Goal: Task Accomplishment & Management: Manage account settings

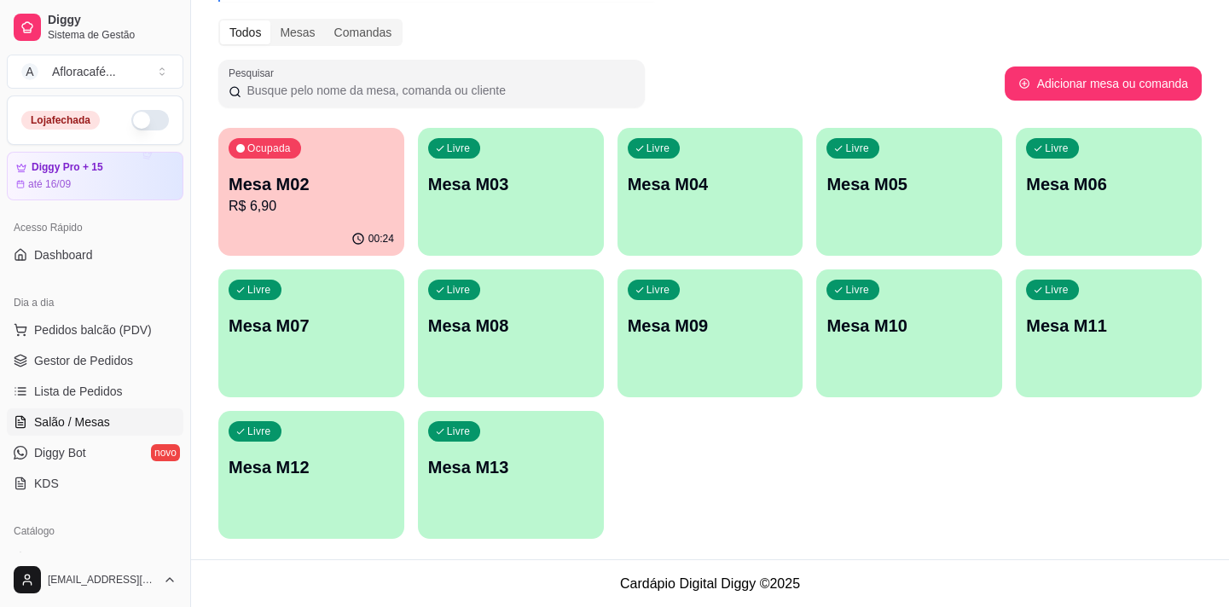
scroll to position [206, 0]
click at [137, 119] on button "button" at bounding box center [150, 120] width 38 height 20
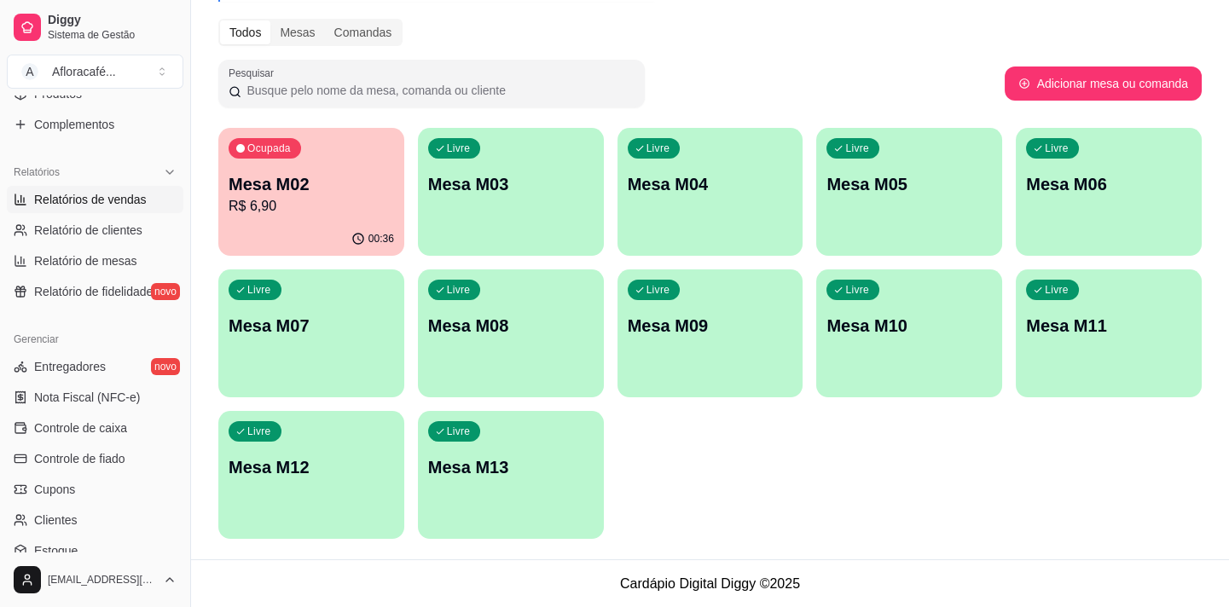
scroll to position [387, 0]
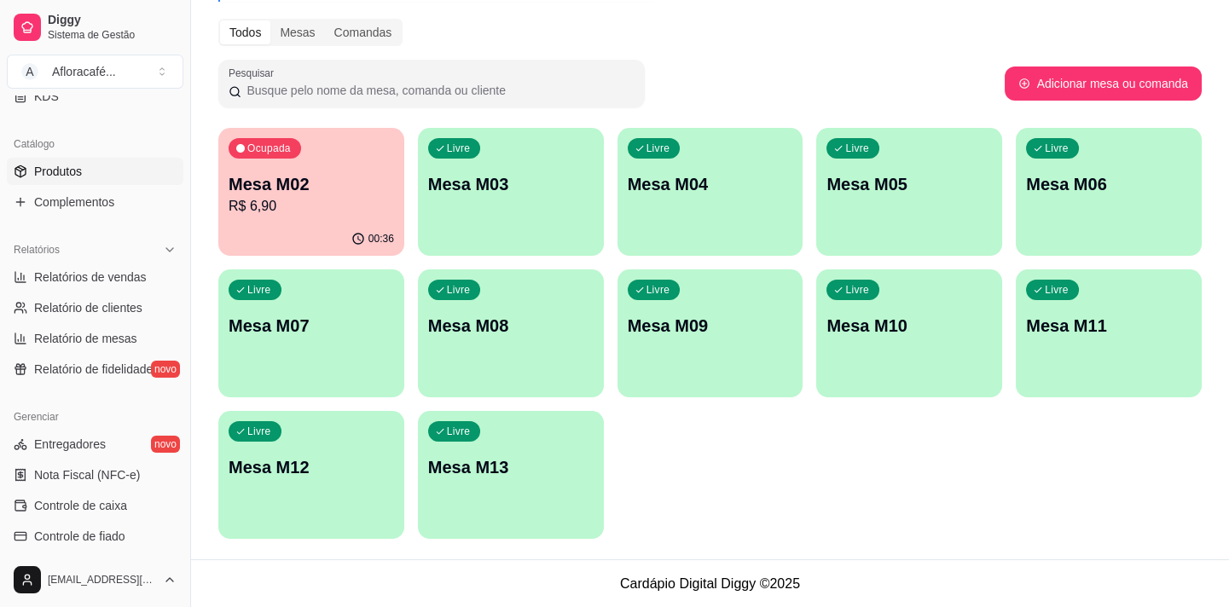
click at [72, 164] on span "Produtos" at bounding box center [58, 171] width 48 height 17
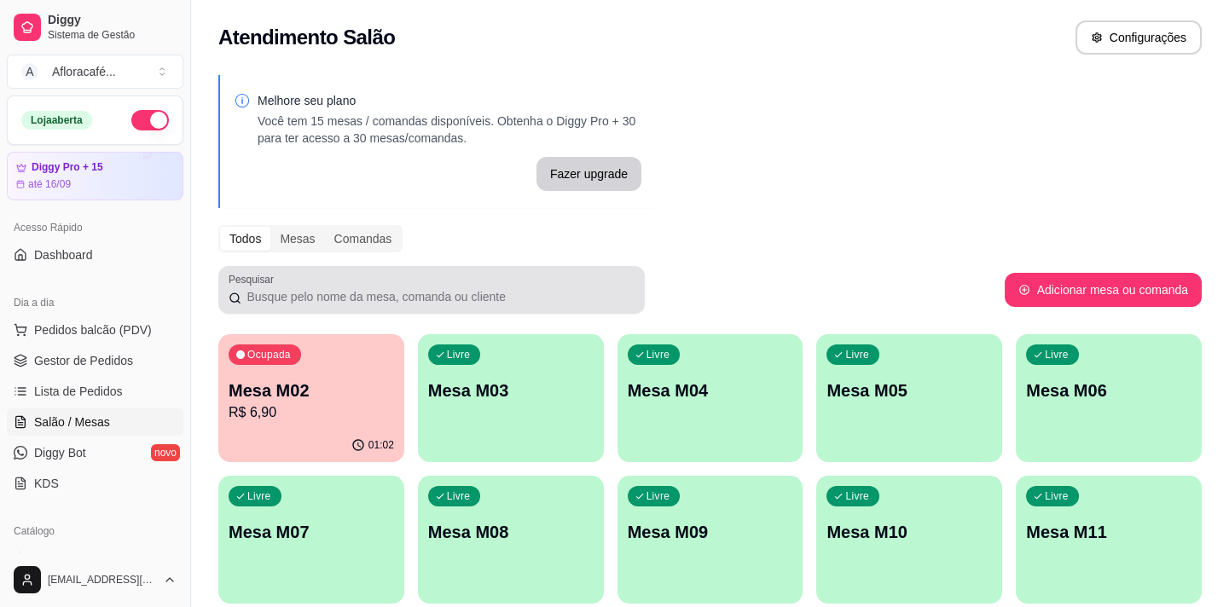
click at [606, 293] on input "Pesquisar" at bounding box center [437, 296] width 393 height 17
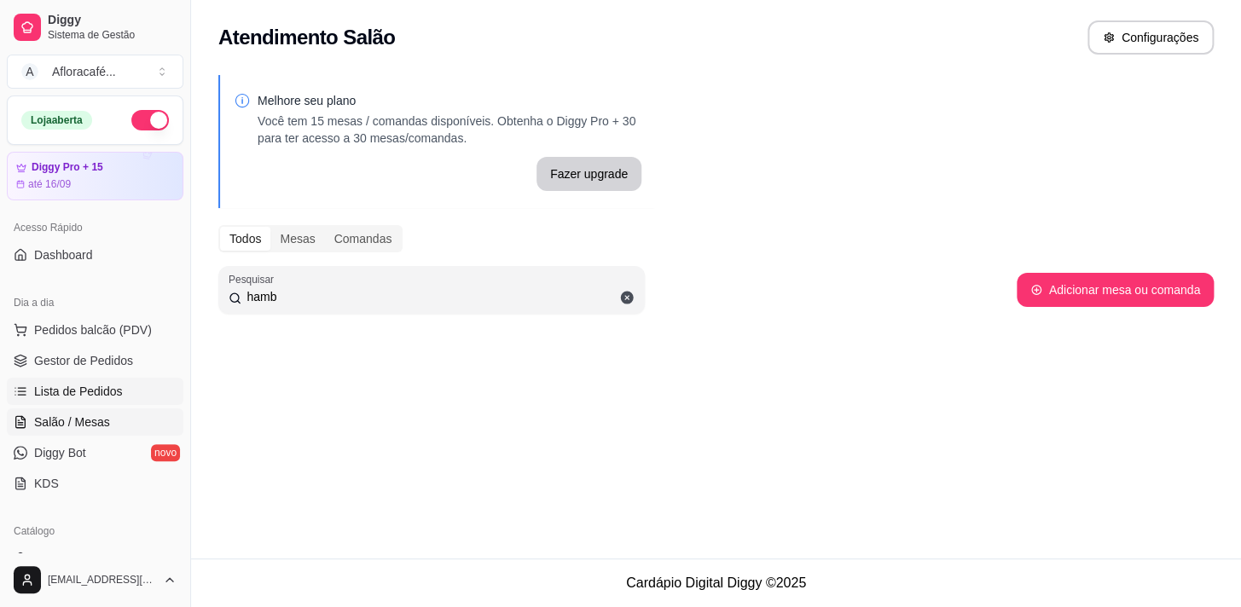
type input "hamb"
click at [100, 387] on span "Lista de Pedidos" at bounding box center [78, 391] width 89 height 17
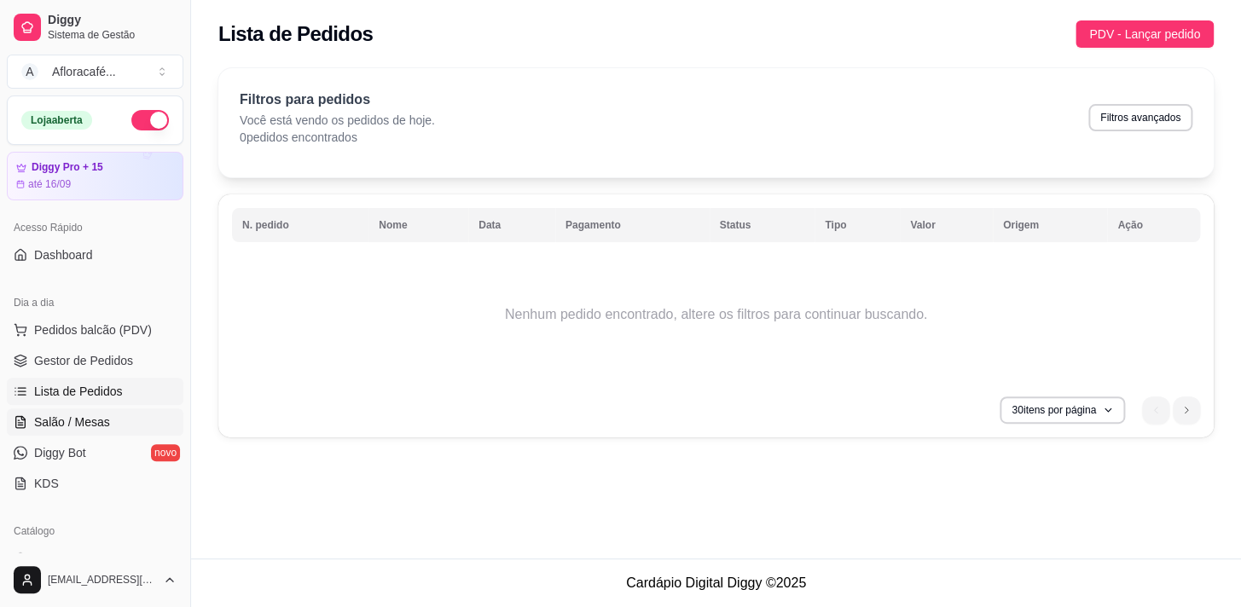
click at [84, 417] on span "Salão / Mesas" at bounding box center [72, 422] width 76 height 17
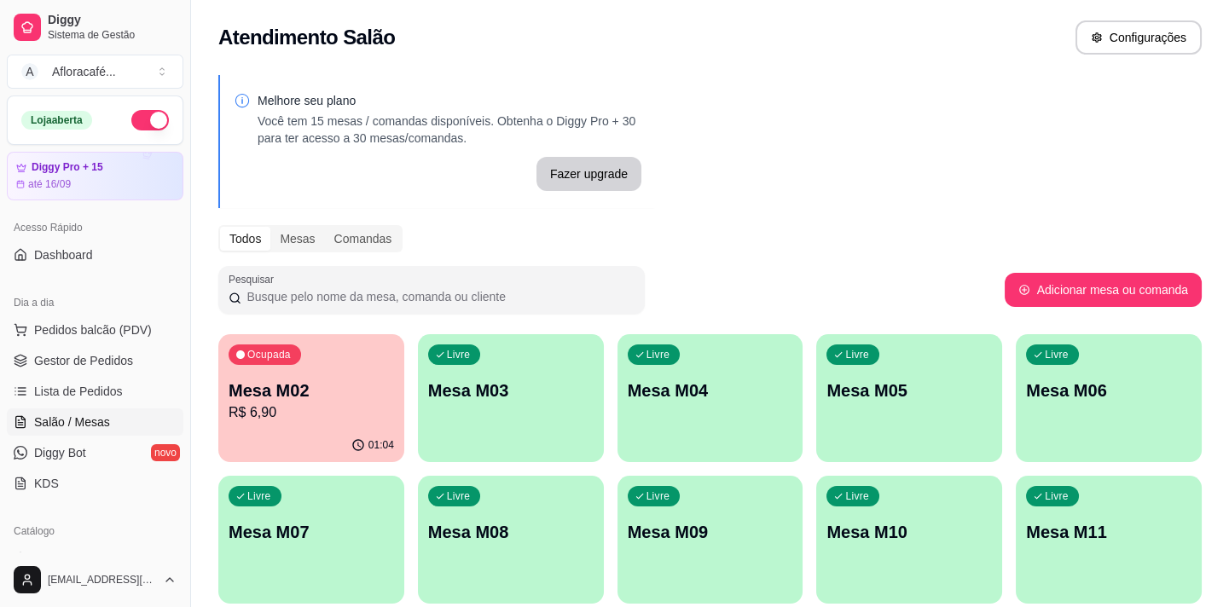
click at [436, 376] on div "Livre Mesa M03" at bounding box center [511, 387] width 186 height 107
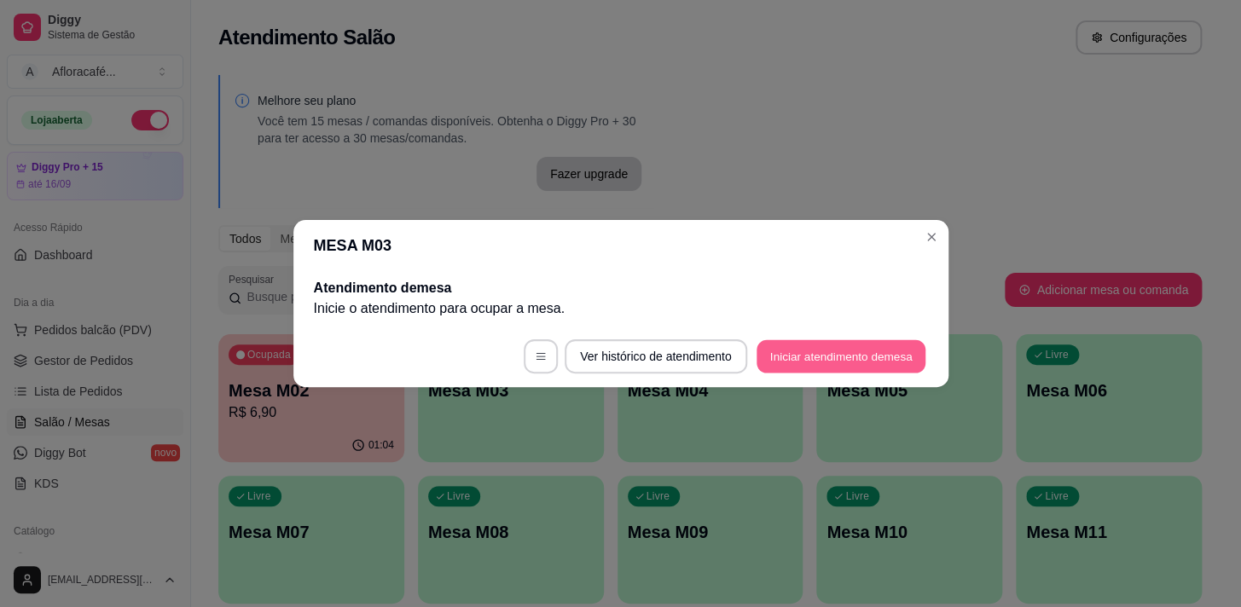
click at [878, 346] on button "Iniciar atendimento de mesa" at bounding box center [841, 356] width 169 height 33
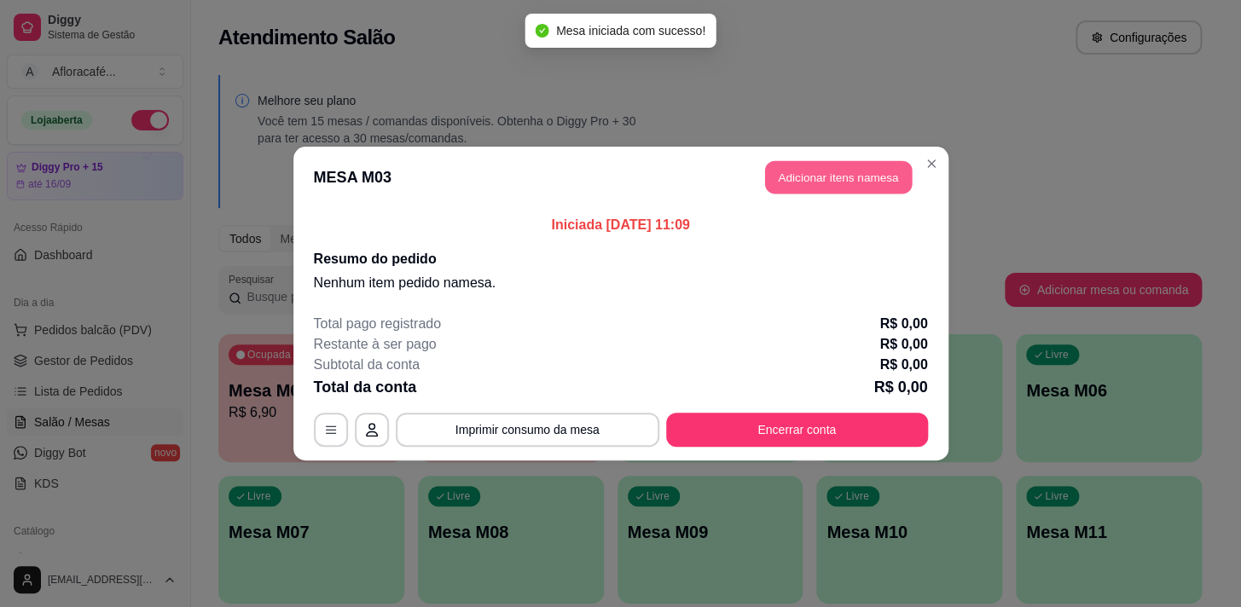
click at [841, 180] on button "Adicionar itens na mesa" at bounding box center [838, 177] width 147 height 33
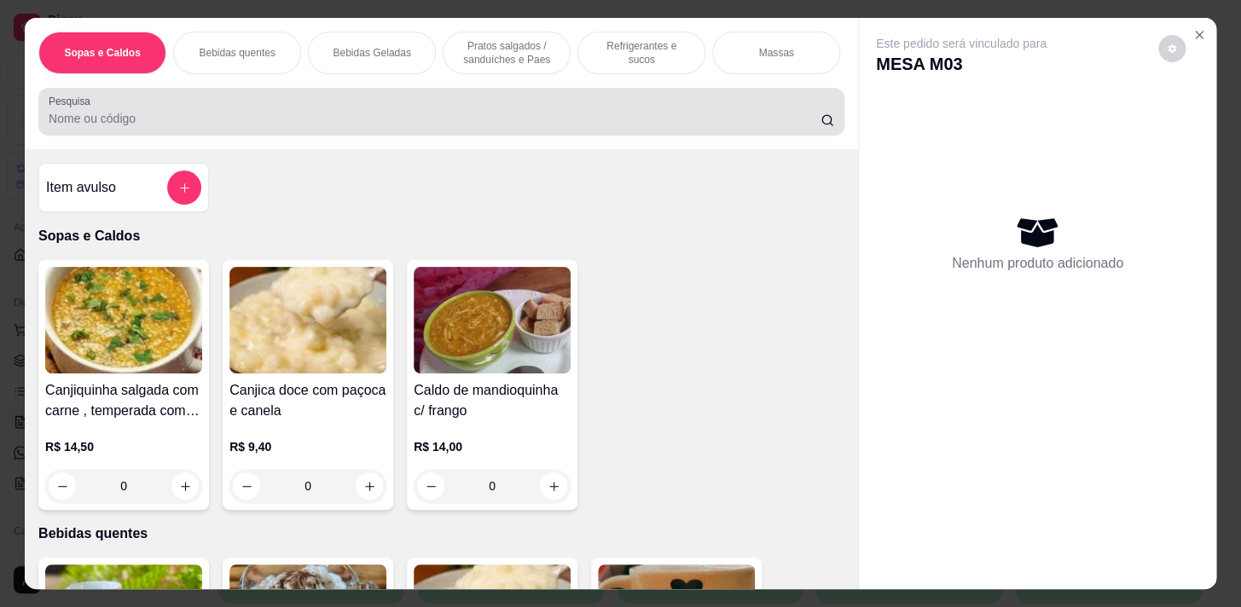
click at [578, 96] on div "Pesquisa" at bounding box center [441, 112] width 806 height 48
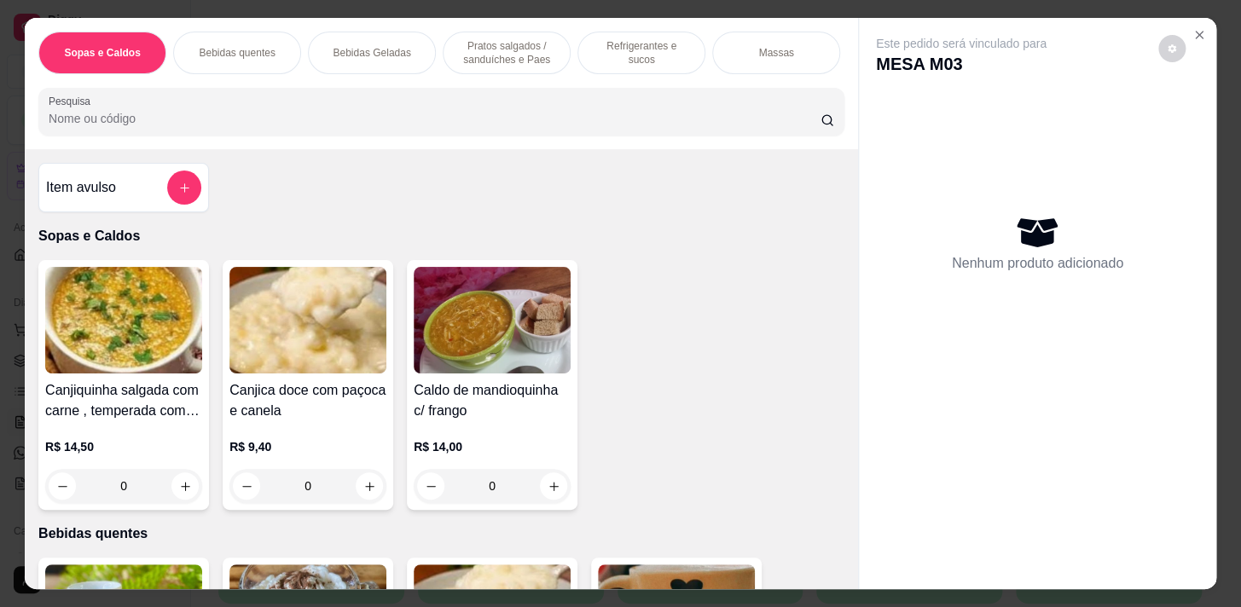
click at [527, 61] on div "Pratos salgados / sanduíches e Paes" at bounding box center [507, 53] width 128 height 43
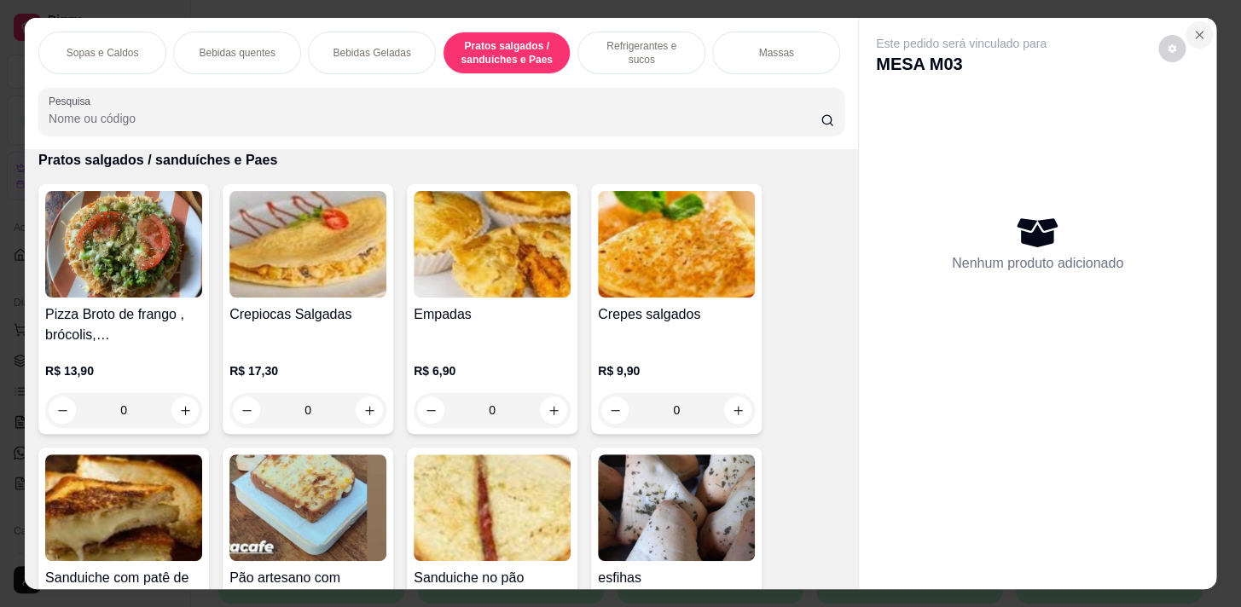
click at [1198, 28] on icon "Close" at bounding box center [1200, 35] width 14 height 14
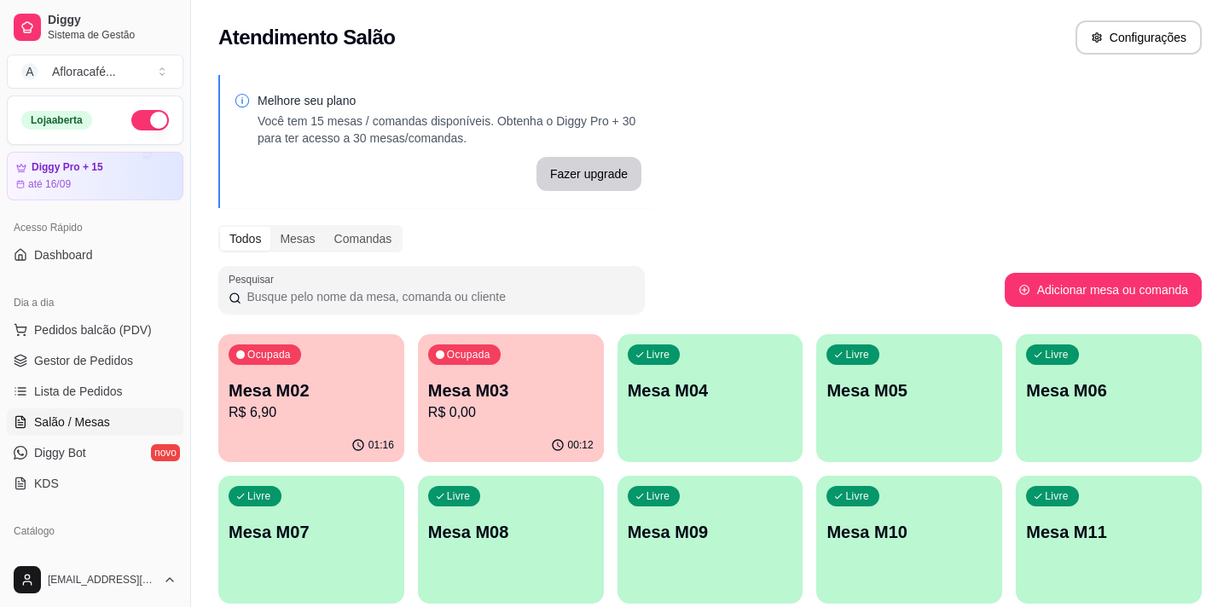
click at [543, 366] on div "Ocupada Mesa M03 R$ 0,00" at bounding box center [511, 381] width 186 height 95
click at [904, 172] on div "Melhore seu plano Você tem 15 mesas / comandas disponíveis. Obtenha o Diggy Pro…" at bounding box center [710, 415] width 1038 height 701
click at [340, 436] on div "01:16" at bounding box center [311, 445] width 186 height 33
click at [470, 411] on p "R$ 0,00" at bounding box center [511, 413] width 160 height 20
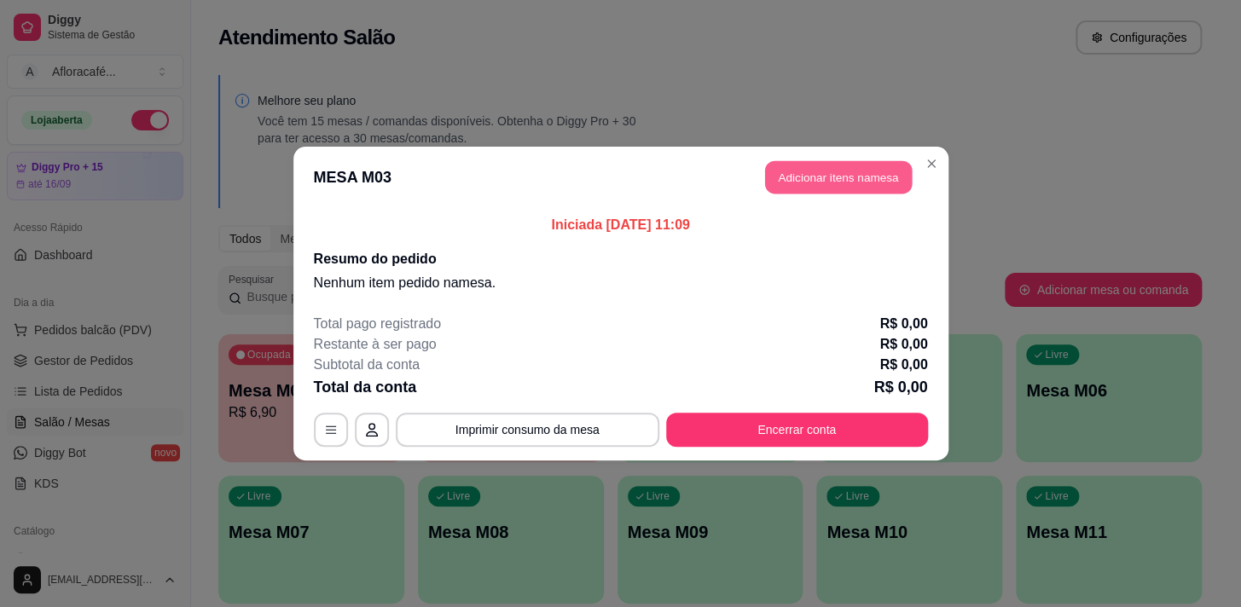
click at [852, 177] on button "Adicionar itens na mesa" at bounding box center [838, 177] width 147 height 33
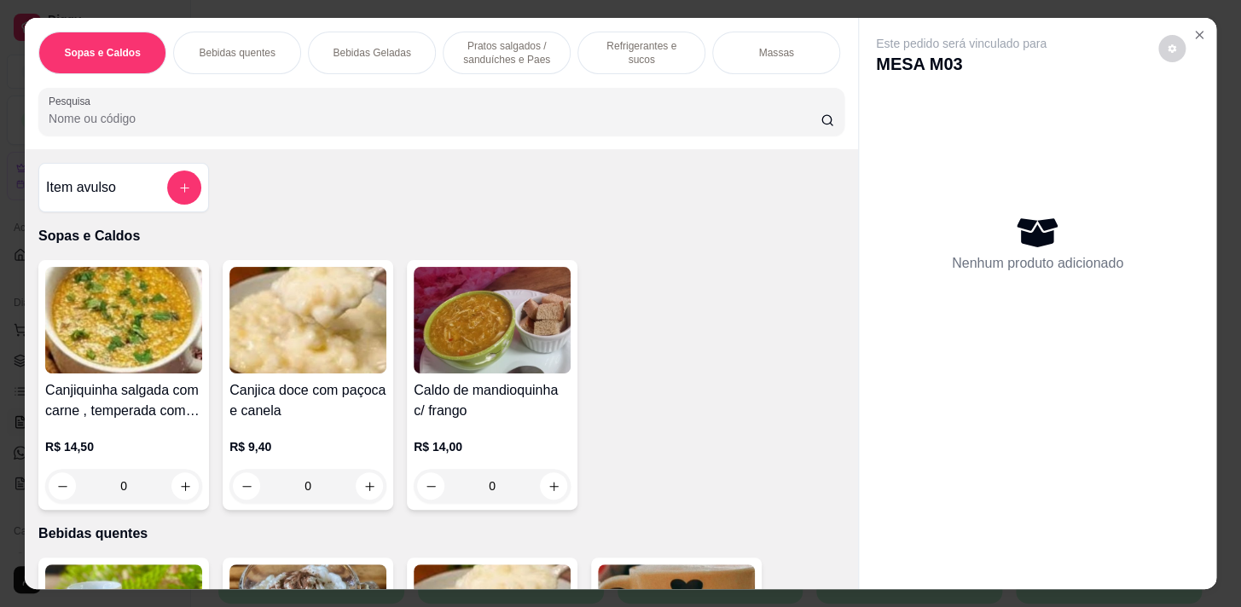
drag, startPoint x: 518, startPoint y: 57, endPoint x: 513, endPoint y: 77, distance: 20.3
click at [517, 59] on p "Pratos salgados / sanduíches e Paes" at bounding box center [506, 52] width 99 height 27
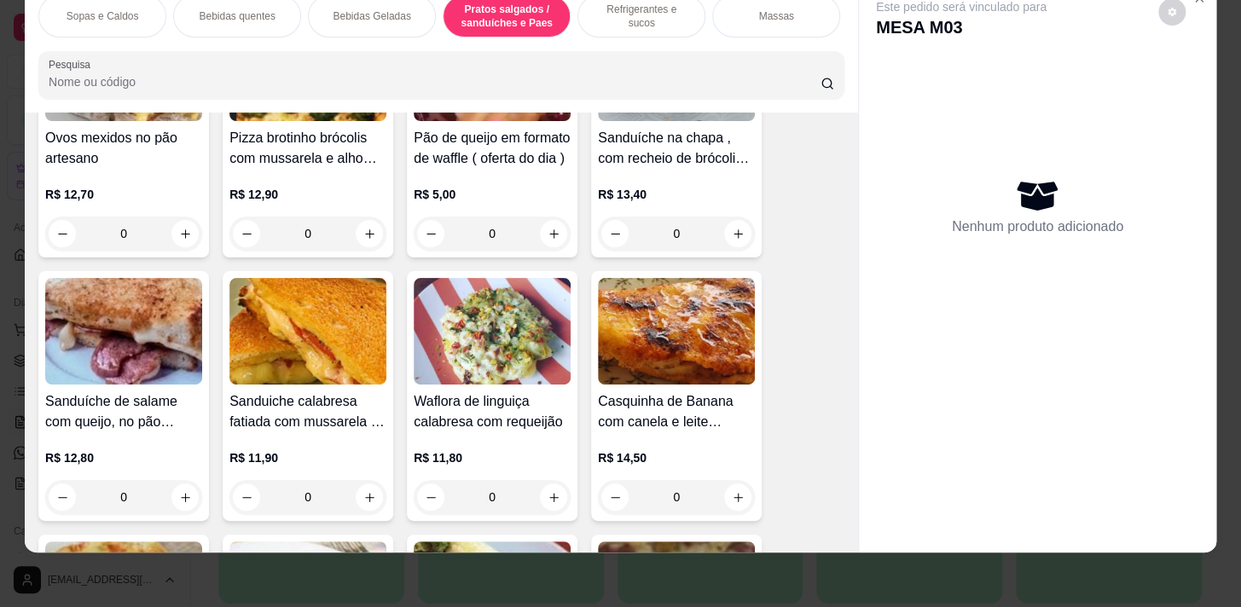
scroll to position [4976, 0]
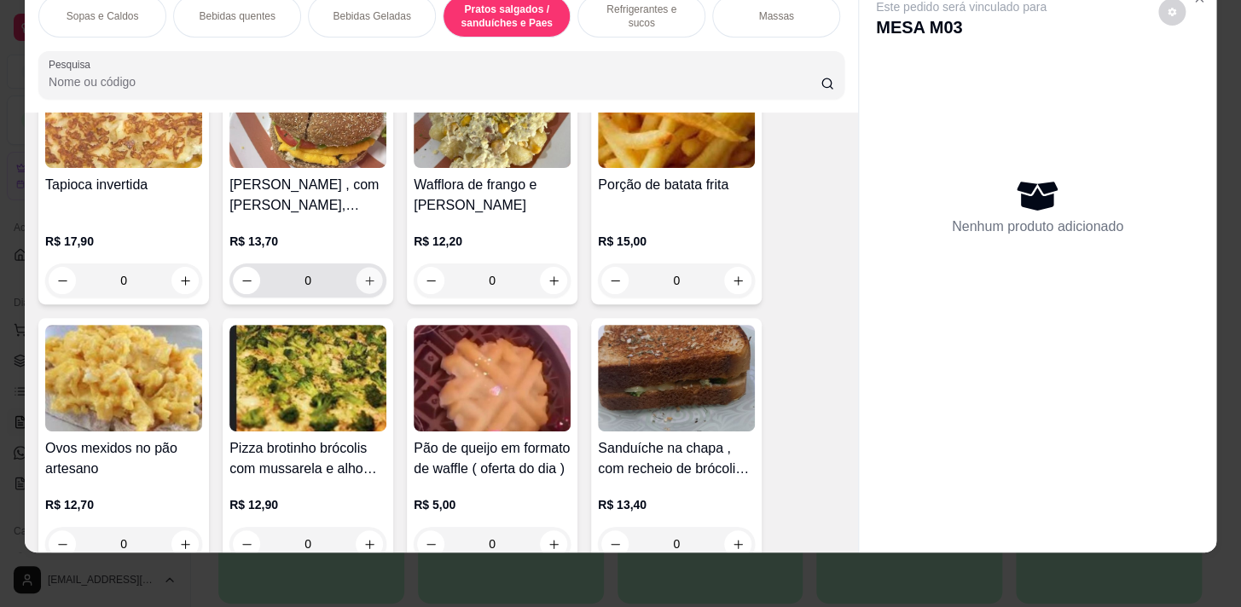
click at [366, 282] on icon "increase-product-quantity" at bounding box center [369, 281] width 13 height 13
type input "1"
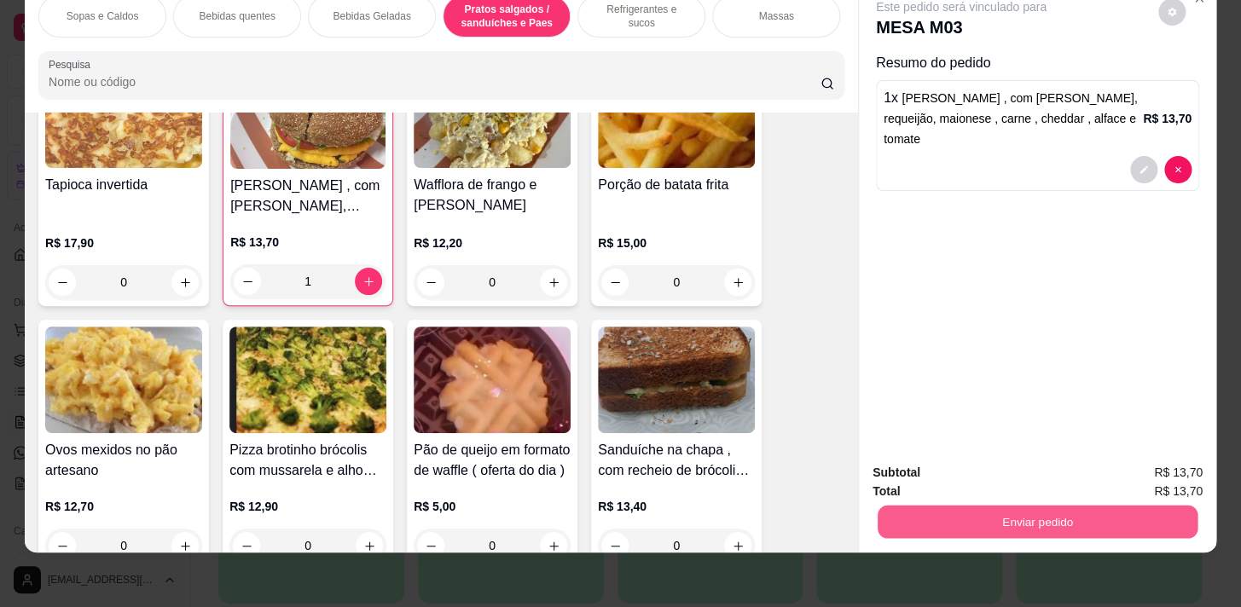
click at [969, 517] on button "Enviar pedido" at bounding box center [1038, 521] width 320 height 33
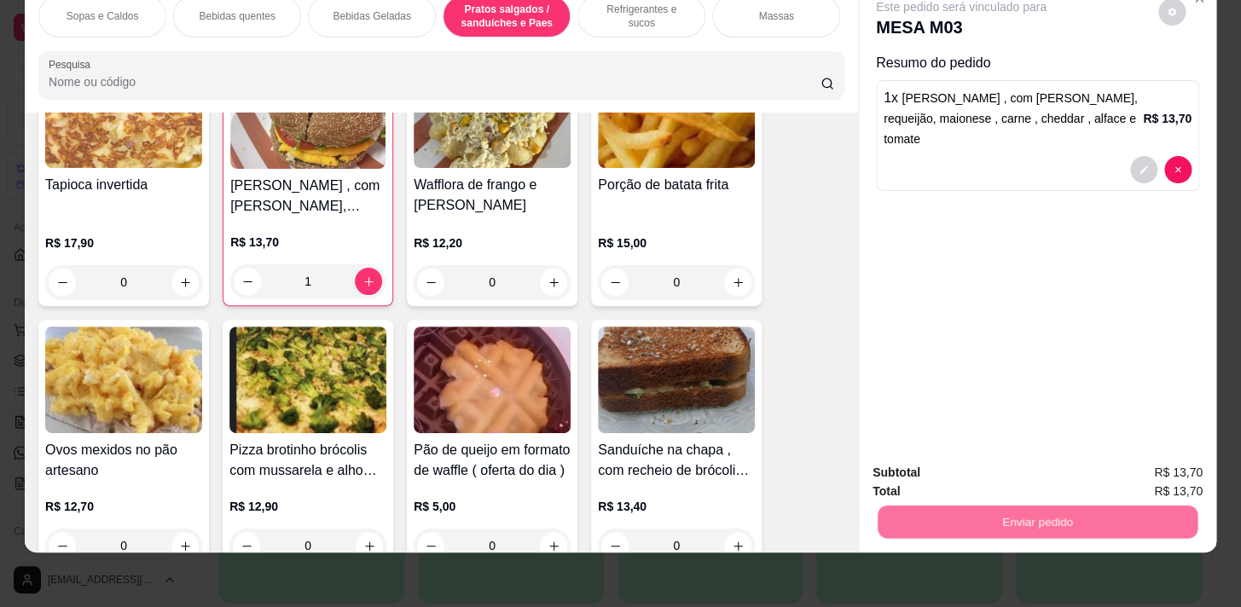
click at [973, 456] on button "Não registrar e enviar pedido" at bounding box center [981, 469] width 172 height 32
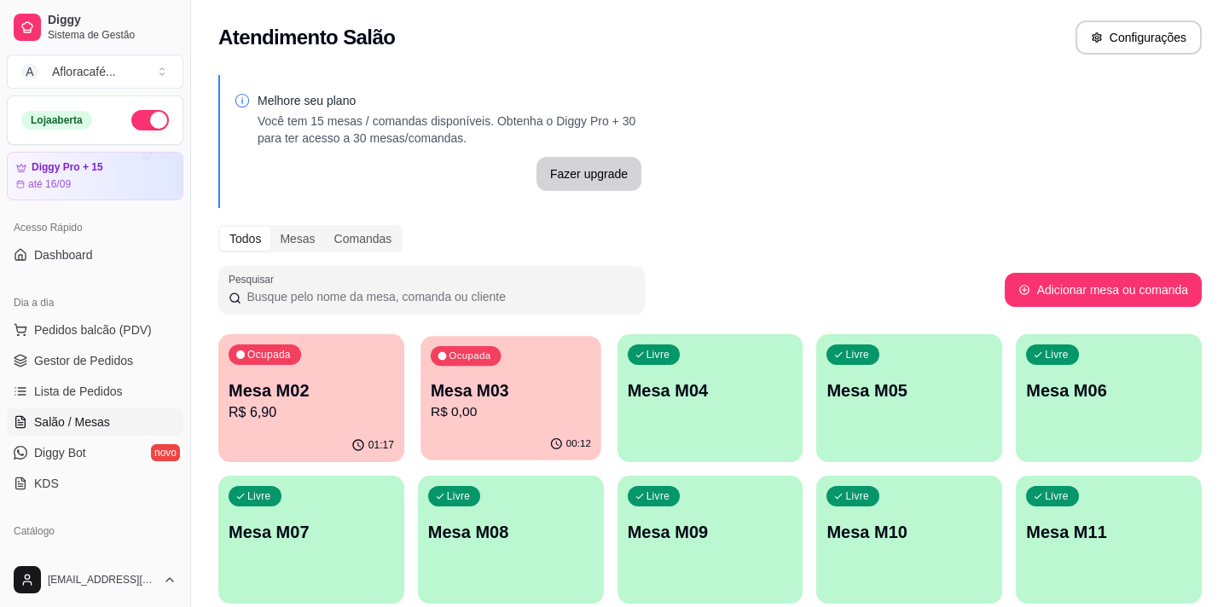
click at [572, 384] on p "Mesa M03" at bounding box center [511, 391] width 160 height 23
click at [689, 404] on div "Livre Mesa M04" at bounding box center [710, 388] width 180 height 104
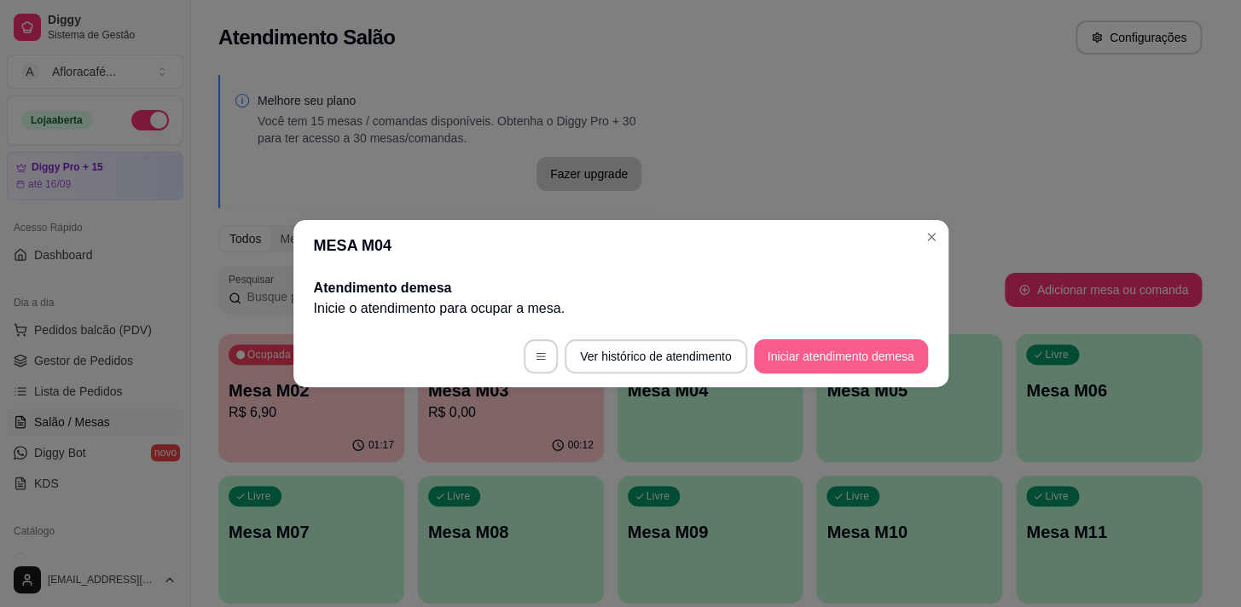
click at [853, 349] on button "Iniciar atendimento de mesa" at bounding box center [841, 357] width 174 height 34
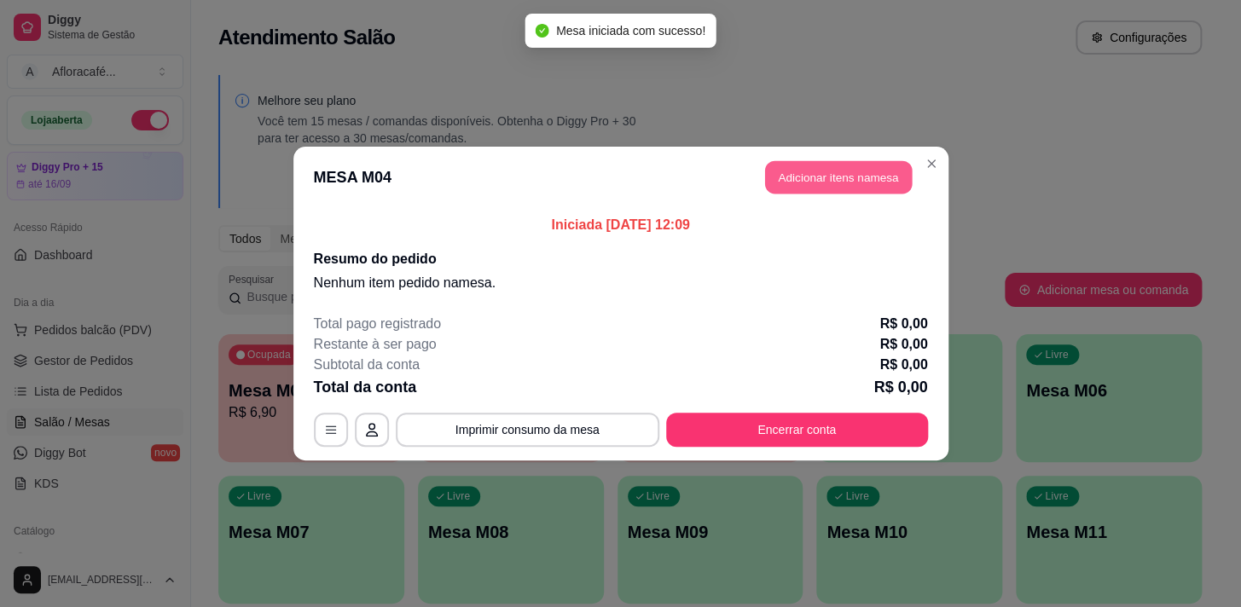
click at [867, 169] on button "Adicionar itens na mesa" at bounding box center [838, 177] width 147 height 33
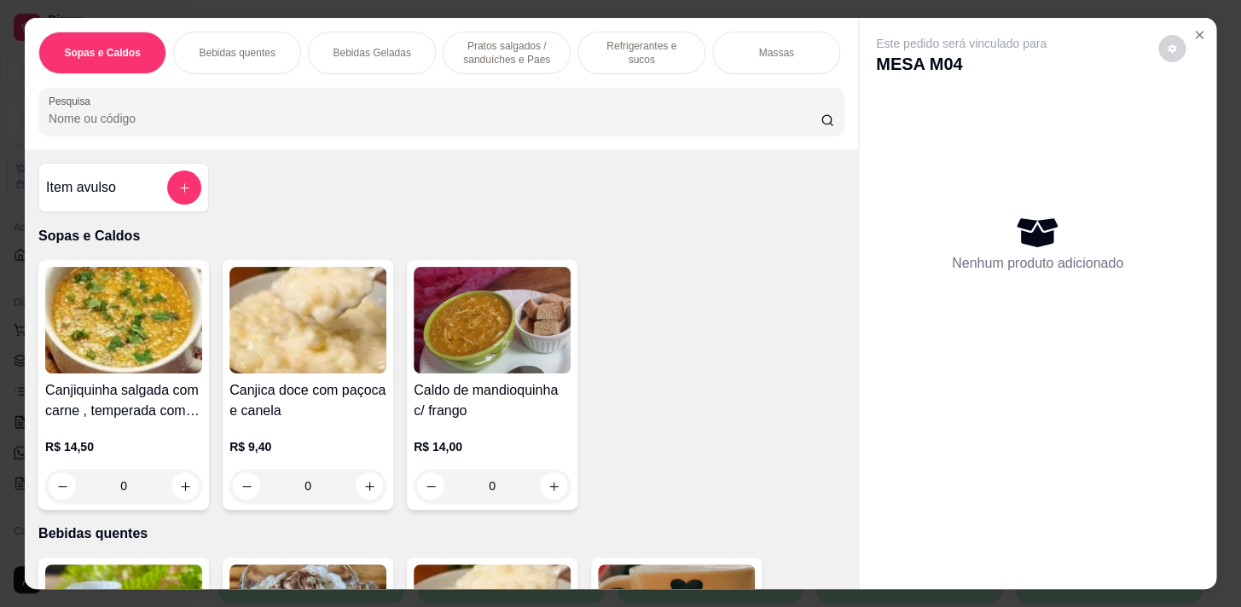
click at [496, 47] on p "Pratos salgados / sanduíches e Paes" at bounding box center [506, 52] width 99 height 27
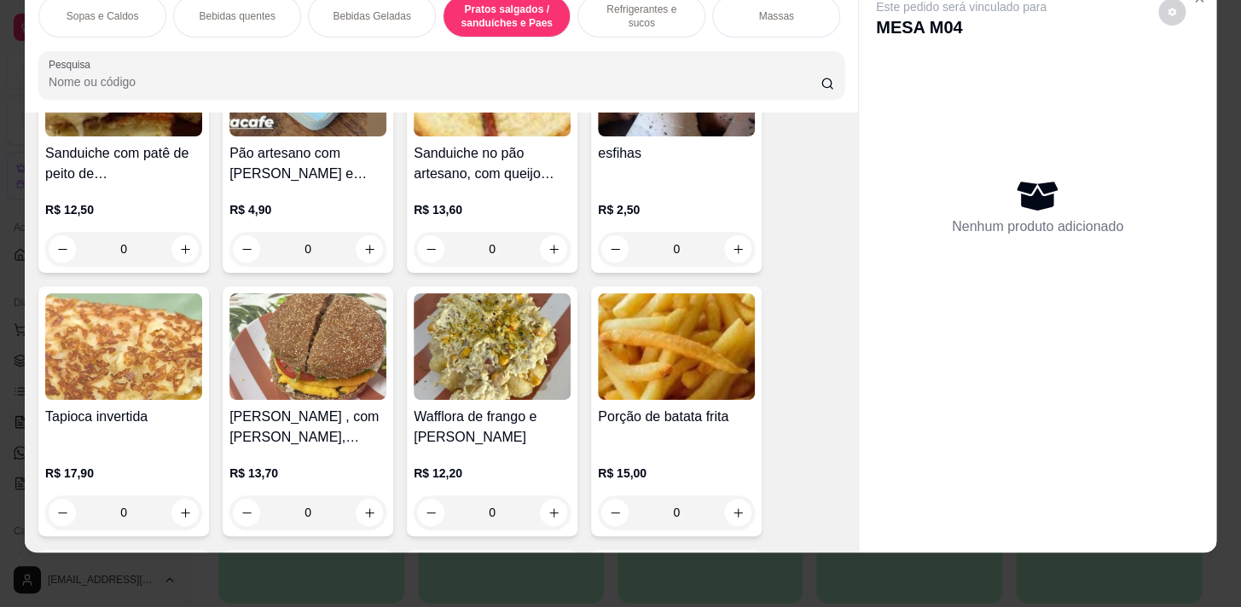
scroll to position [4820, 0]
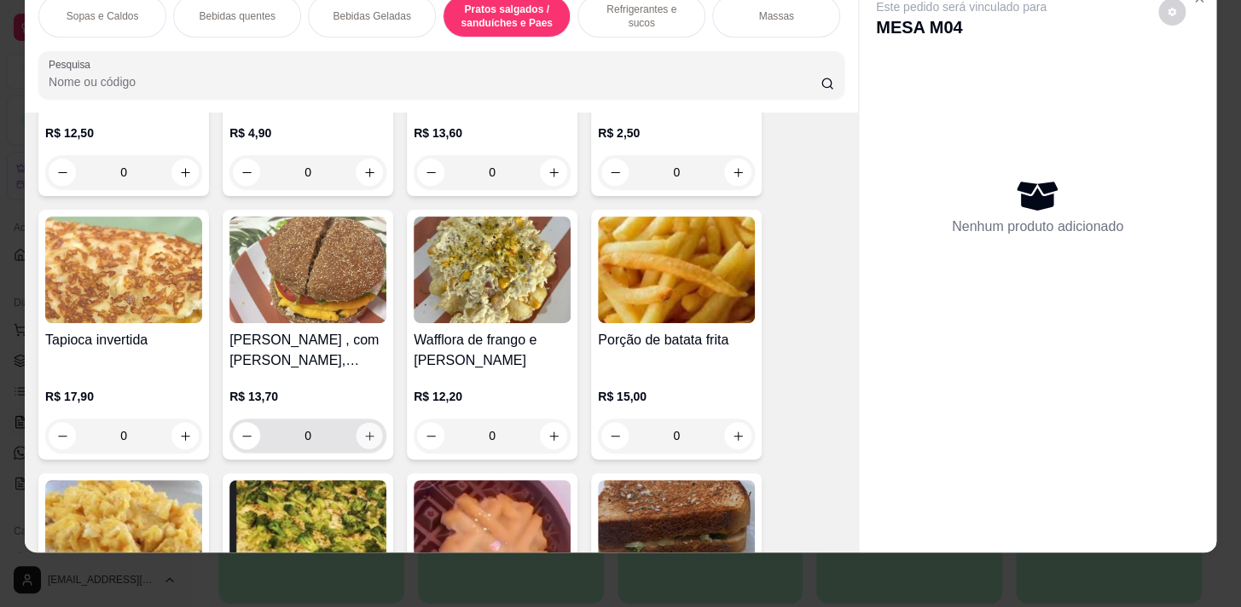
click at [363, 440] on icon "increase-product-quantity" at bounding box center [369, 436] width 13 height 13
type input "1"
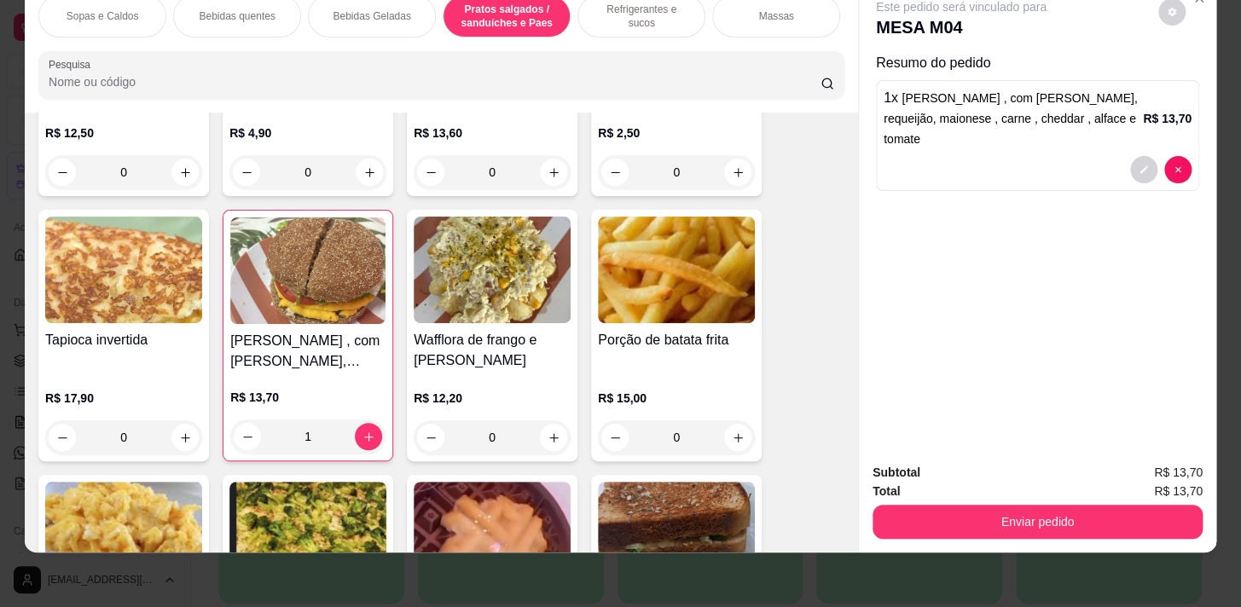
click at [607, 9] on p "Refrigerantes e sucos" at bounding box center [641, 16] width 99 height 27
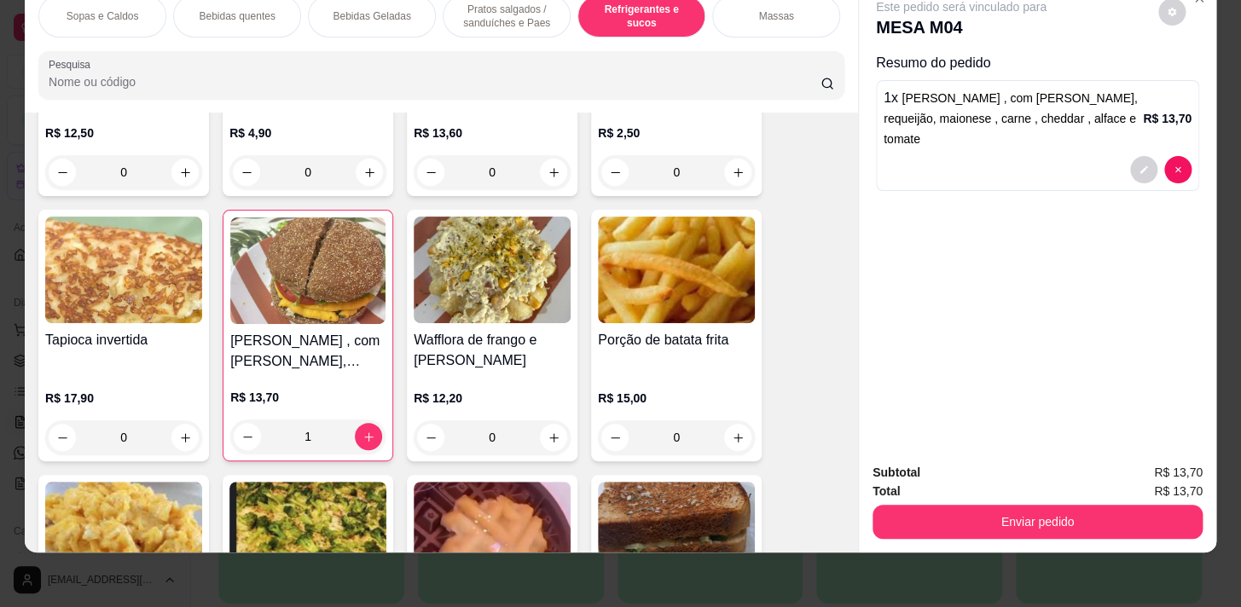
scroll to position [6763, 0]
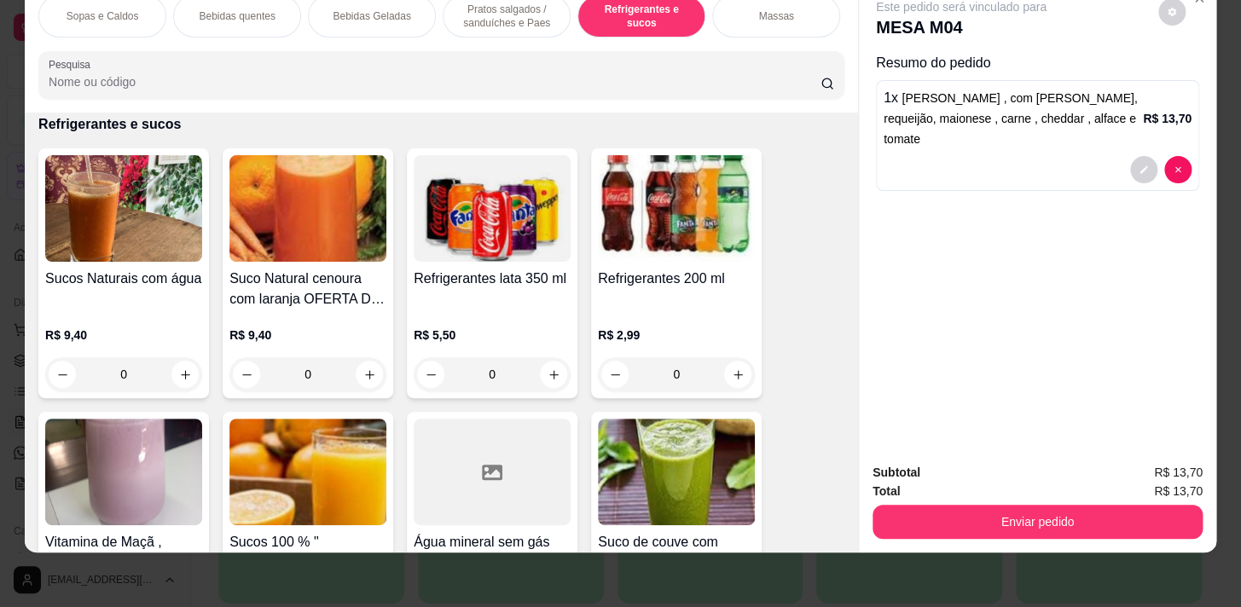
click at [178, 378] on div "0" at bounding box center [123, 374] width 157 height 34
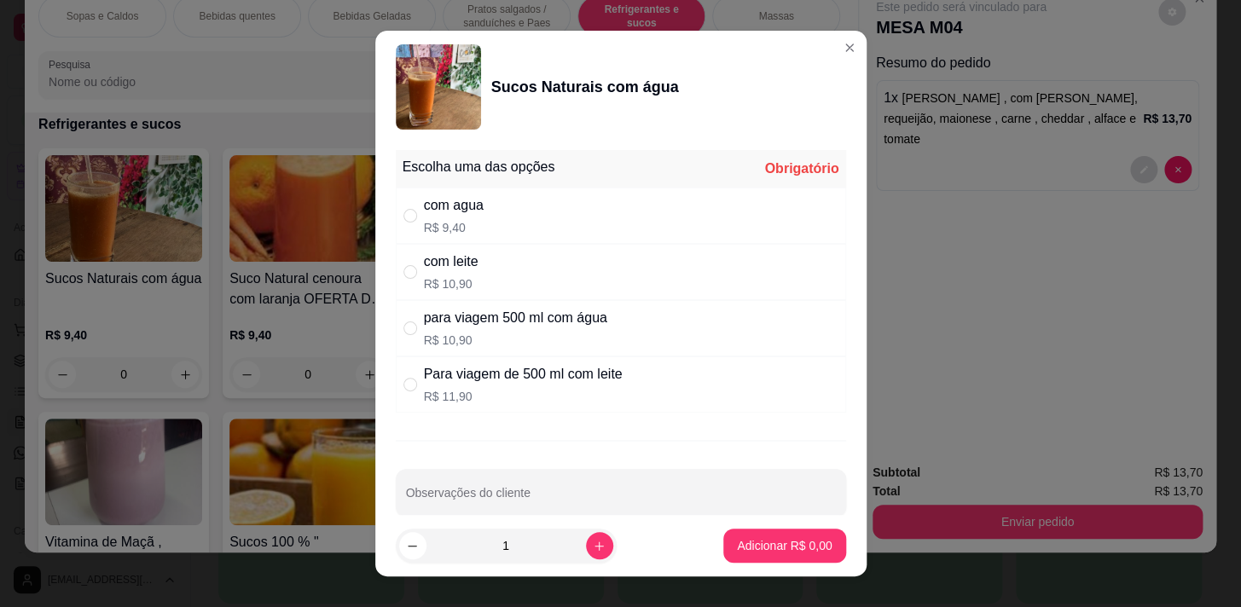
click at [561, 230] on div "com agua R$ 9,40" at bounding box center [621, 216] width 450 height 56
radio input "true"
click at [725, 552] on button "Adicionar R$ 9,40" at bounding box center [784, 546] width 119 height 33
type input "1"
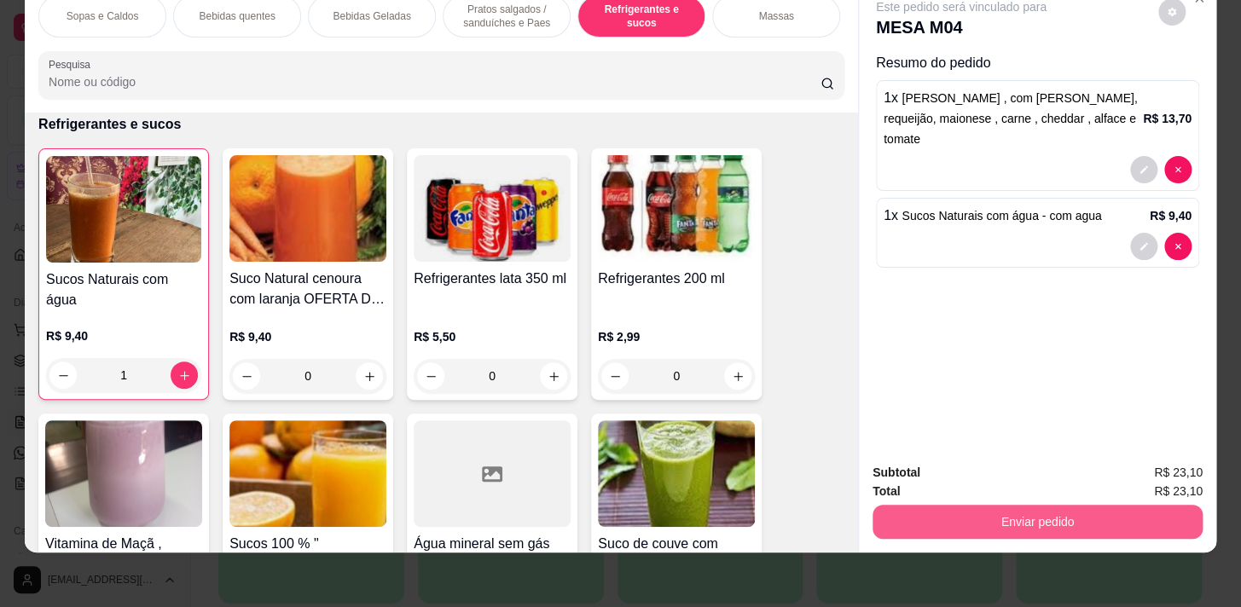
click at [950, 501] on div "Enviar pedido" at bounding box center [1038, 520] width 330 height 38
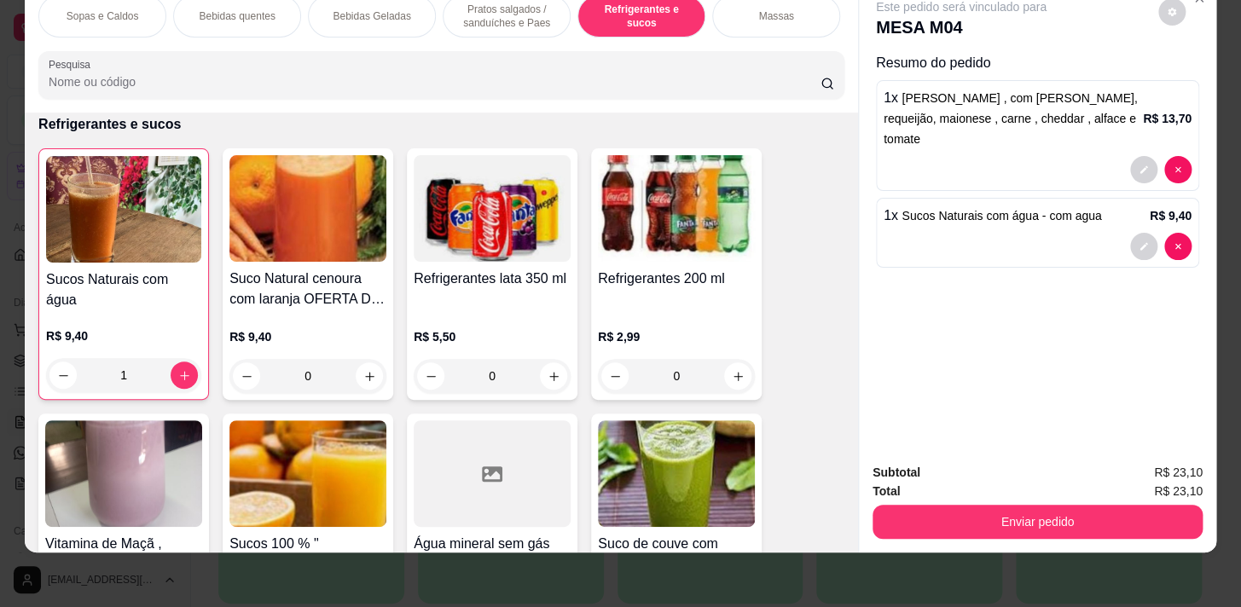
click at [947, 482] on div "Total R$ 23,10" at bounding box center [1038, 491] width 330 height 19
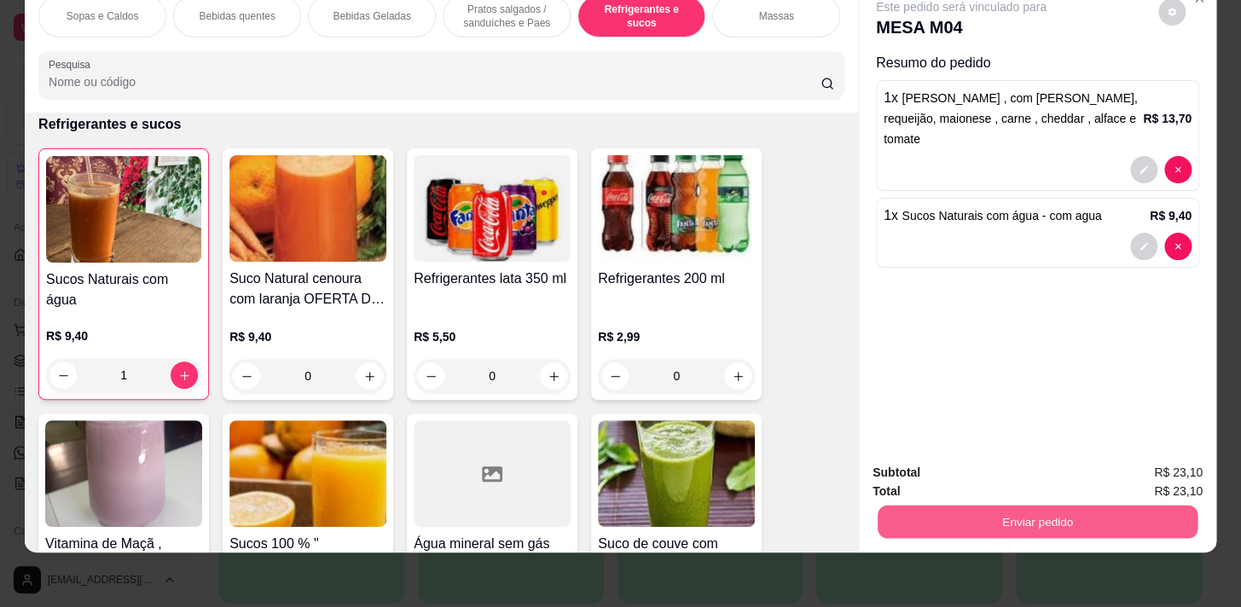
click at [958, 505] on button "Enviar pedido" at bounding box center [1038, 521] width 320 height 33
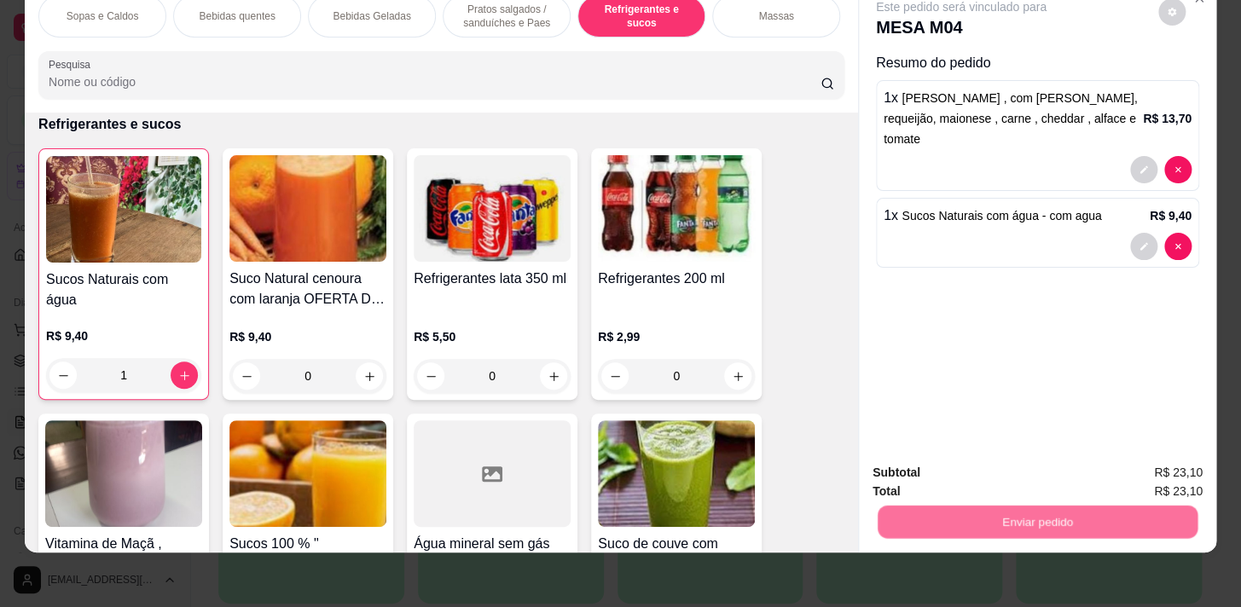
click at [963, 459] on button "Não registrar e enviar pedido" at bounding box center [981, 469] width 172 height 32
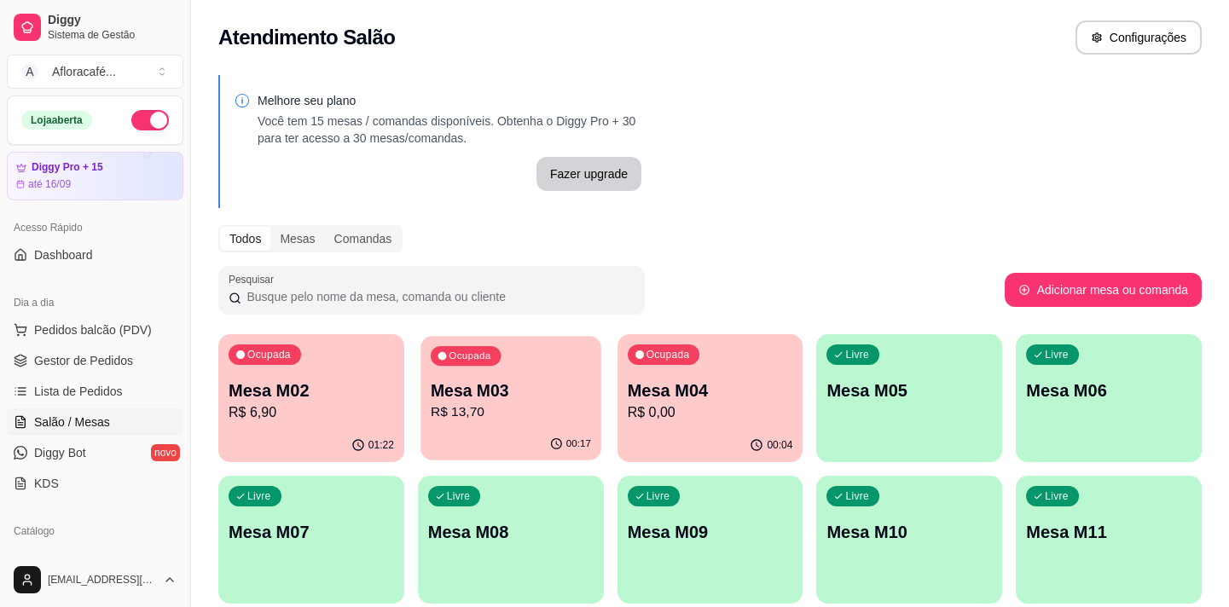
click at [503, 413] on p "R$ 13,70" at bounding box center [511, 413] width 160 height 20
click at [927, 447] on div "button" at bounding box center [909, 452] width 186 height 20
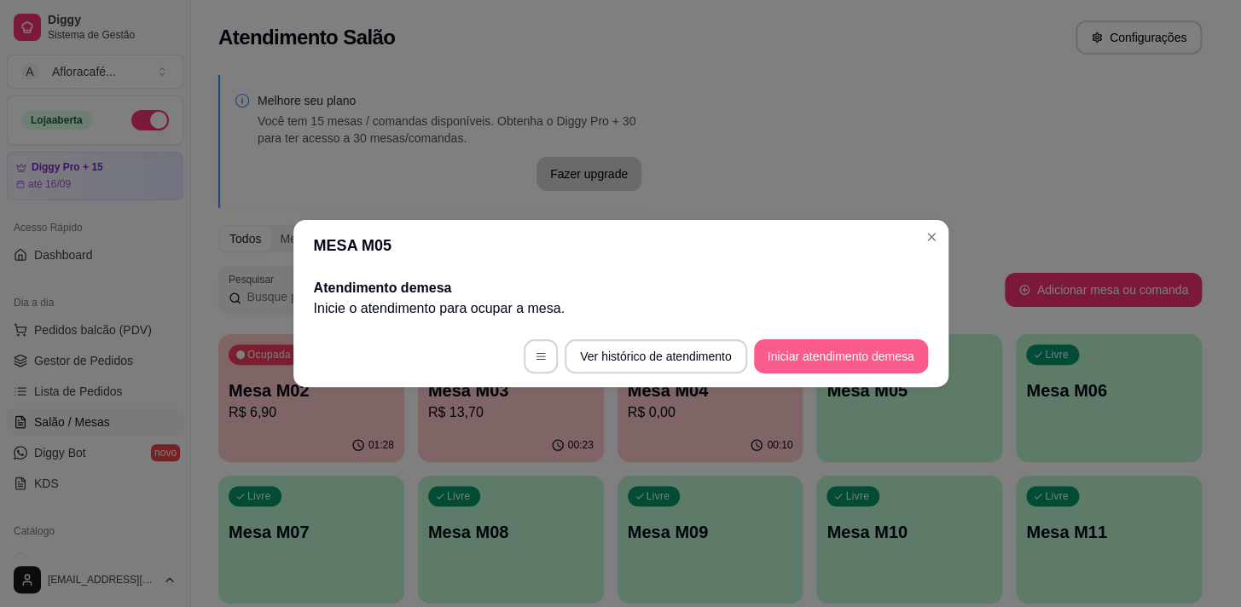
click at [892, 354] on button "Iniciar atendimento de mesa" at bounding box center [841, 357] width 174 height 34
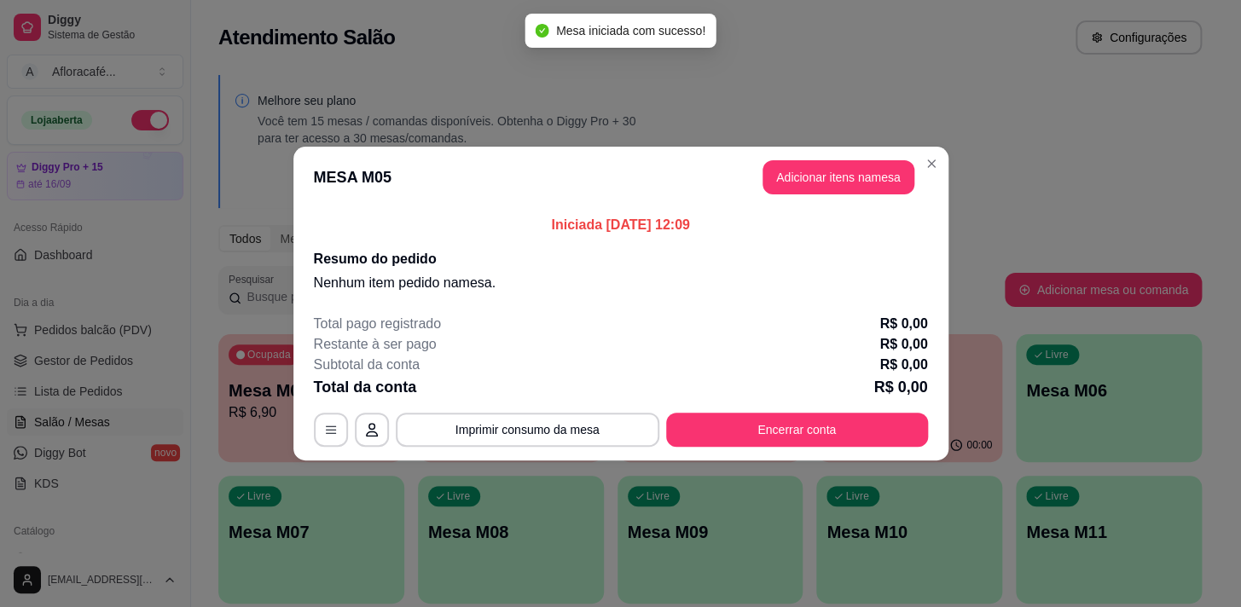
click at [851, 195] on header "MESA M05 Adicionar itens na mesa" at bounding box center [620, 177] width 655 height 61
click at [852, 191] on button "Adicionar itens na mesa" at bounding box center [839, 177] width 152 height 34
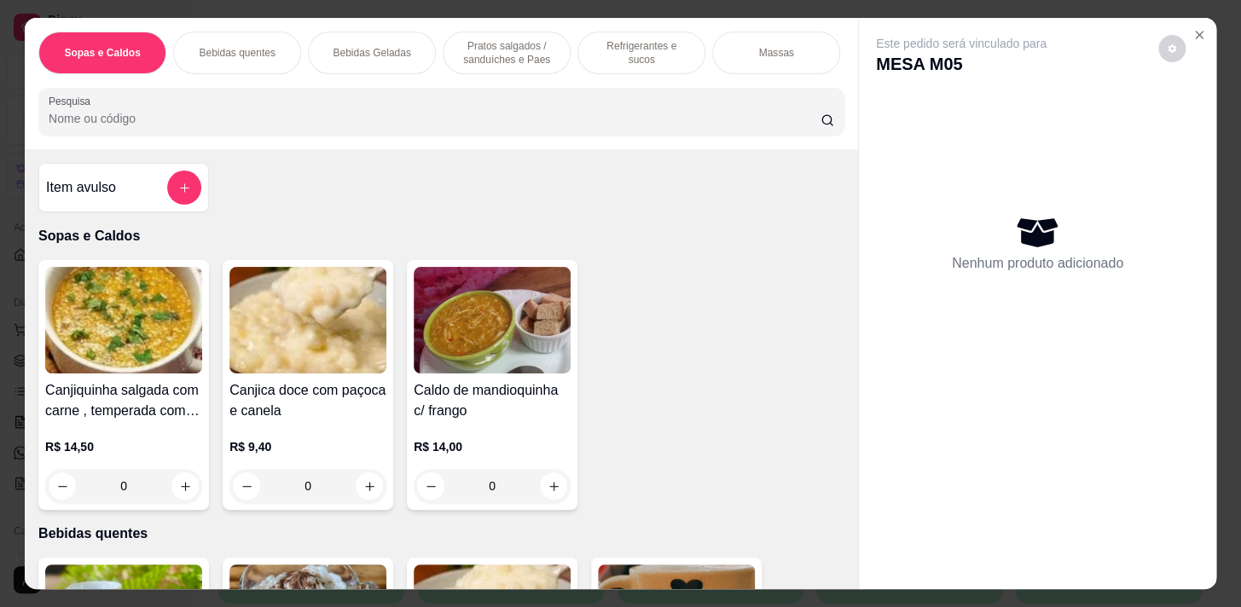
click at [479, 60] on p "Pratos salgados / sanduíches e Paes" at bounding box center [506, 52] width 99 height 27
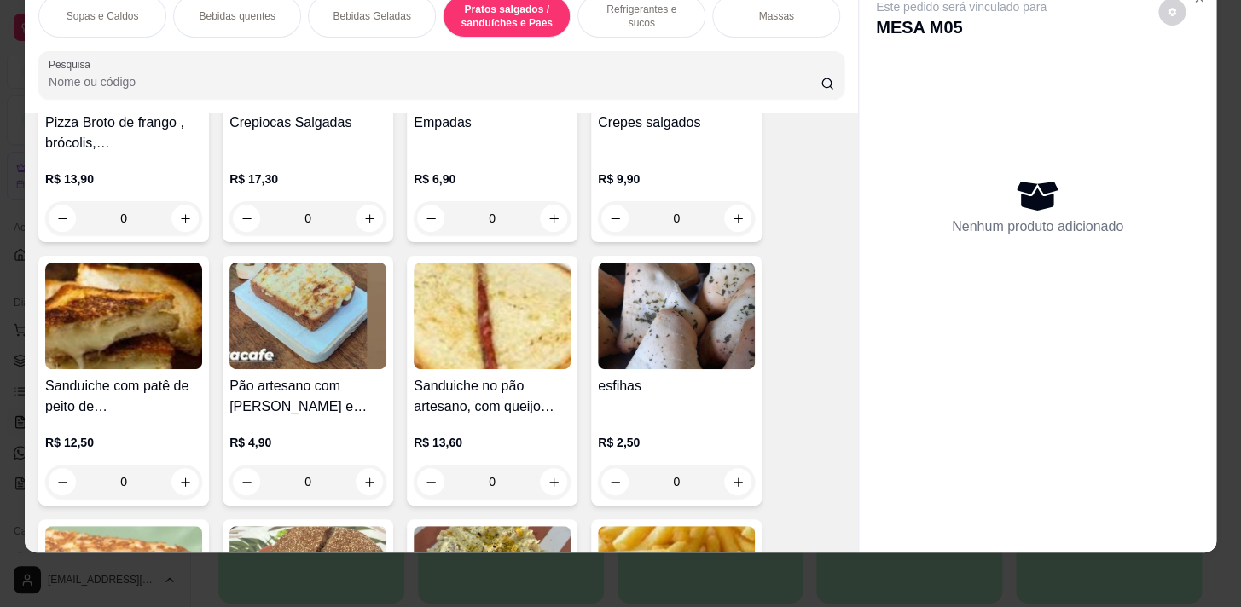
scroll to position [4588, 0]
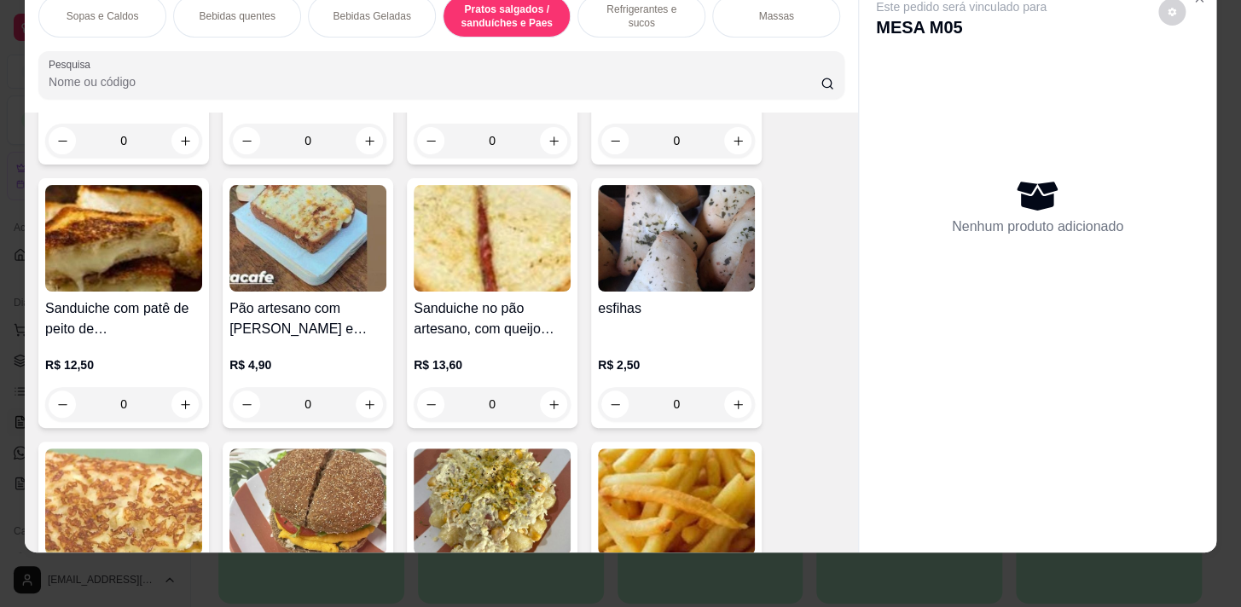
click at [735, 406] on div "0" at bounding box center [676, 404] width 157 height 34
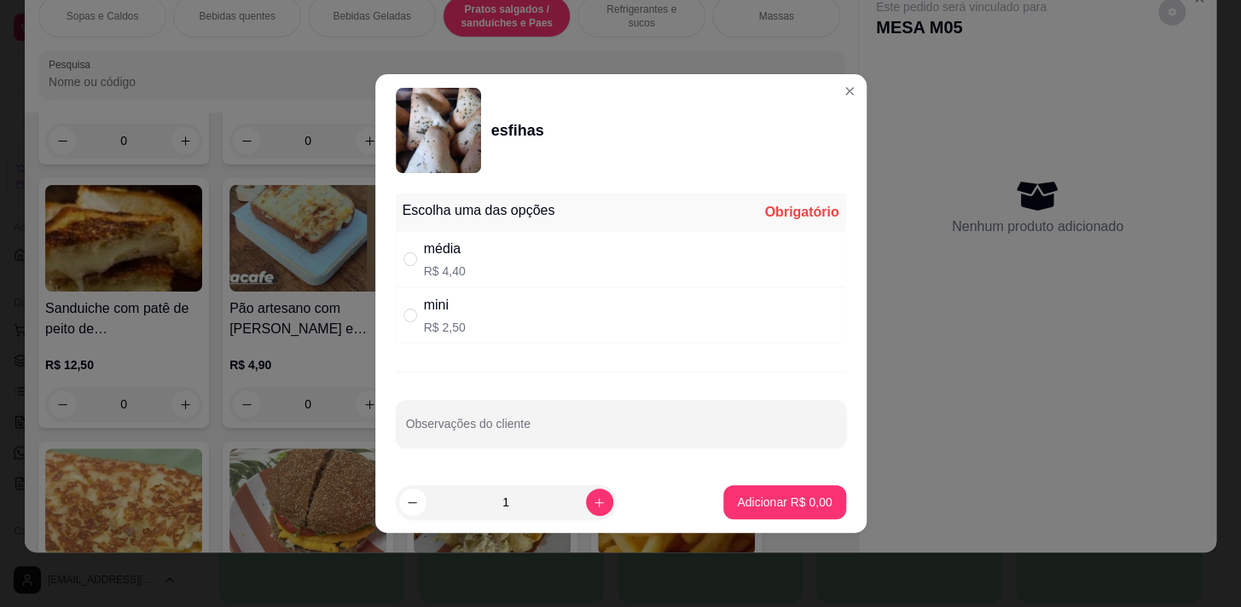
drag, startPoint x: 682, startPoint y: 259, endPoint x: 665, endPoint y: 237, distance: 28.0
click at [681, 261] on div "média R$ 4,40" at bounding box center [621, 259] width 450 height 56
radio input "true"
click at [593, 506] on icon "increase-product-quantity" at bounding box center [599, 503] width 13 height 13
type input "2"
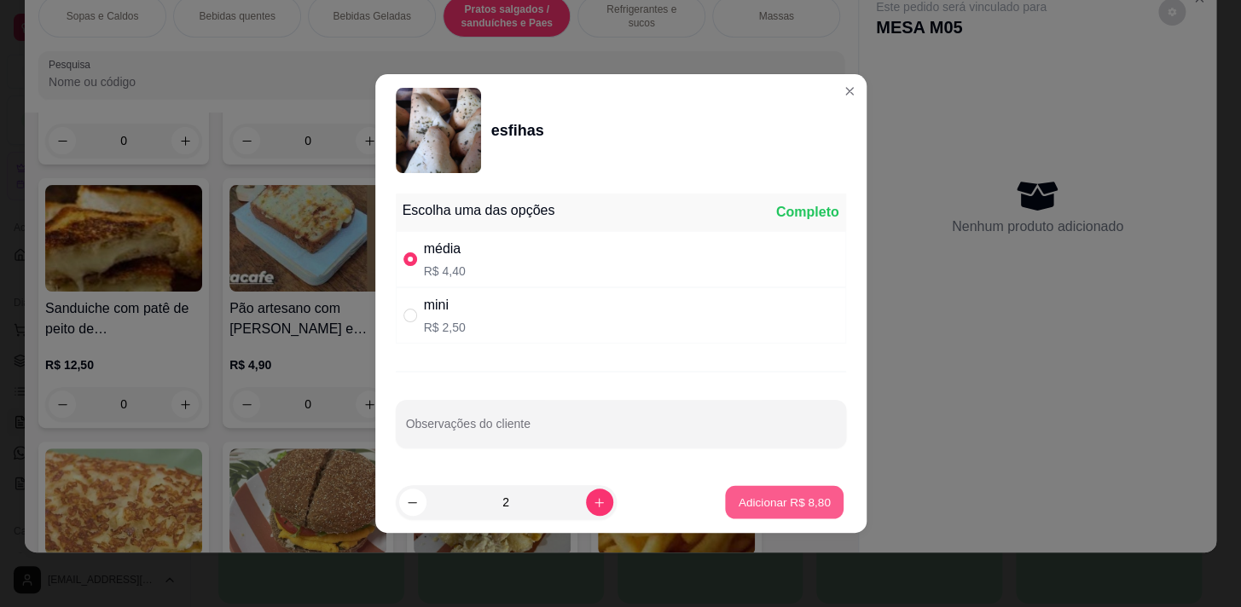
click at [755, 506] on p "Adicionar R$ 8,80" at bounding box center [785, 502] width 92 height 16
type input "2"
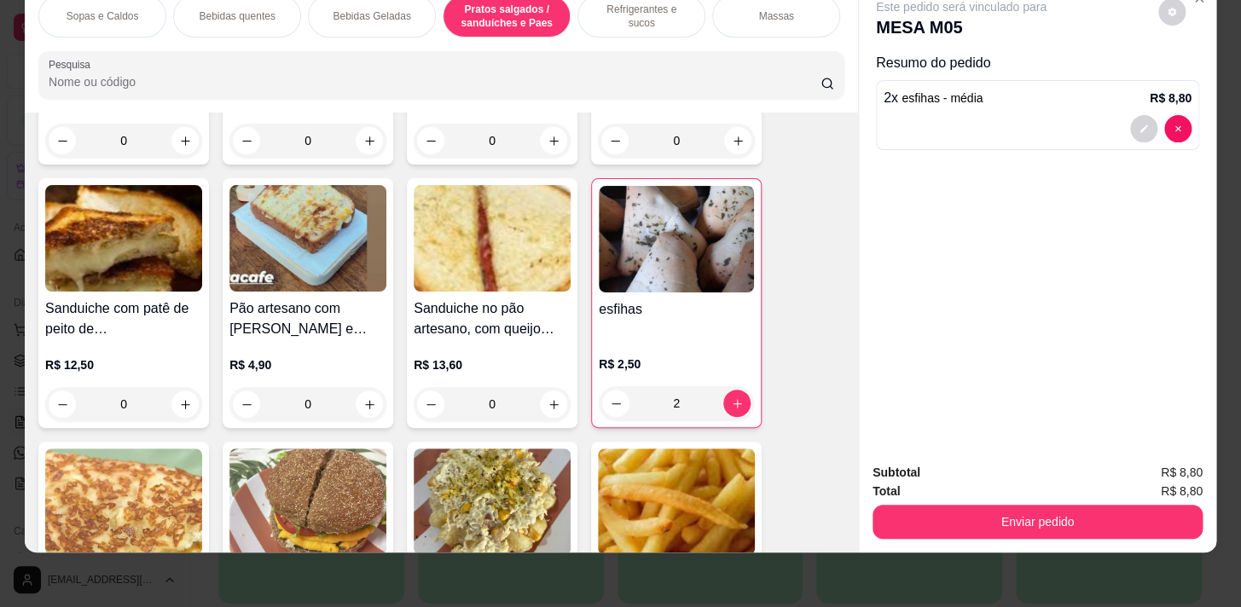
drag, startPoint x: 640, startPoint y: 3, endPoint x: 593, endPoint y: 49, distance: 65.2
click at [637, 4] on p "Refrigerantes e sucos" at bounding box center [641, 16] width 99 height 27
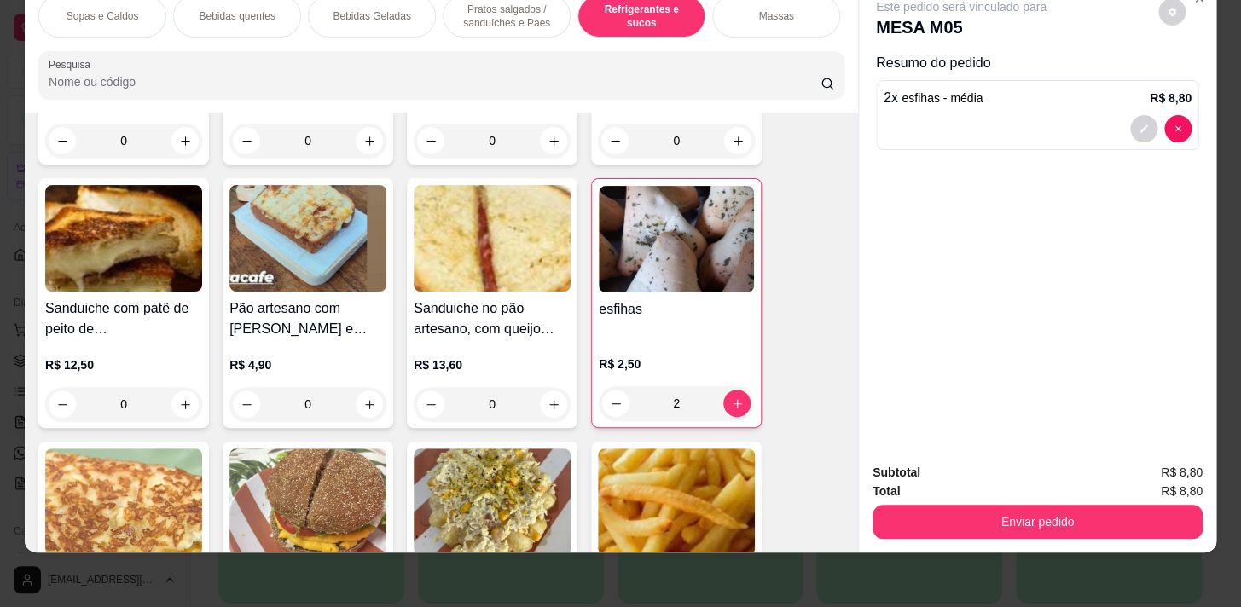
scroll to position [6761, 0]
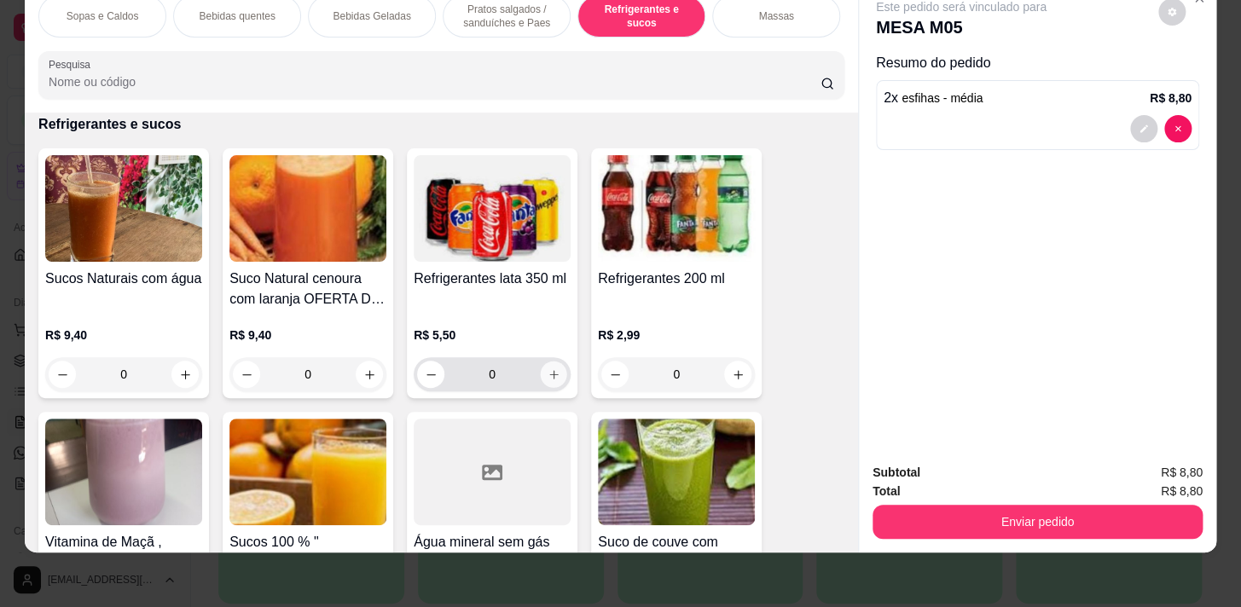
click at [548, 376] on icon "increase-product-quantity" at bounding box center [554, 375] width 13 height 13
type input "1"
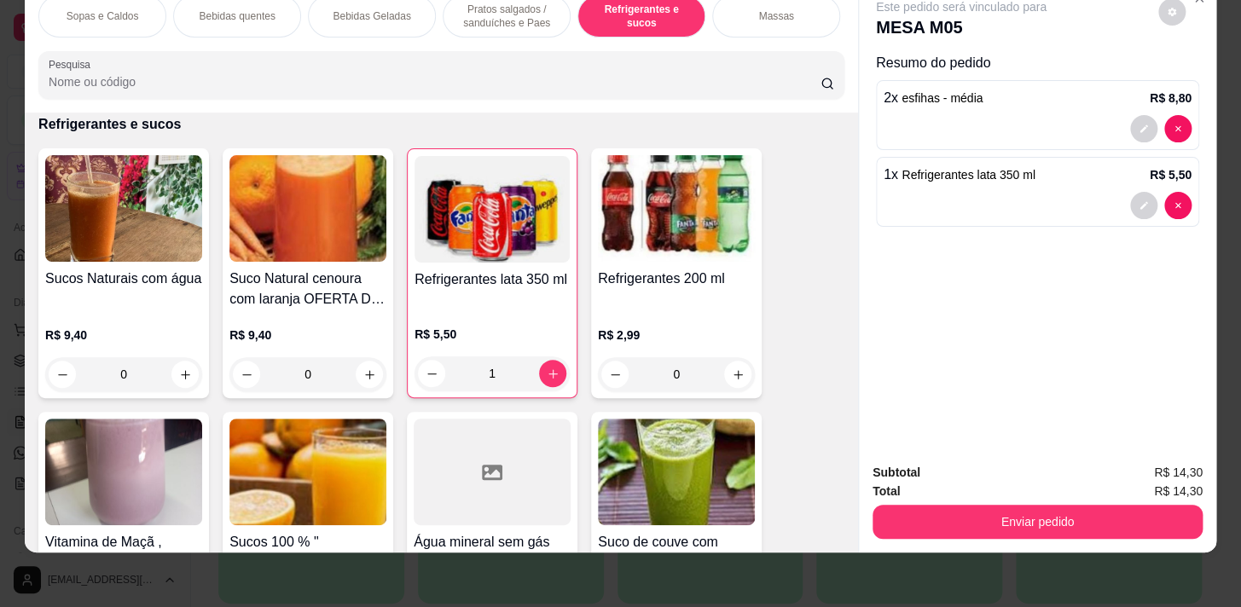
click at [1126, 526] on button "Enviar pedido" at bounding box center [1038, 522] width 330 height 34
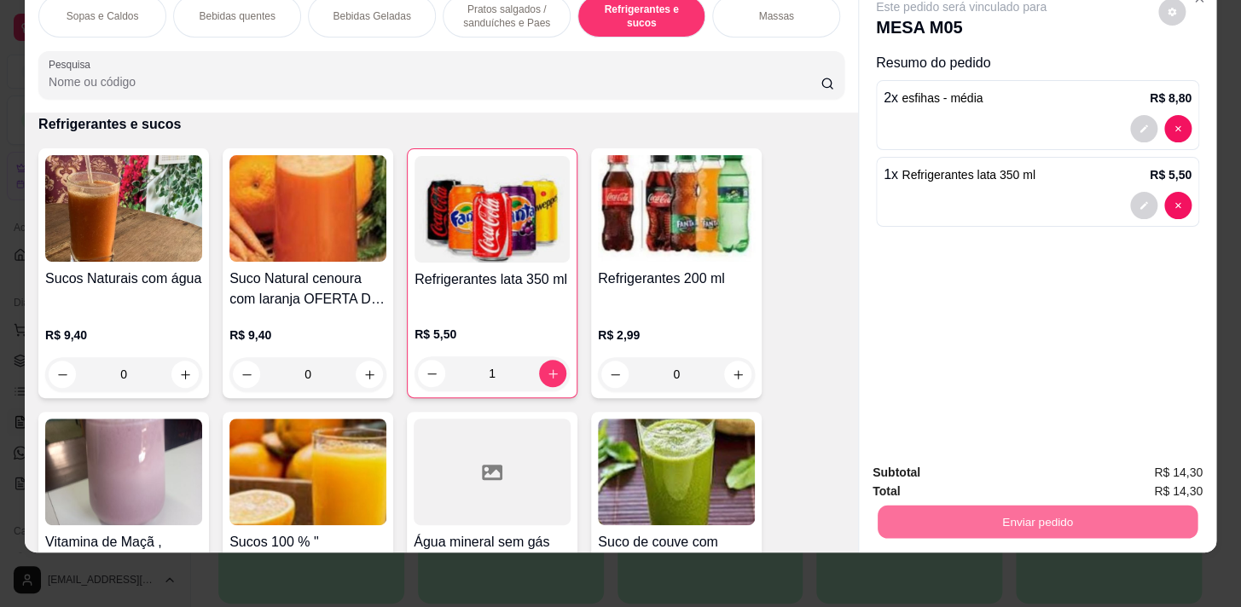
click at [1016, 467] on button "Não registrar e enviar pedido" at bounding box center [980, 469] width 177 height 32
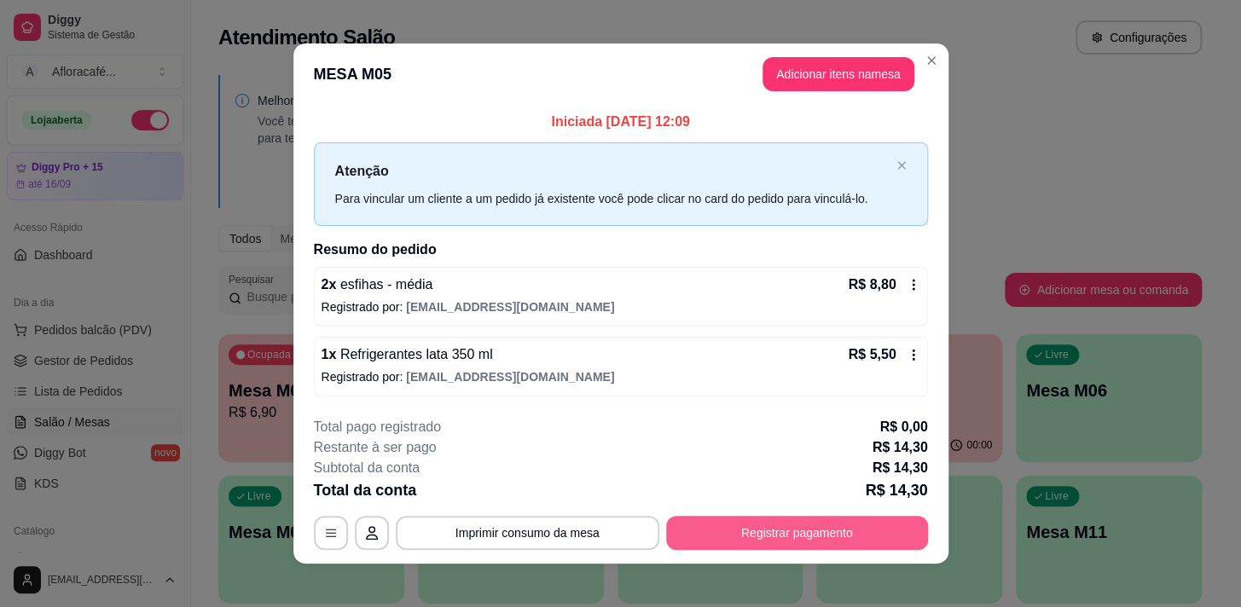
click at [752, 542] on button "Registrar pagamento" at bounding box center [797, 533] width 262 height 34
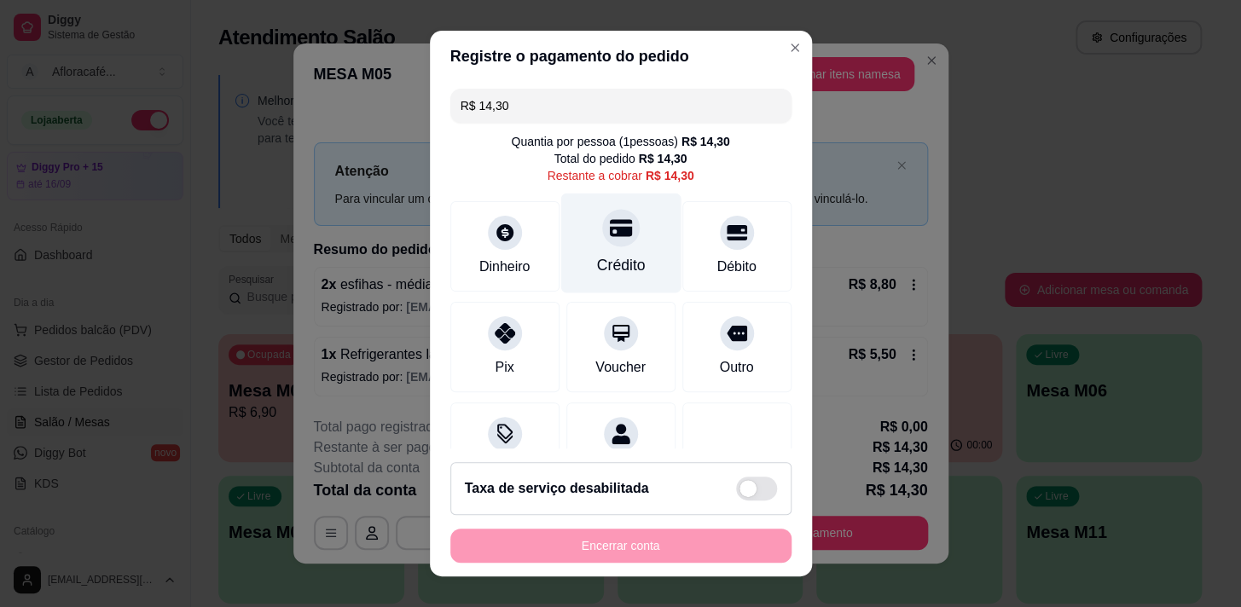
click at [602, 241] on div at bounding box center [621, 228] width 38 height 38
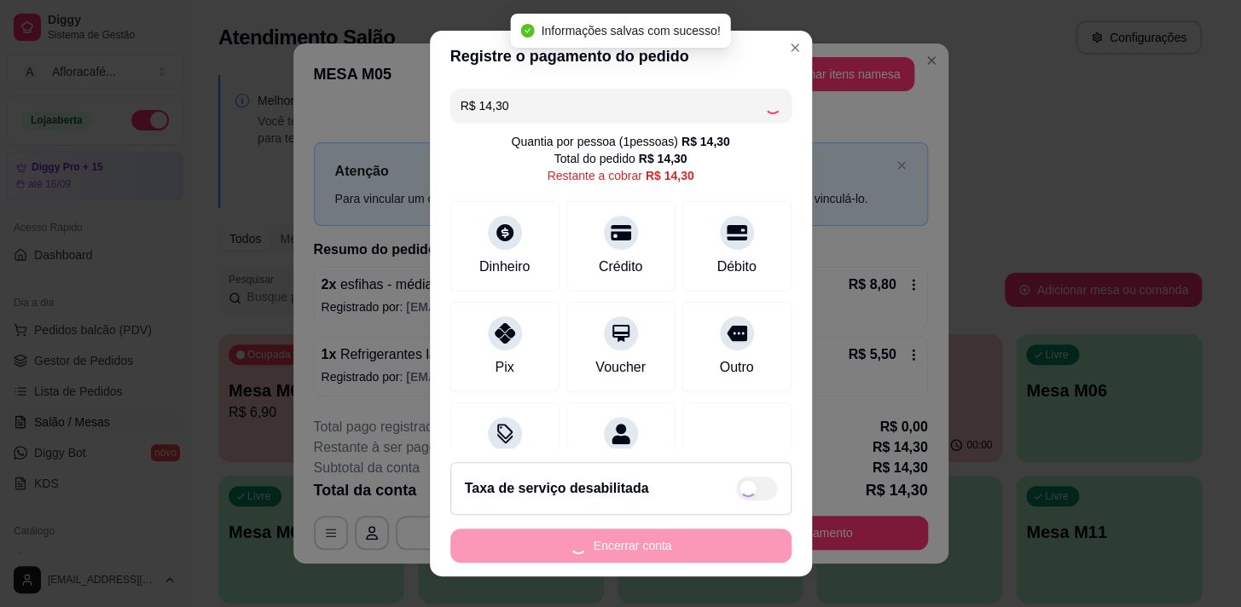
type input "R$ 0,00"
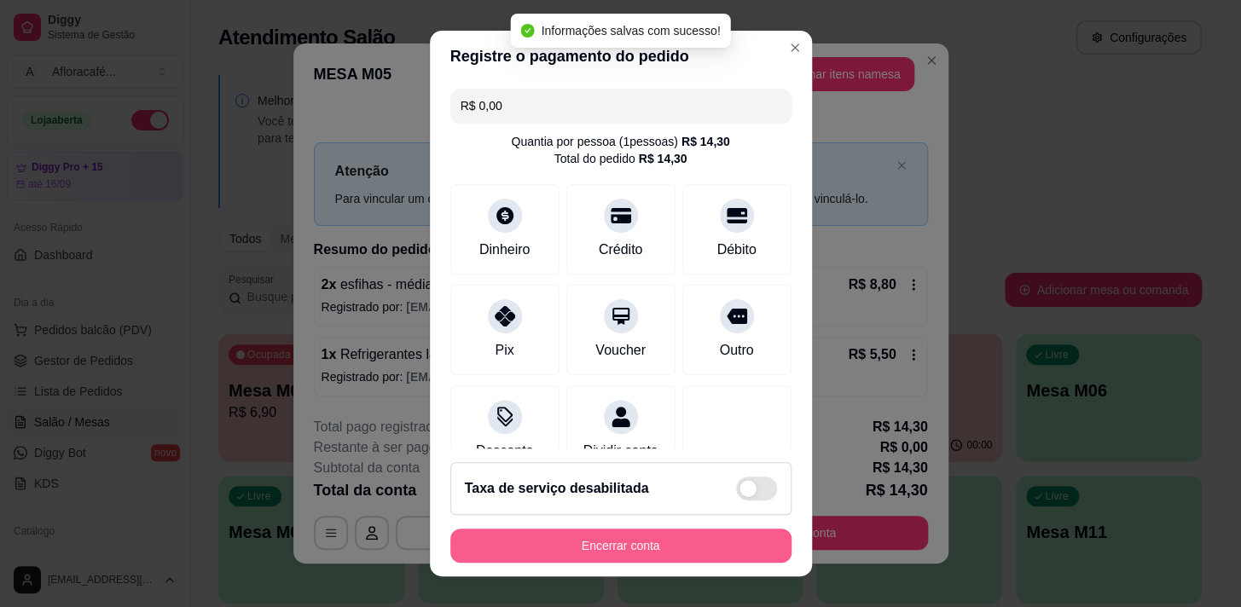
click at [687, 538] on button "Encerrar conta" at bounding box center [620, 546] width 341 height 34
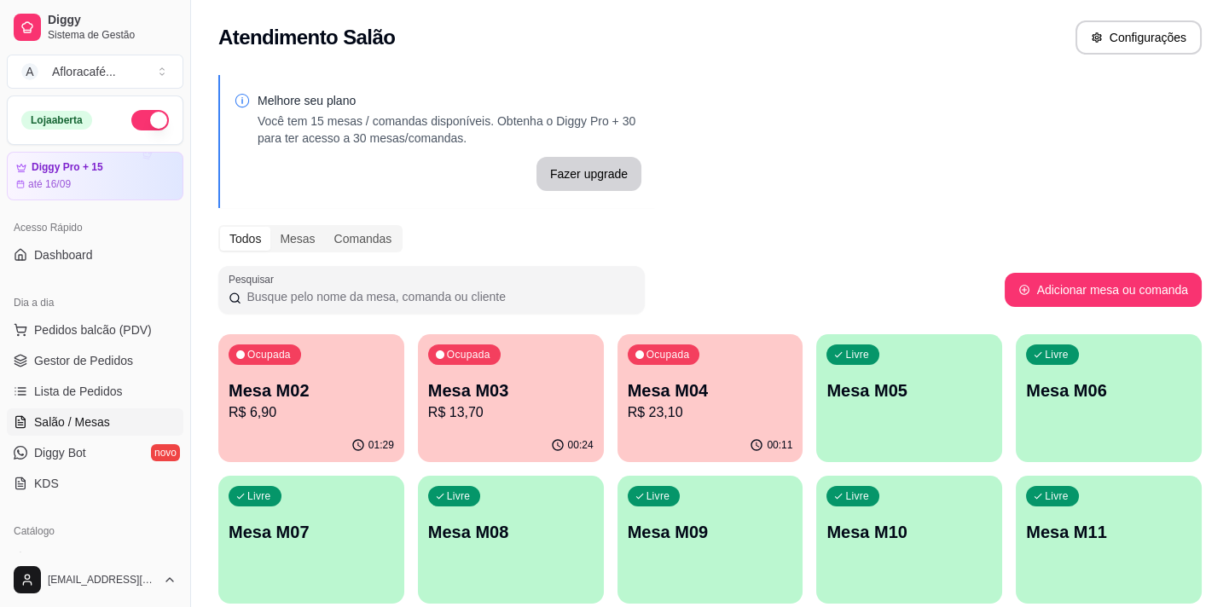
click at [741, 384] on p "Mesa M04" at bounding box center [711, 391] width 166 height 24
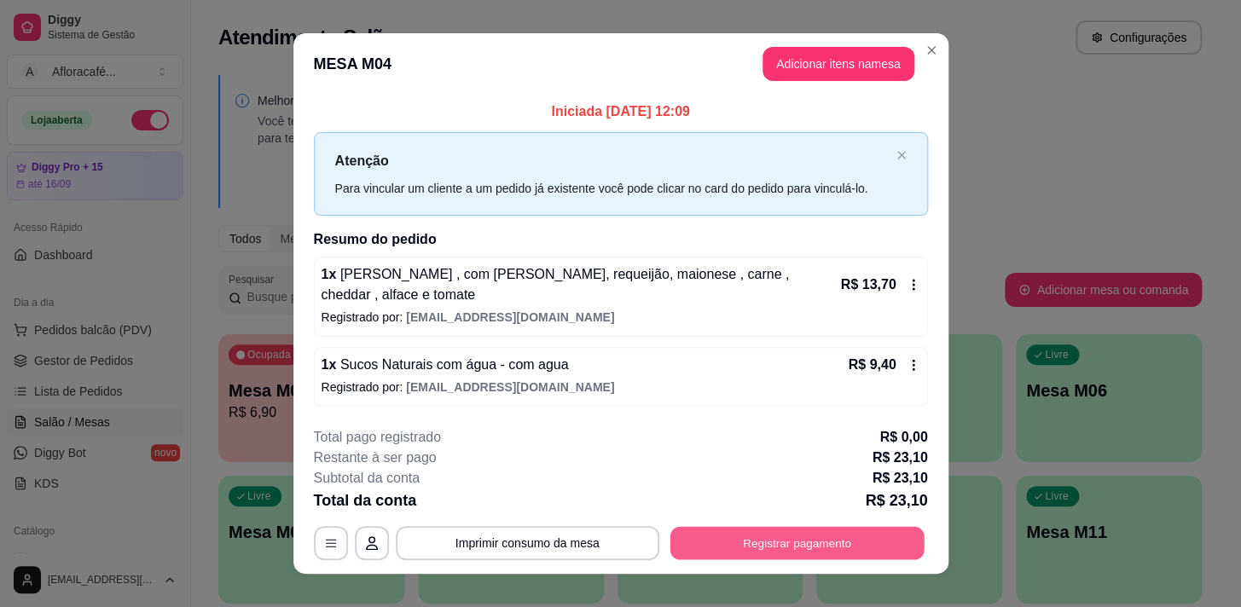
click at [782, 540] on button "Registrar pagamento" at bounding box center [797, 542] width 254 height 33
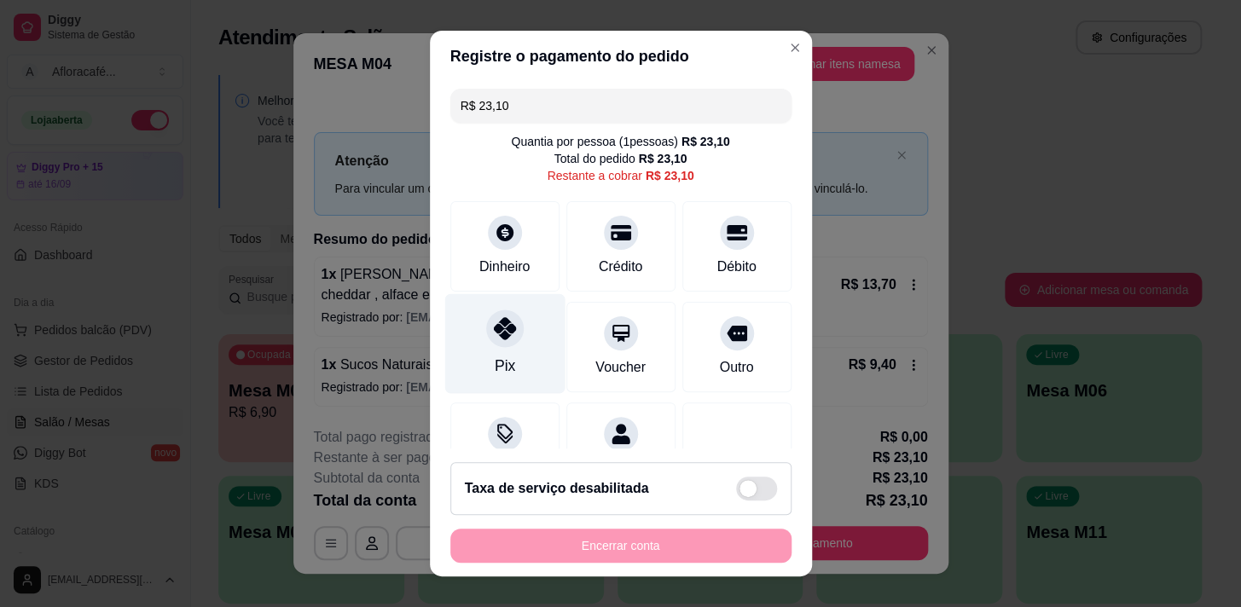
click at [497, 346] on div at bounding box center [505, 329] width 38 height 38
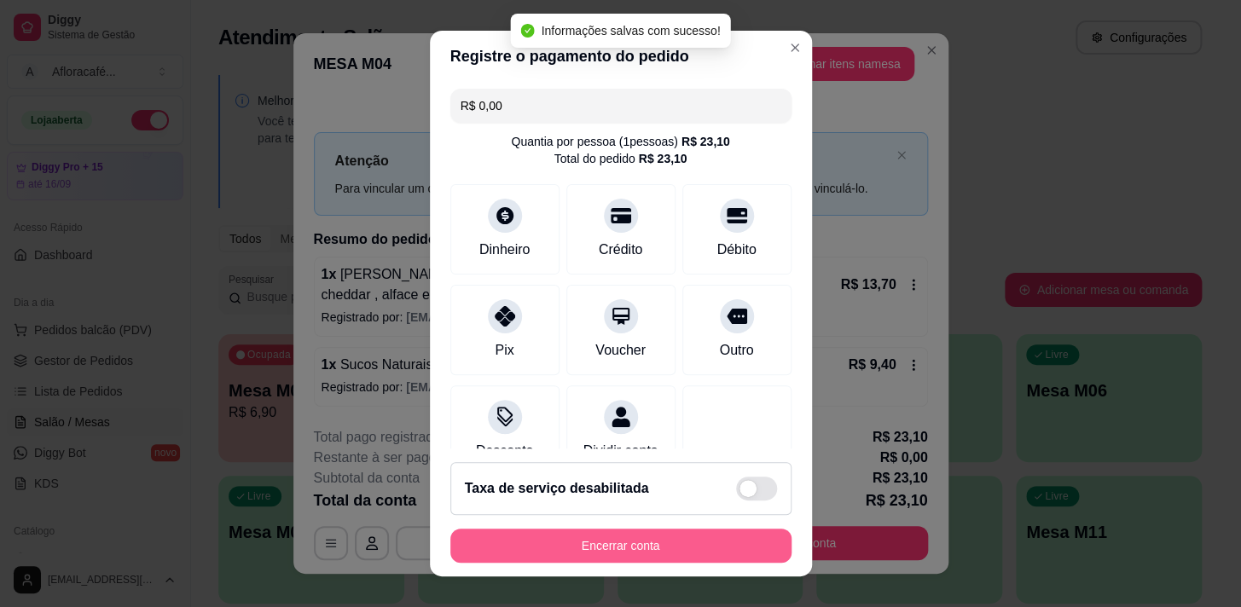
type input "R$ 0,00"
click at [612, 546] on button "Encerrar conta" at bounding box center [620, 546] width 341 height 34
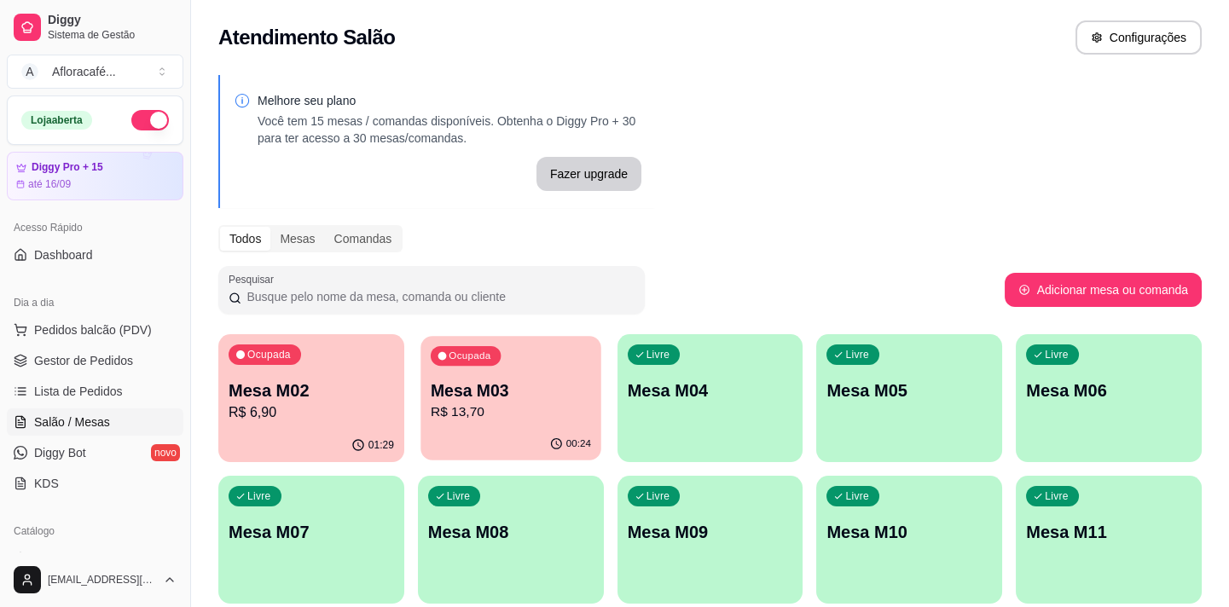
click at [454, 381] on p "Mesa M03" at bounding box center [511, 391] width 160 height 23
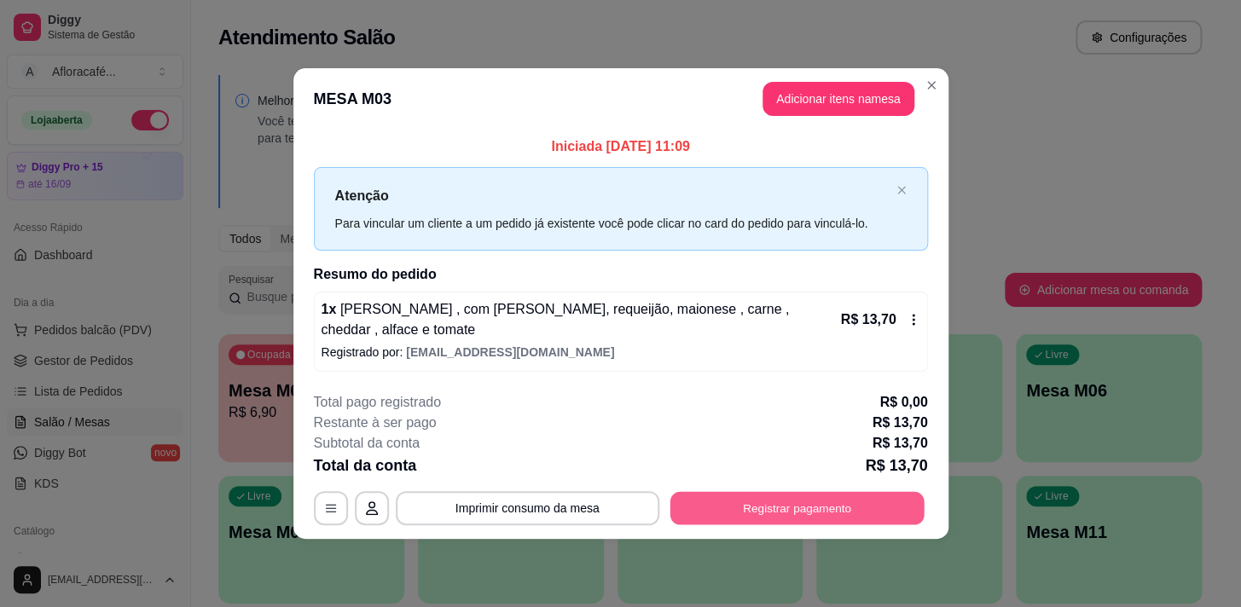
click at [866, 508] on button "Registrar pagamento" at bounding box center [797, 507] width 254 height 33
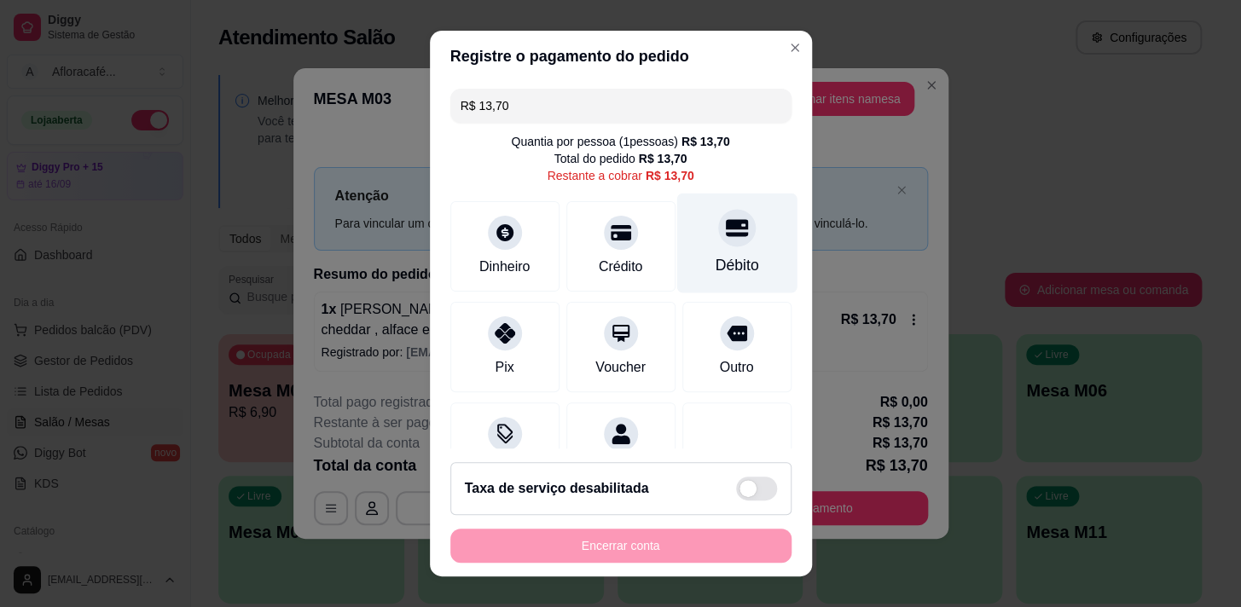
click at [718, 241] on div at bounding box center [737, 228] width 38 height 38
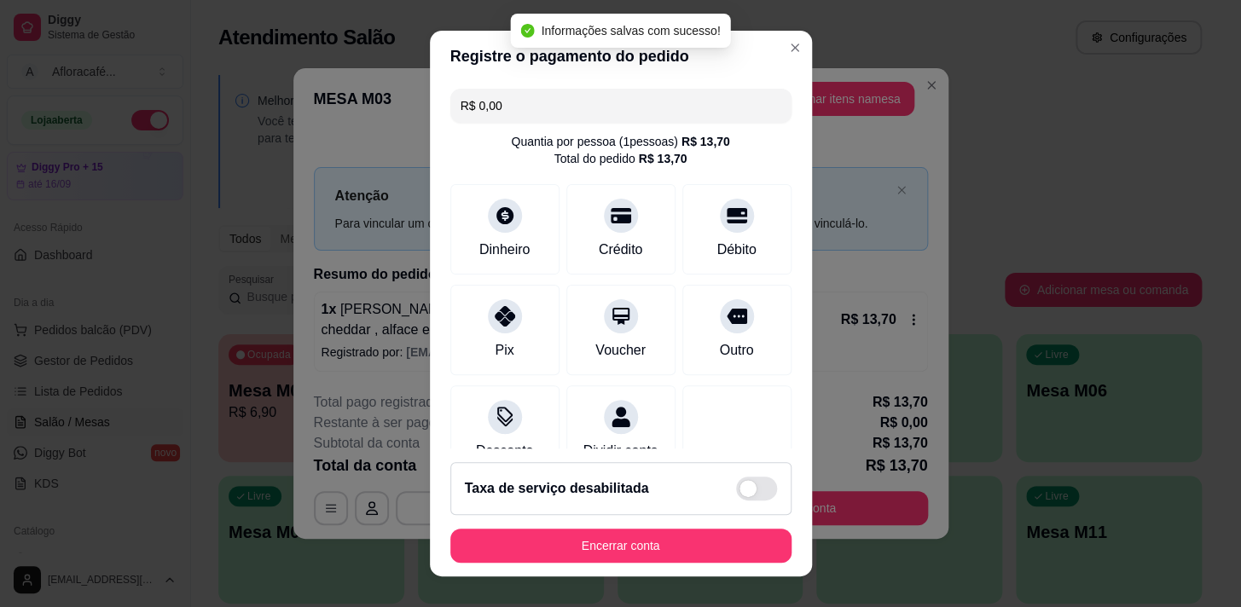
scroll to position [142, 0]
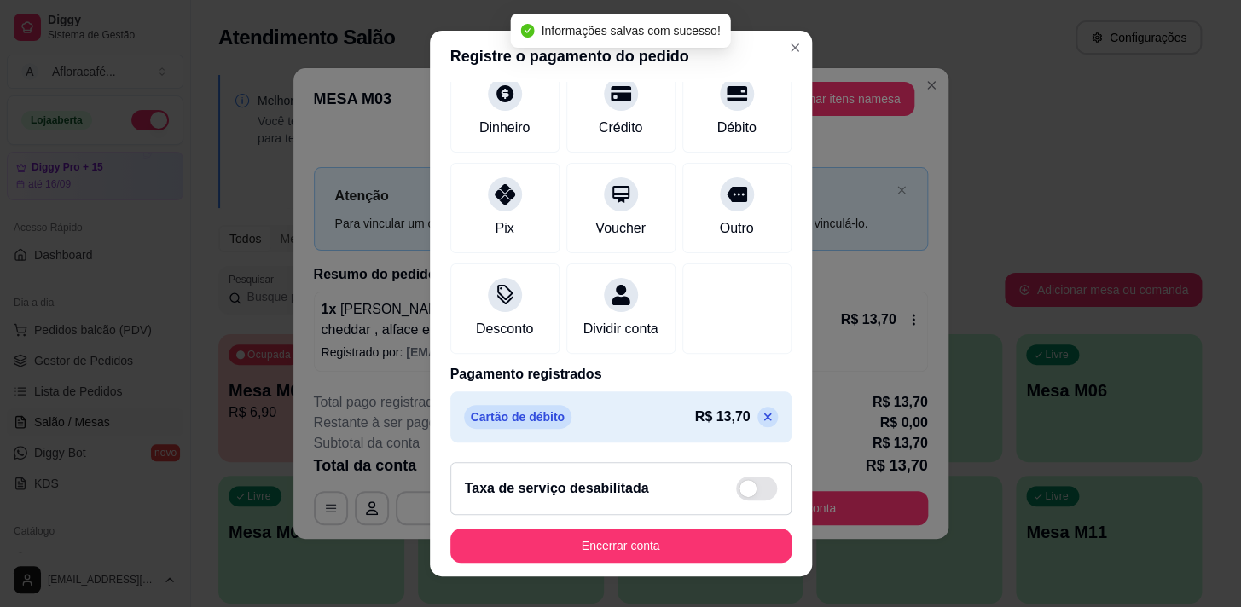
click at [758, 409] on p at bounding box center [768, 417] width 20 height 20
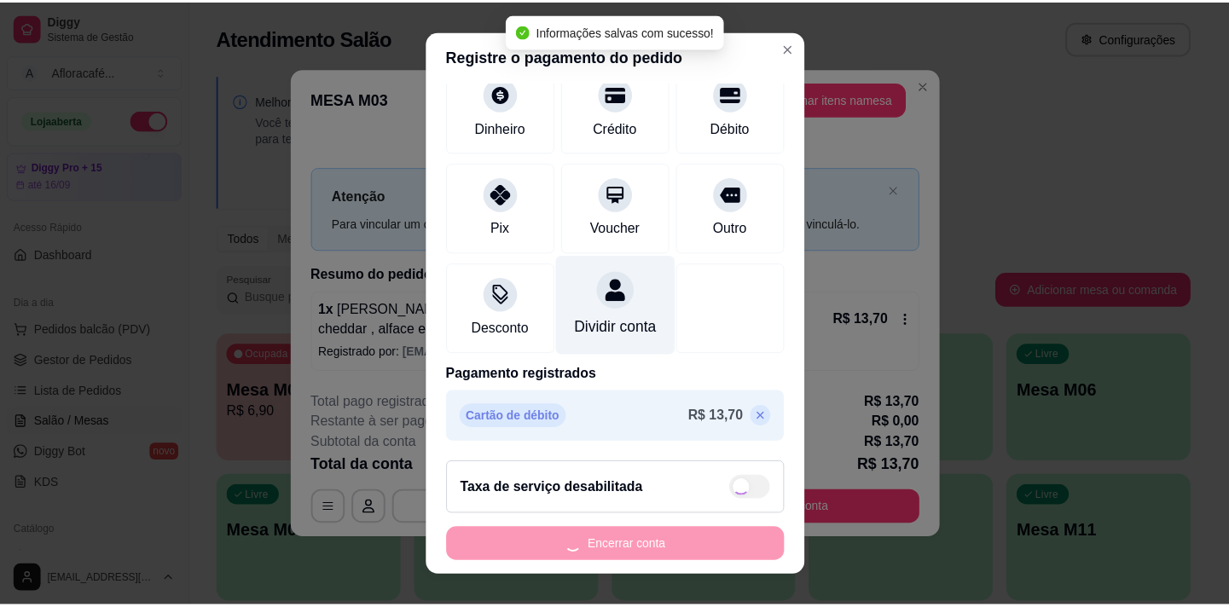
scroll to position [0, 0]
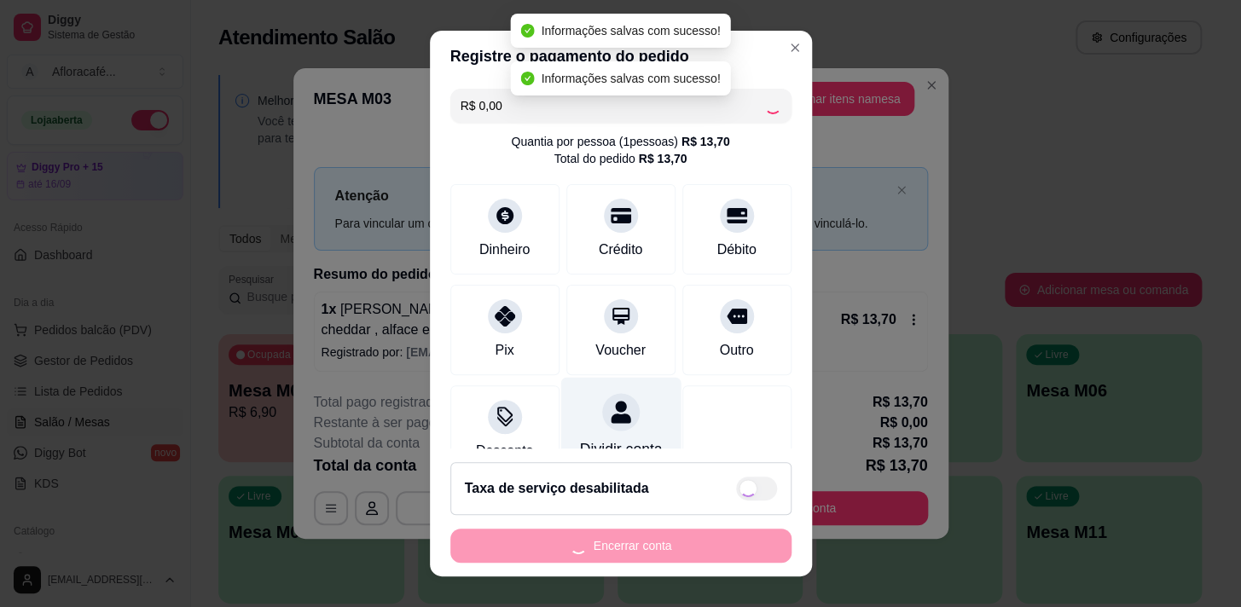
type input "R$ 13,70"
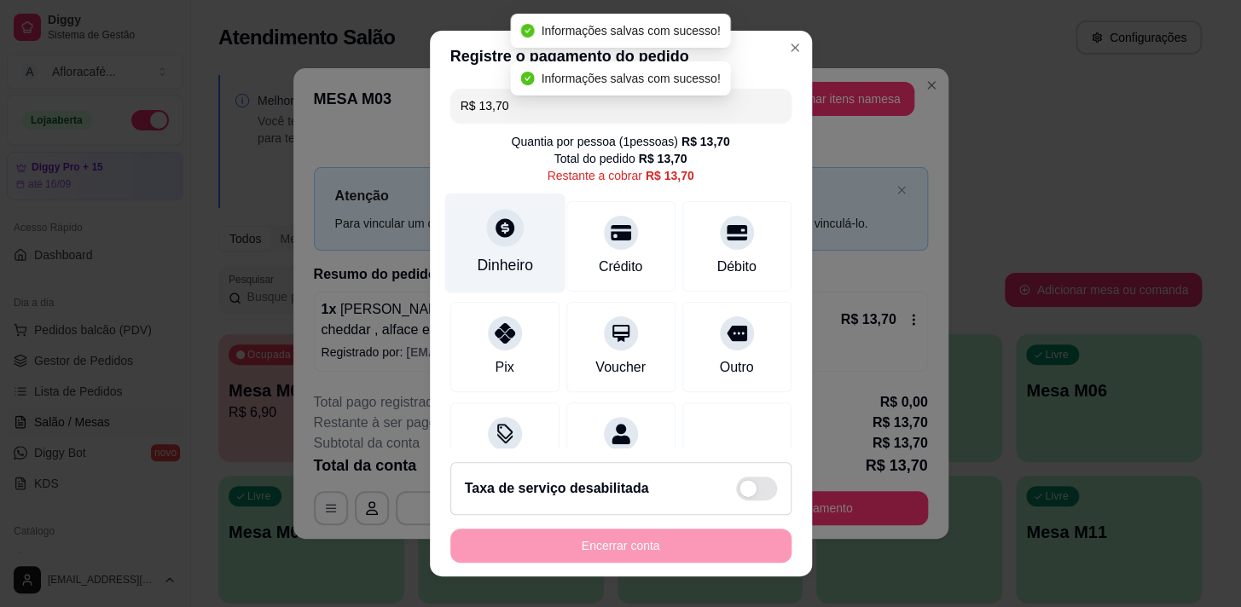
click at [518, 237] on div "Dinheiro" at bounding box center [504, 243] width 120 height 100
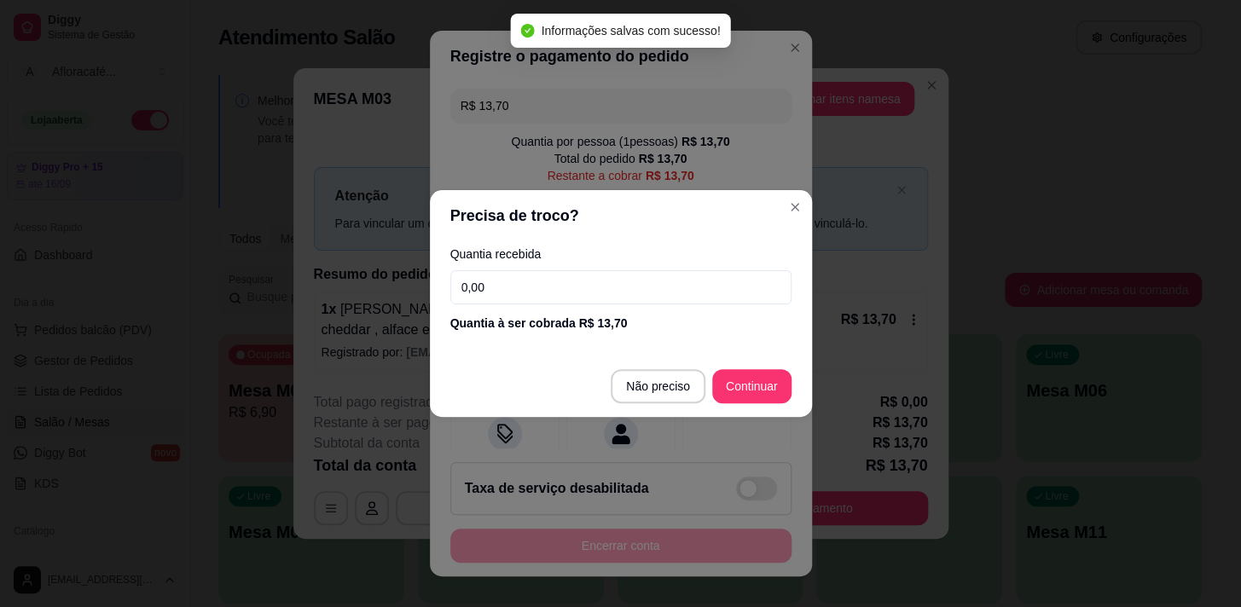
drag, startPoint x: 657, startPoint y: 257, endPoint x: 654, endPoint y: 297, distance: 40.2
click at [658, 270] on div "Quantia recebida 0,00 Quantia à ser cobrada R$ 13,70" at bounding box center [621, 289] width 382 height 97
click at [654, 297] on input "0,00" at bounding box center [620, 287] width 341 height 34
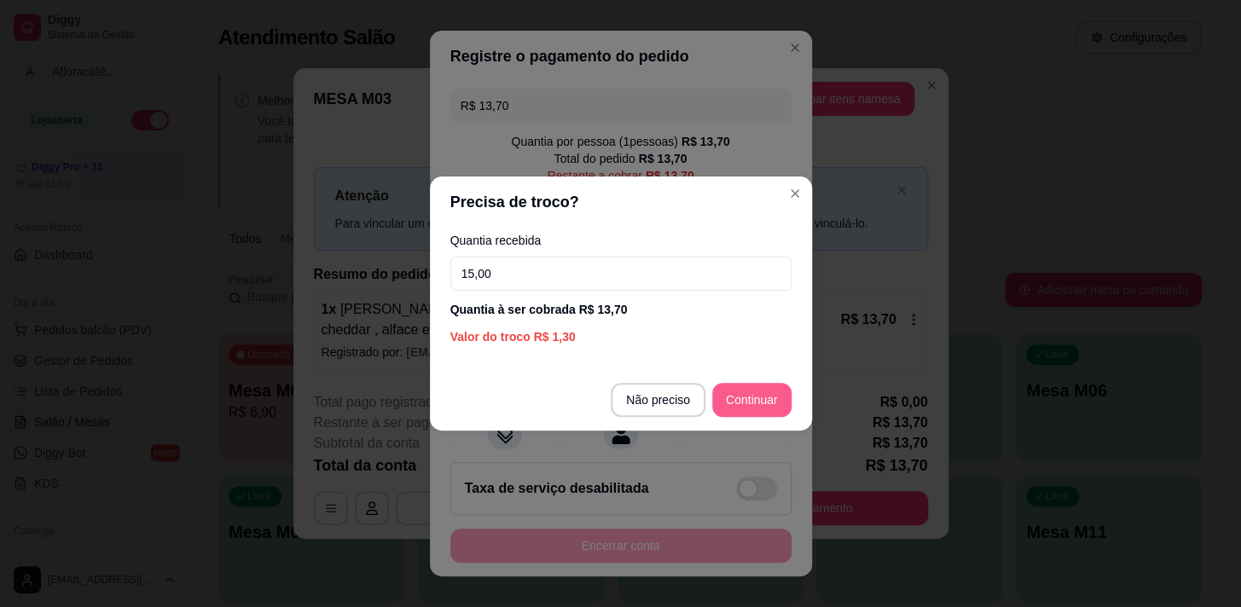
type input "15,00"
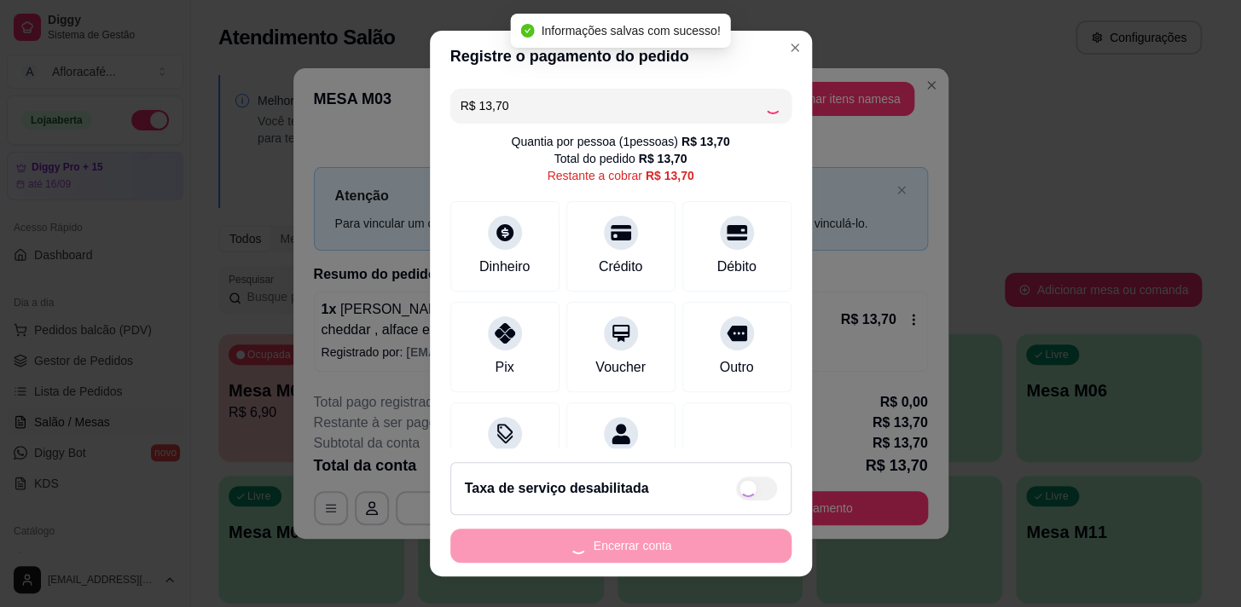
type input "R$ 0,00"
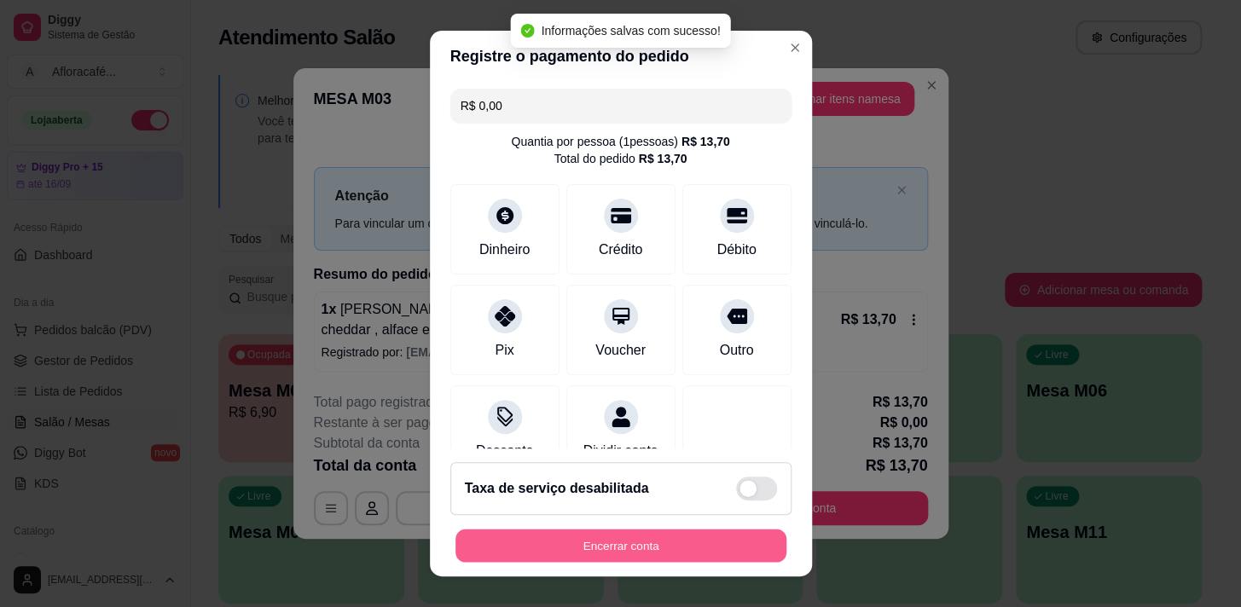
click at [651, 535] on button "Encerrar conta" at bounding box center [621, 546] width 331 height 33
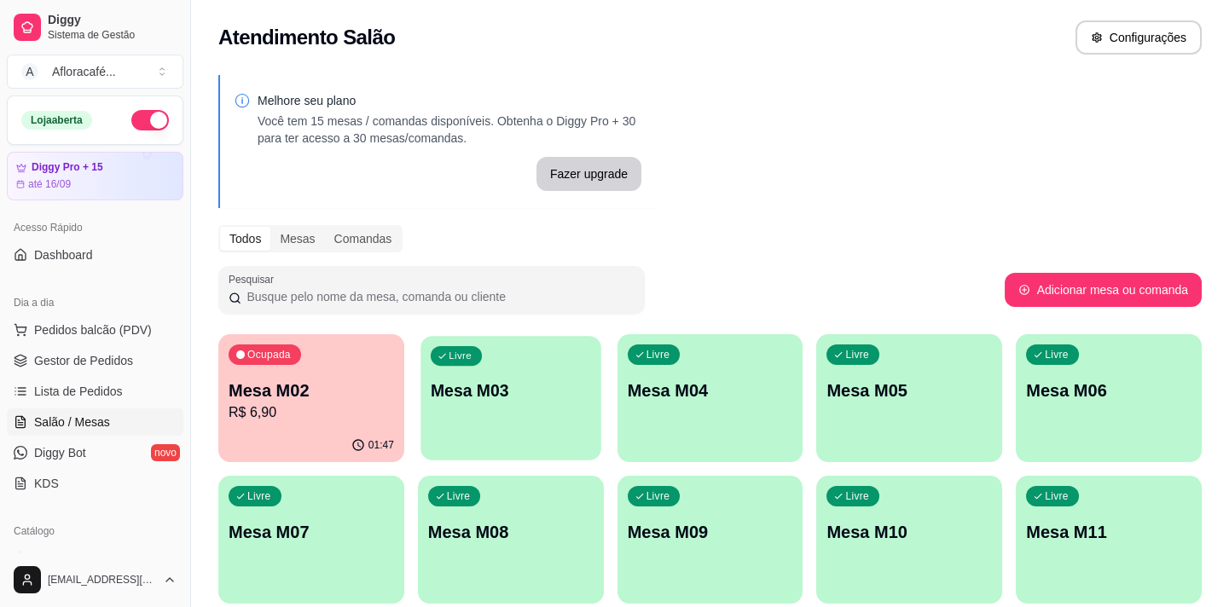
click at [515, 374] on div "Livre Mesa M03" at bounding box center [511, 388] width 180 height 104
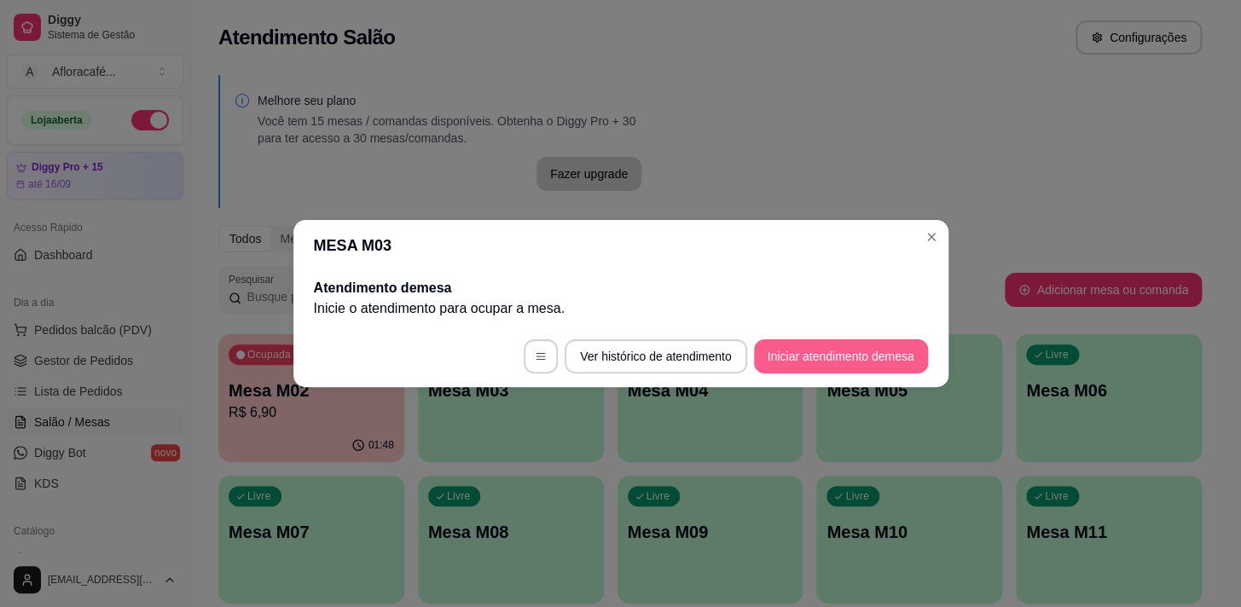
click at [861, 344] on button "Iniciar atendimento de mesa" at bounding box center [841, 357] width 174 height 34
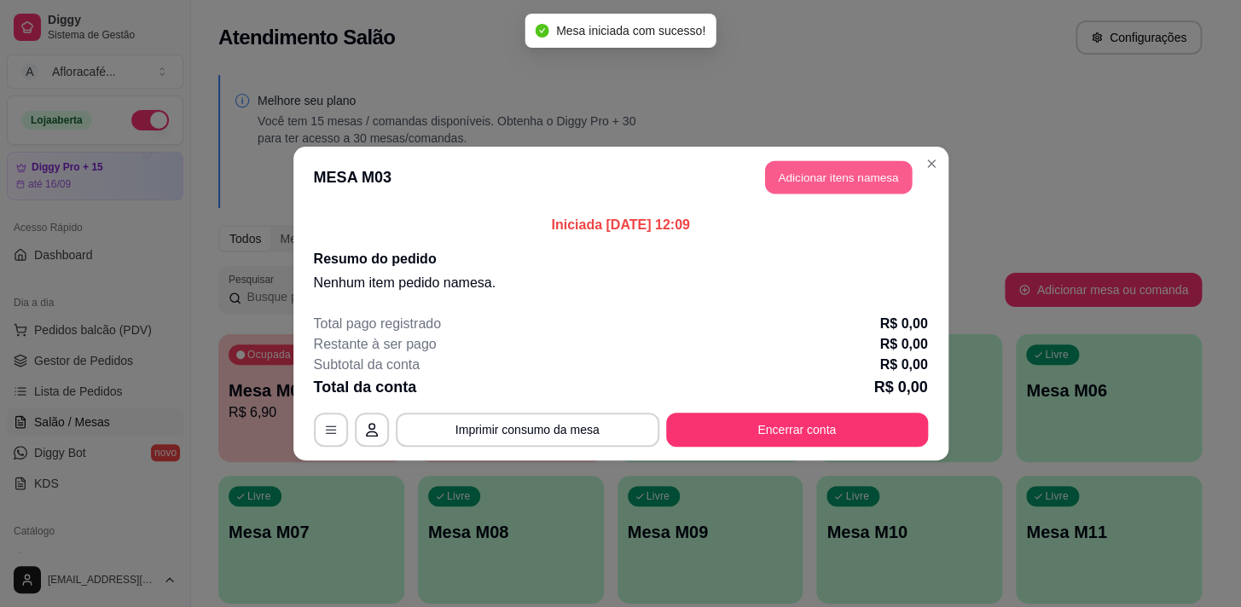
click at [877, 187] on button "Adicionar itens na mesa" at bounding box center [838, 177] width 147 height 33
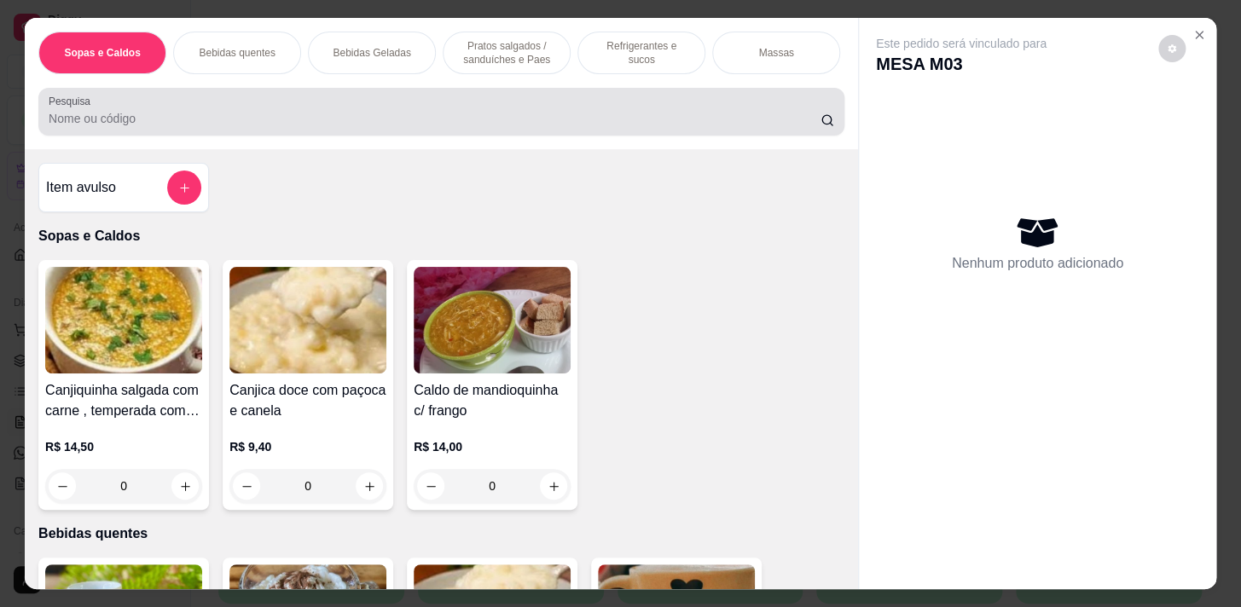
click at [525, 108] on div at bounding box center [442, 112] width 786 height 34
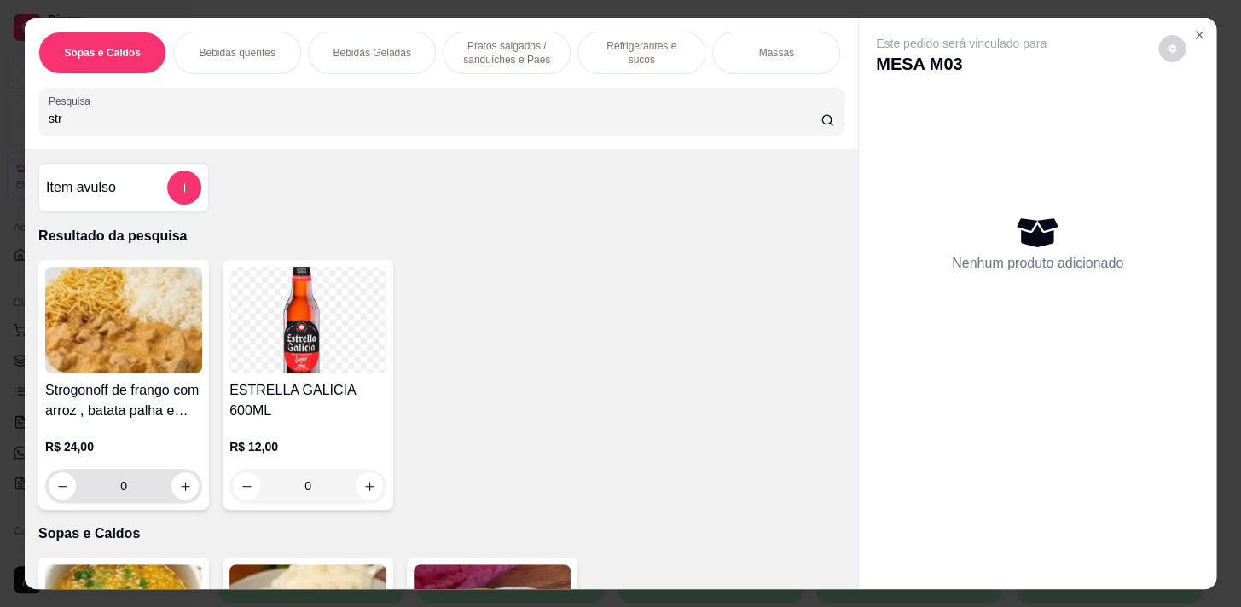
type input "str"
click at [179, 493] on icon "increase-product-quantity" at bounding box center [185, 486] width 13 height 13
type input "1"
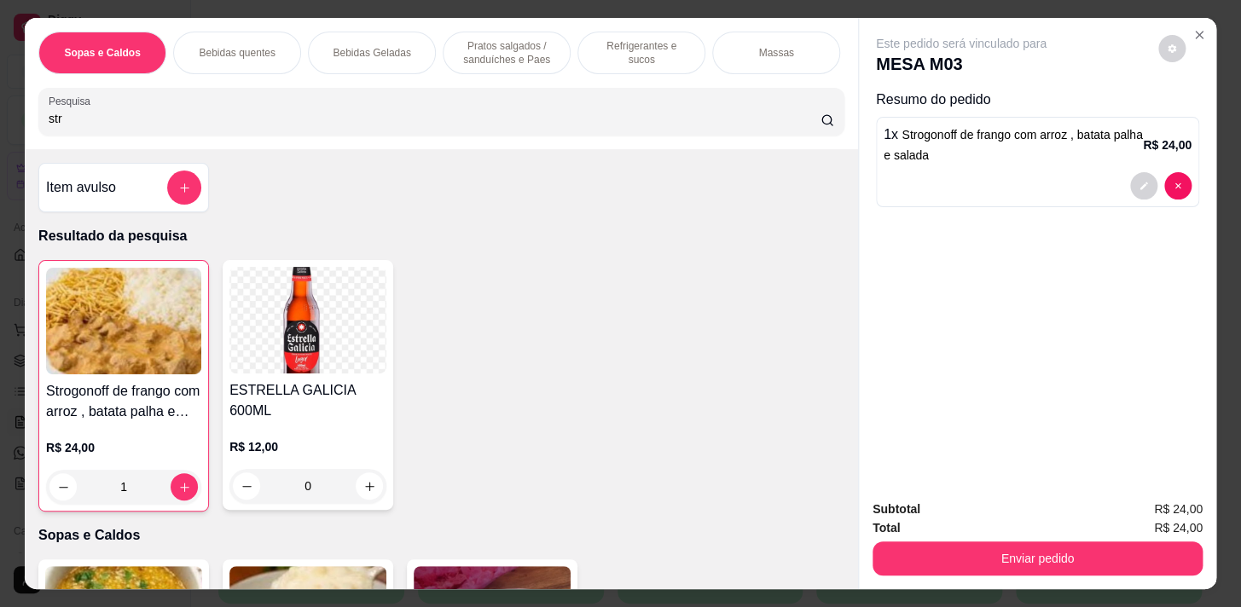
click at [487, 42] on p "Pratos salgados / sanduíches e Paes" at bounding box center [506, 52] width 99 height 27
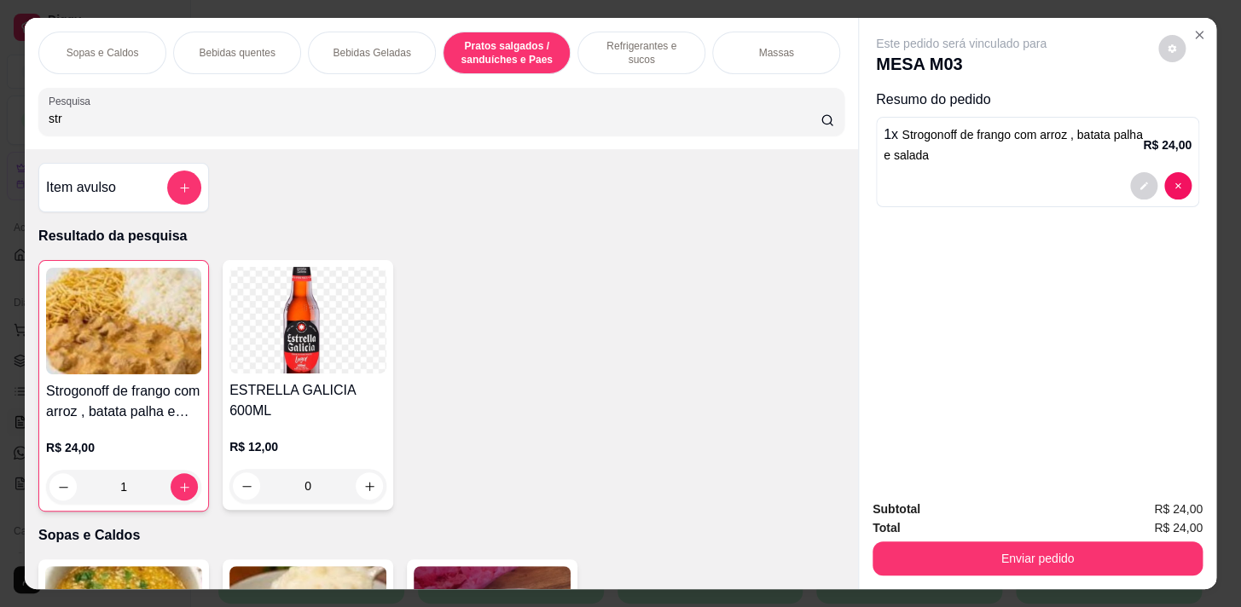
scroll to position [42, 0]
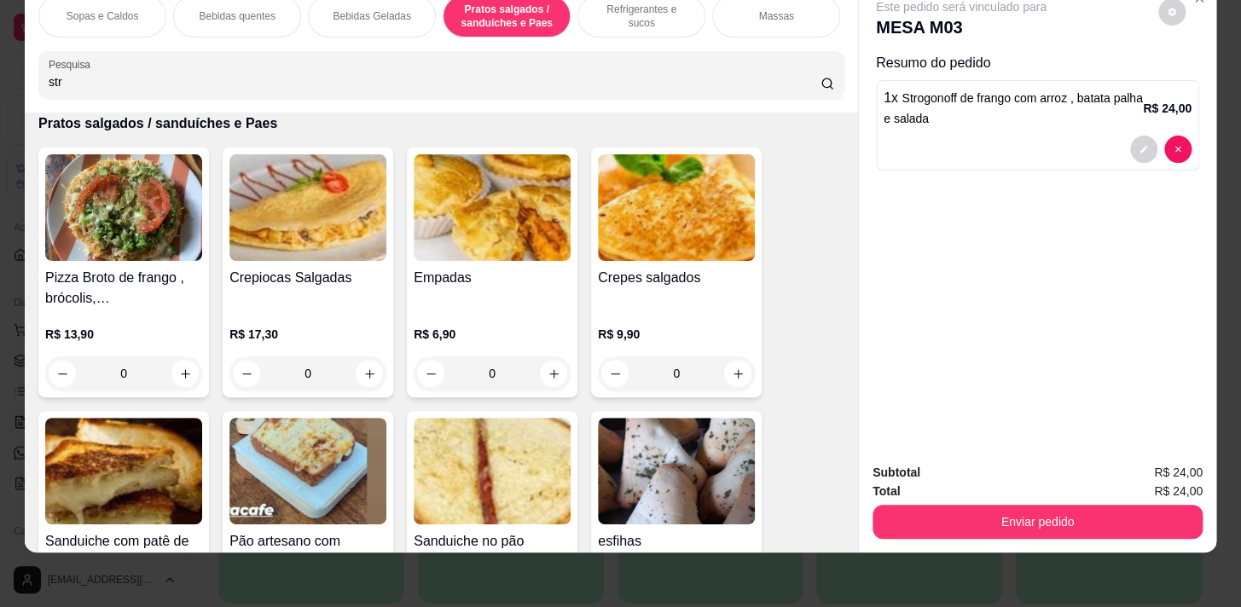
click at [627, 12] on div "Refrigerantes e sucos" at bounding box center [642, 16] width 128 height 43
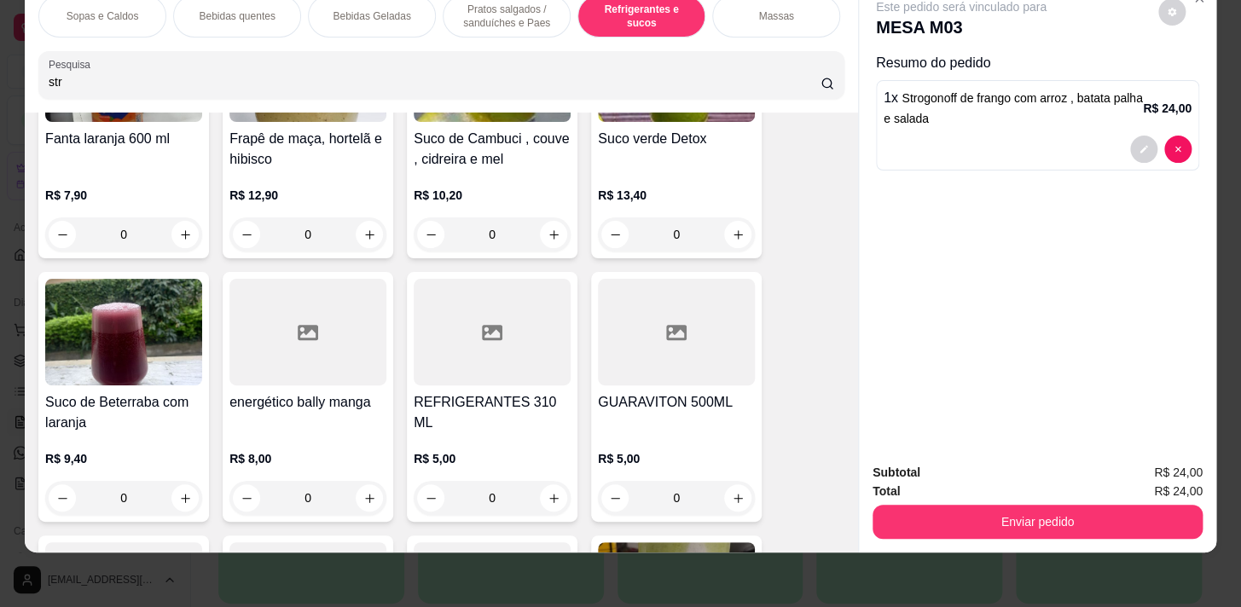
scroll to position [0, 705]
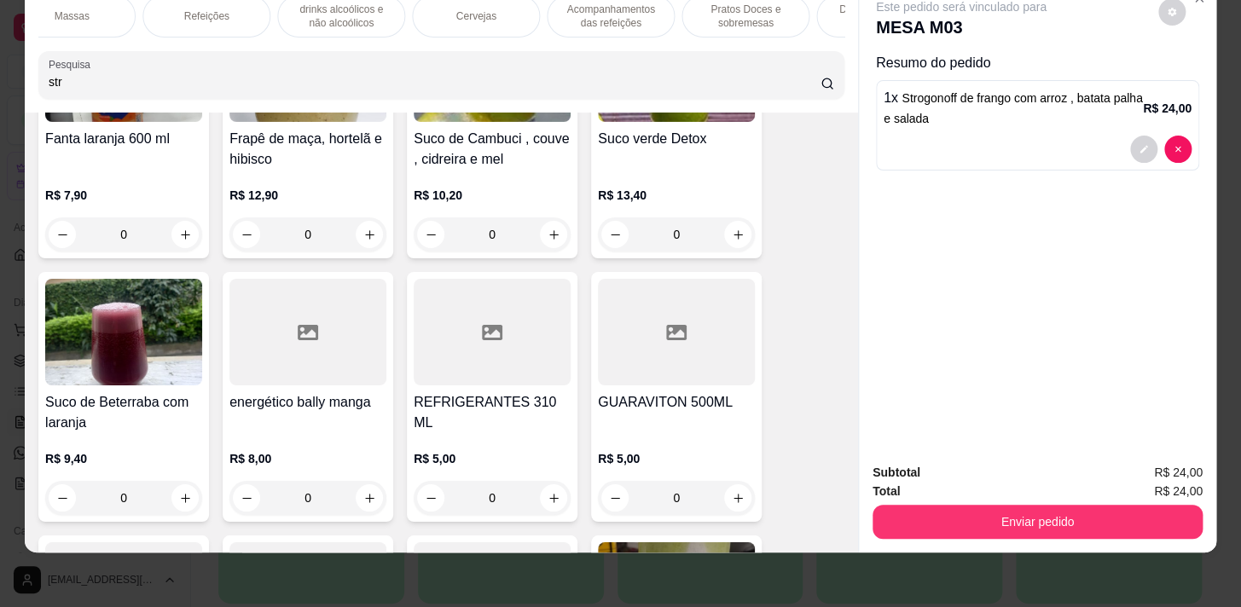
click at [222, 17] on div "Refeições" at bounding box center [206, 16] width 128 height 43
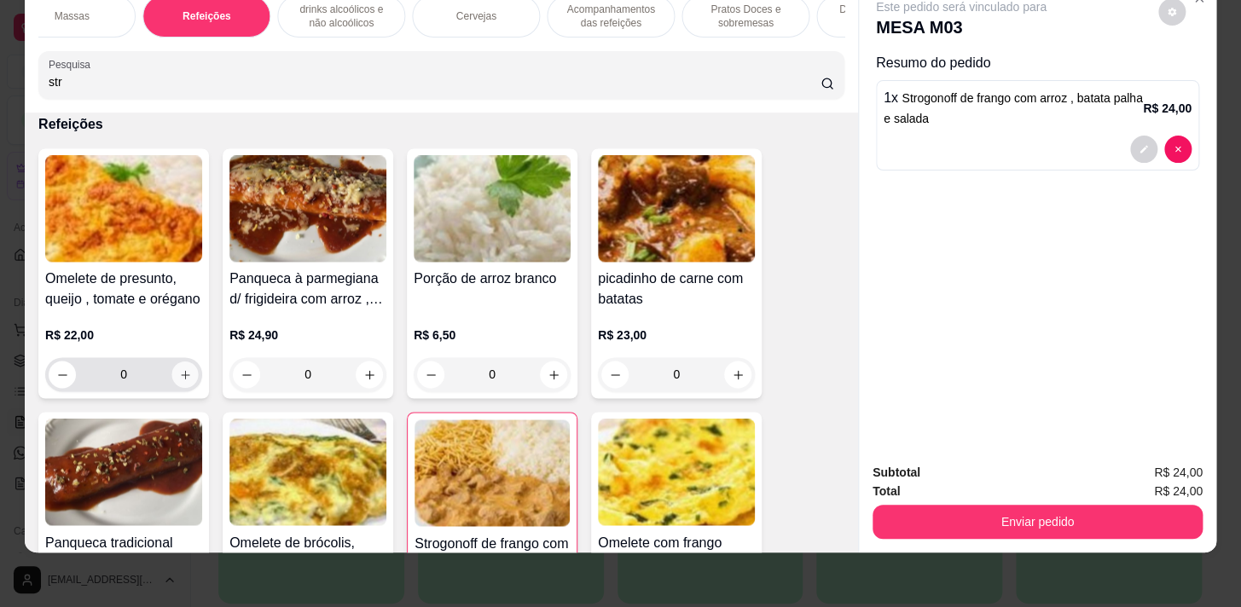
click at [179, 369] on icon "increase-product-quantity" at bounding box center [185, 375] width 13 height 13
type input "1"
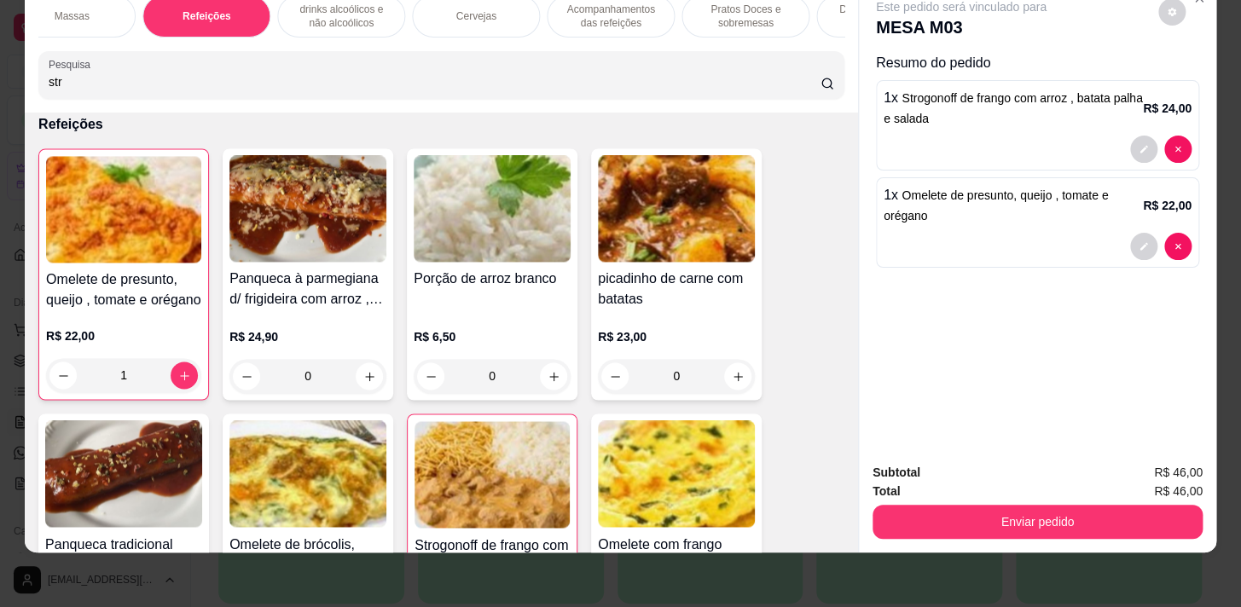
click at [222, 39] on div "Sopas e Caldos Bebidas quentes Bebidas Geladas Pratos salgados / sanduíches e P…" at bounding box center [442, 46] width 834 height 131
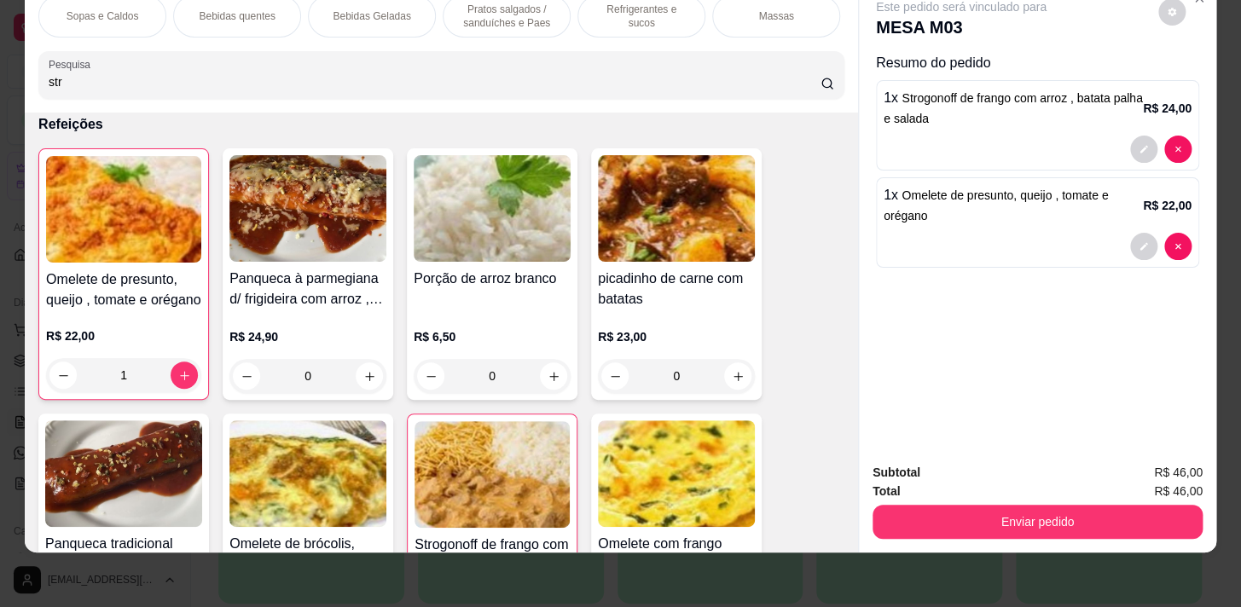
click at [224, 18] on div "Bebidas quentes" at bounding box center [237, 16] width 128 height 43
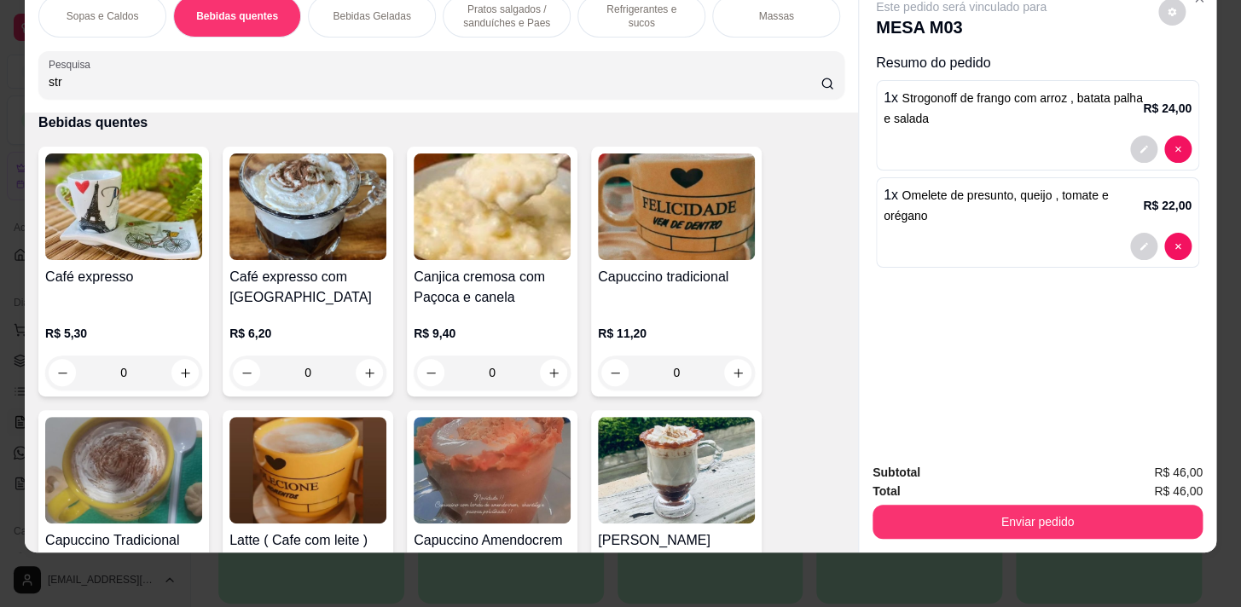
click at [423, 2] on div "Bebidas Geladas" at bounding box center [372, 16] width 128 height 43
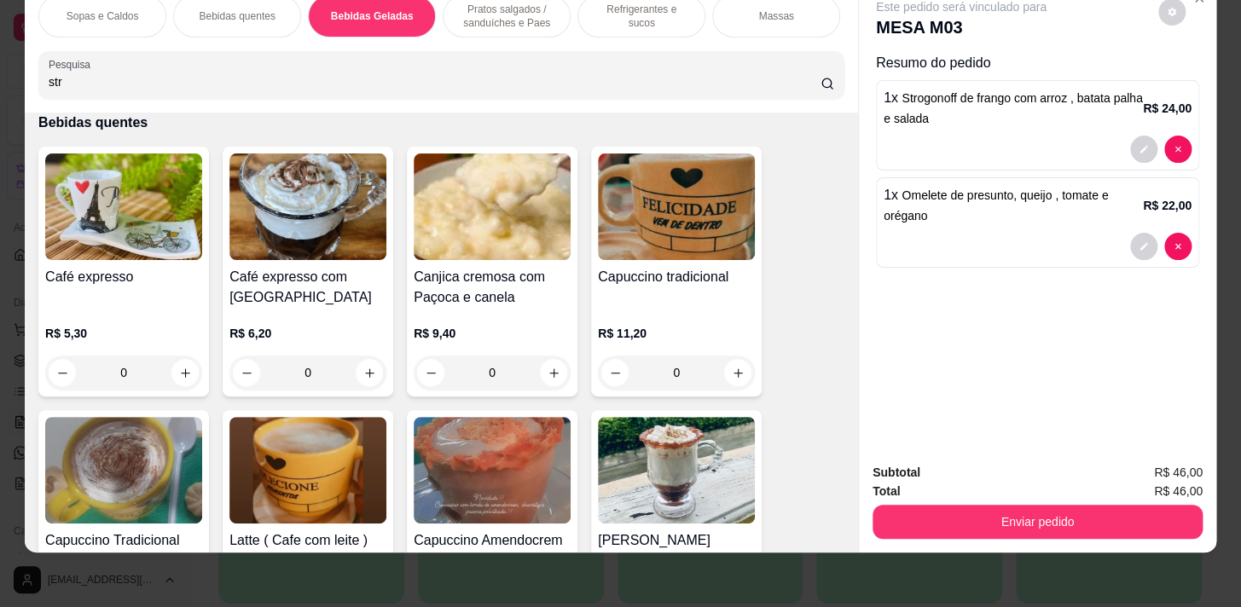
scroll to position [2553, 0]
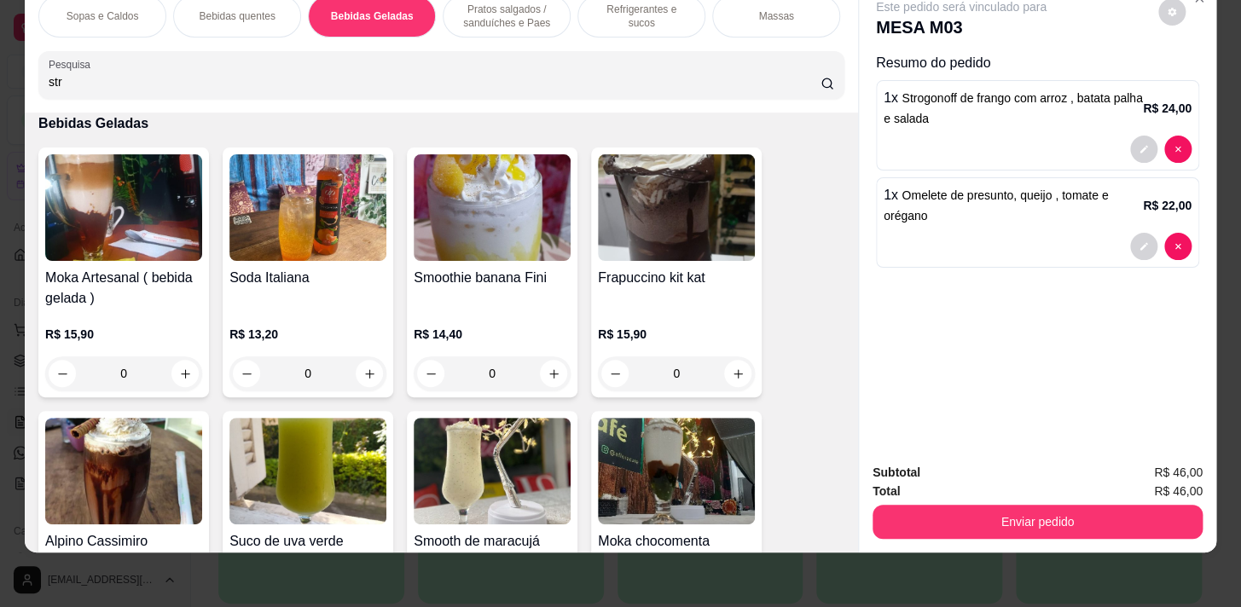
click at [611, 15] on div "Refrigerantes e sucos" at bounding box center [642, 16] width 128 height 43
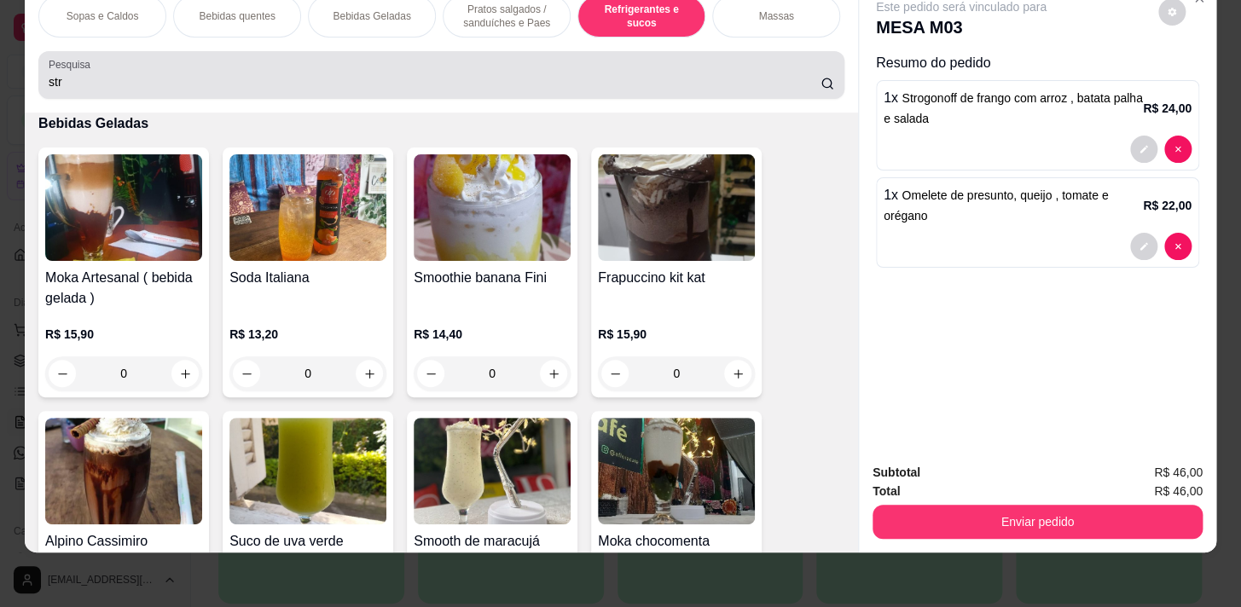
scroll to position [7061, 0]
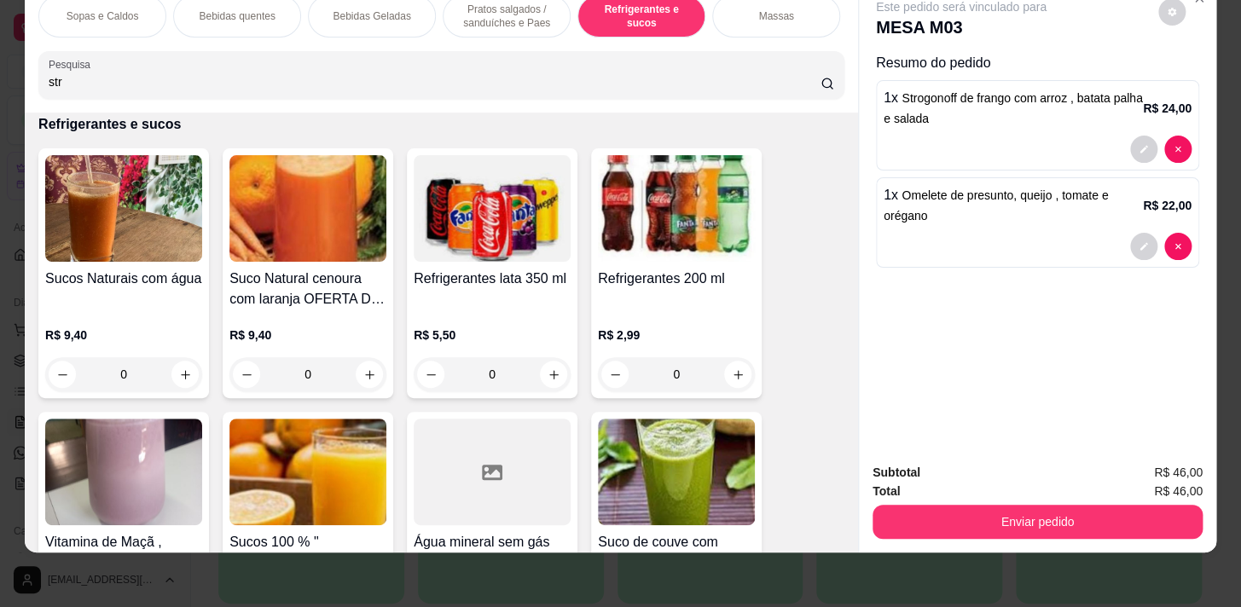
click at [182, 375] on div "0" at bounding box center [123, 374] width 157 height 34
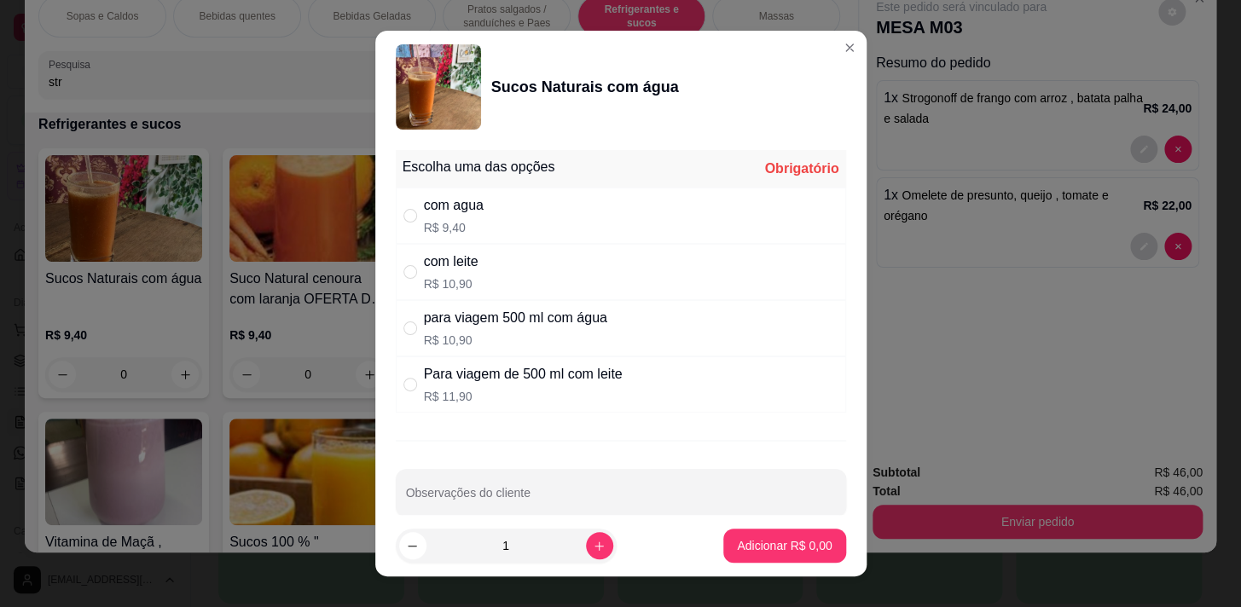
click at [546, 213] on div "com agua R$ 9,40" at bounding box center [621, 216] width 450 height 56
radio input "true"
click at [593, 546] on icon "increase-product-quantity" at bounding box center [599, 546] width 13 height 13
type input "2"
click at [737, 539] on p "Adicionar R$ 18,80" at bounding box center [781, 545] width 102 height 17
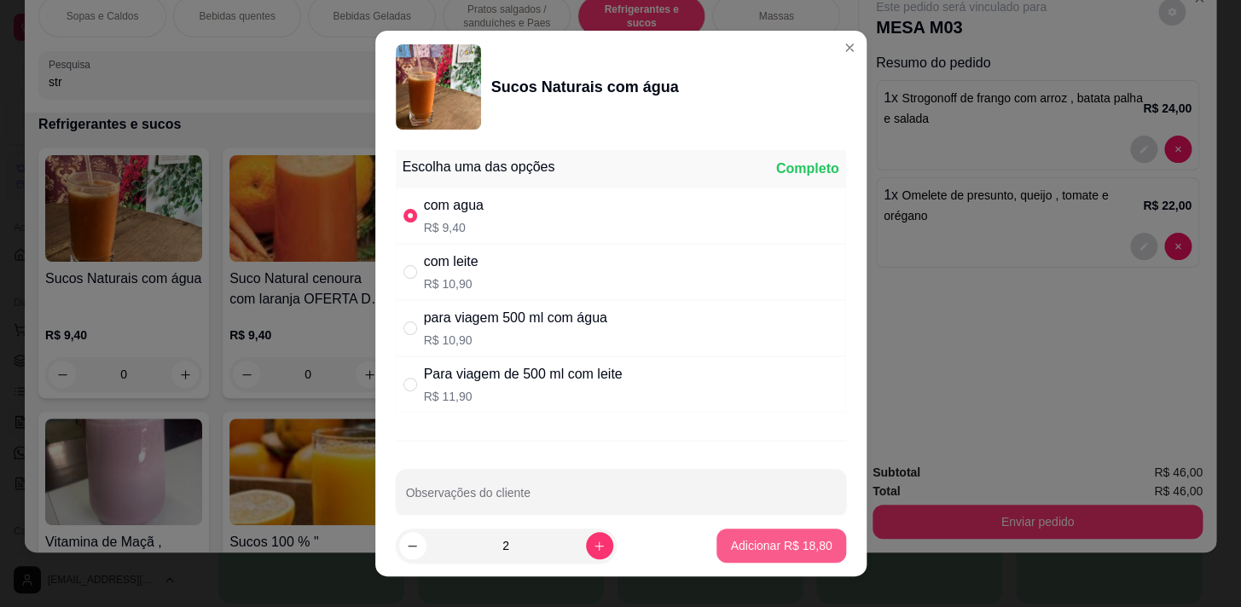
type input "2"
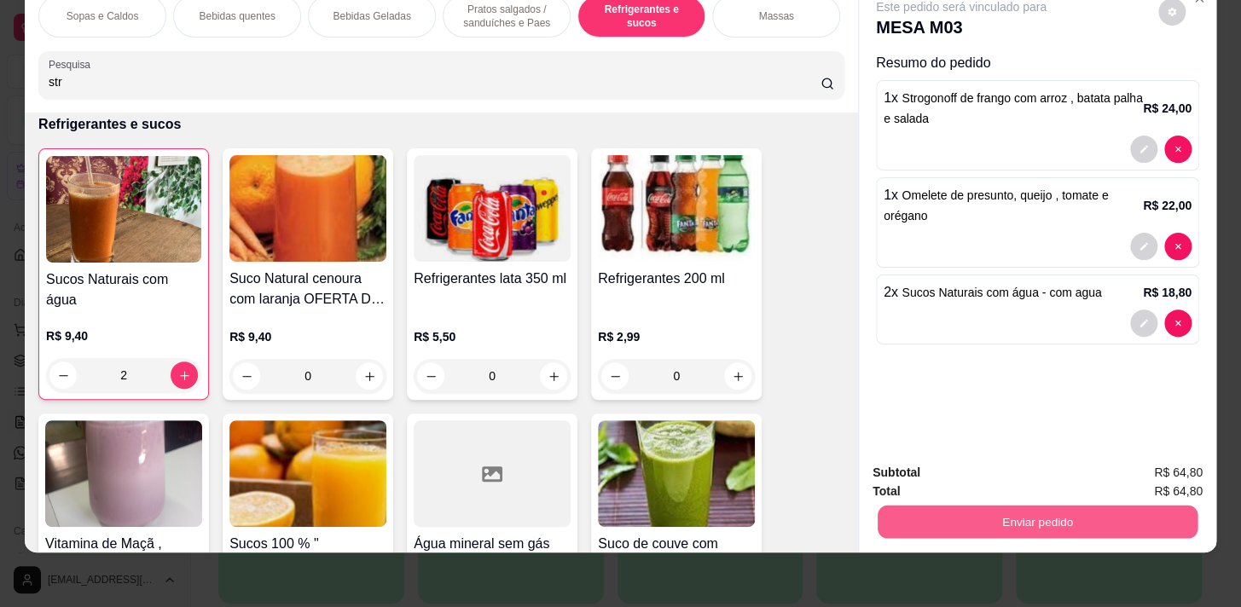
click at [1025, 508] on button "Enviar pedido" at bounding box center [1038, 521] width 320 height 33
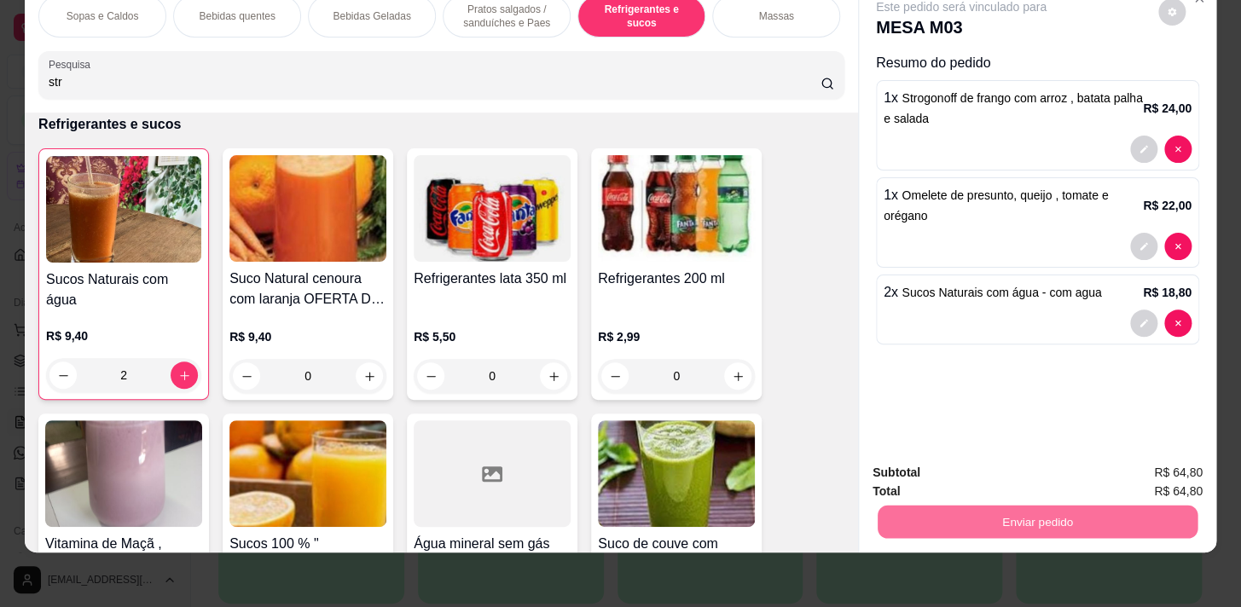
click at [1002, 465] on button "Não registrar e enviar pedido" at bounding box center [981, 469] width 172 height 32
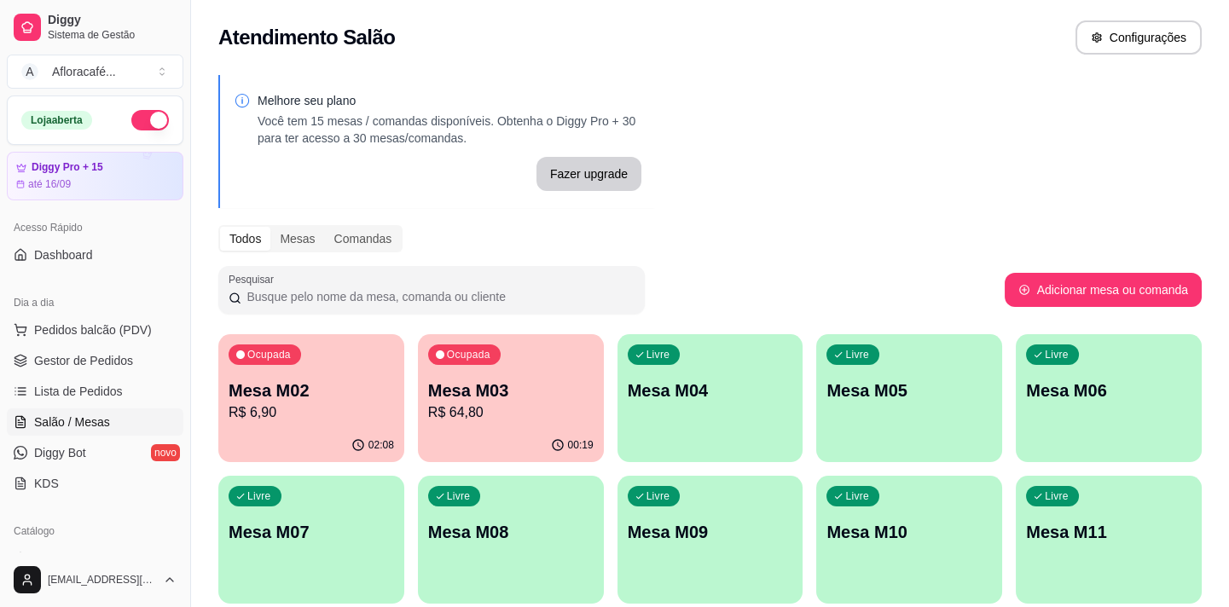
click at [735, 384] on p "Mesa M04" at bounding box center [711, 391] width 166 height 24
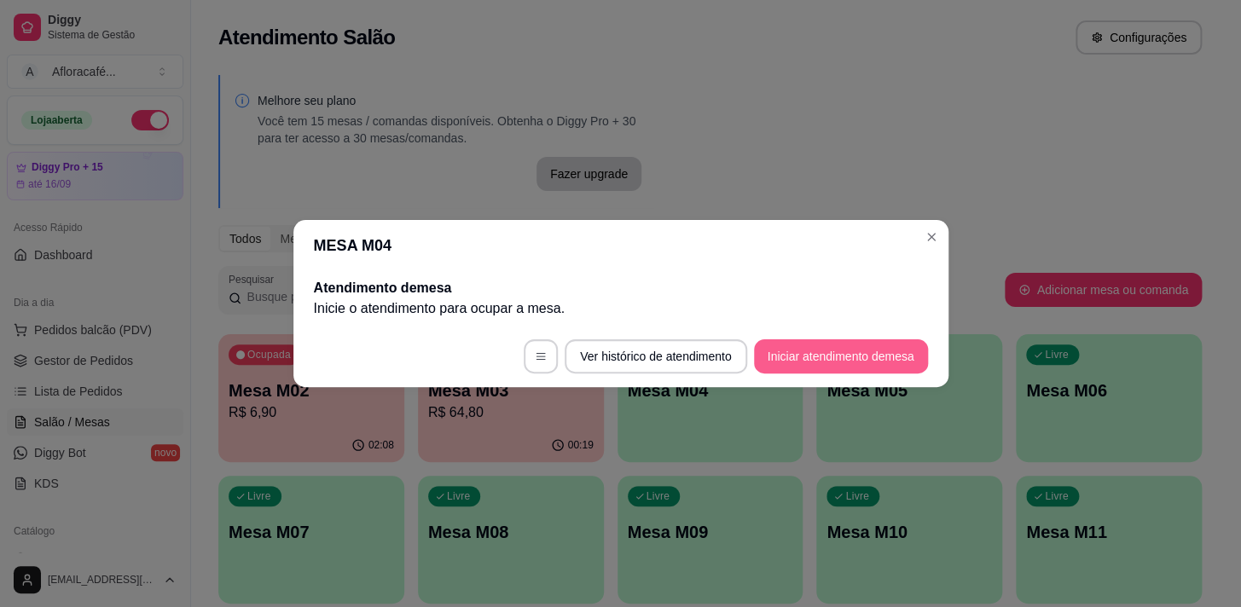
click at [784, 361] on button "Iniciar atendimento de mesa" at bounding box center [841, 357] width 174 height 34
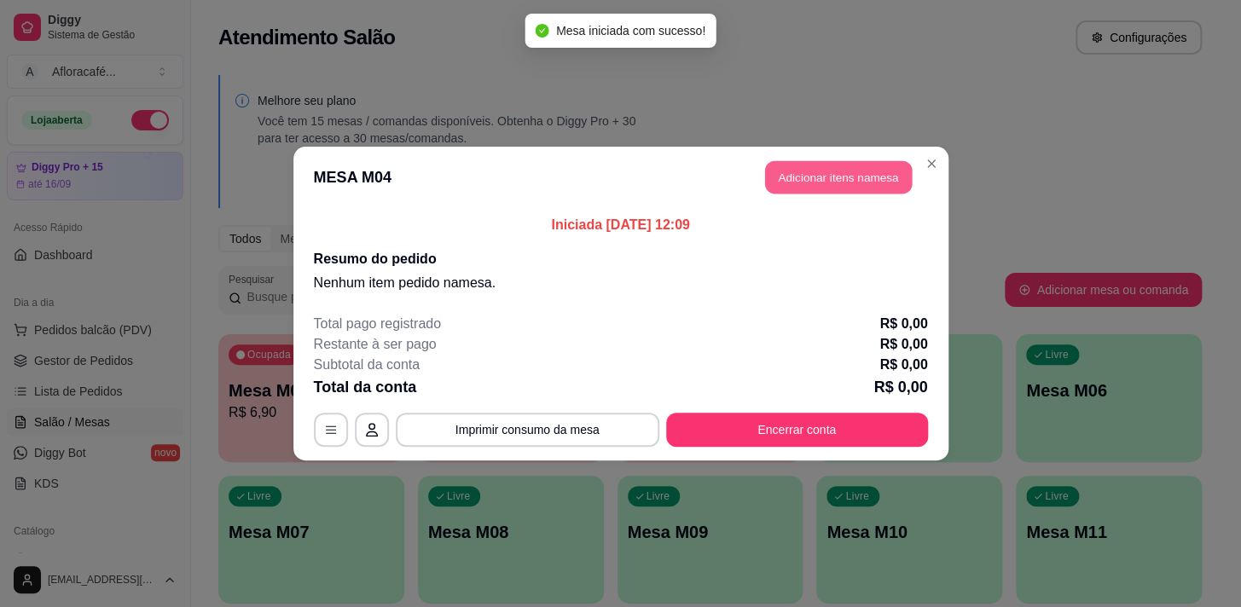
click at [777, 170] on button "Adicionar itens na mesa" at bounding box center [838, 177] width 147 height 33
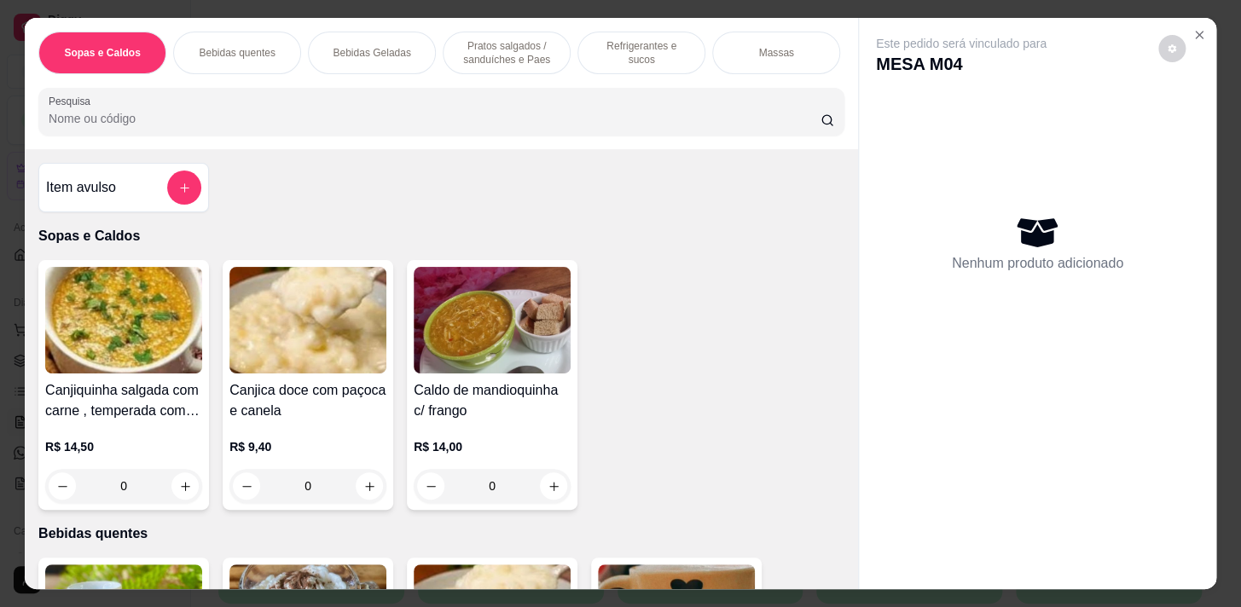
click at [614, 67] on div "Refrigerantes e sucos" at bounding box center [642, 53] width 128 height 43
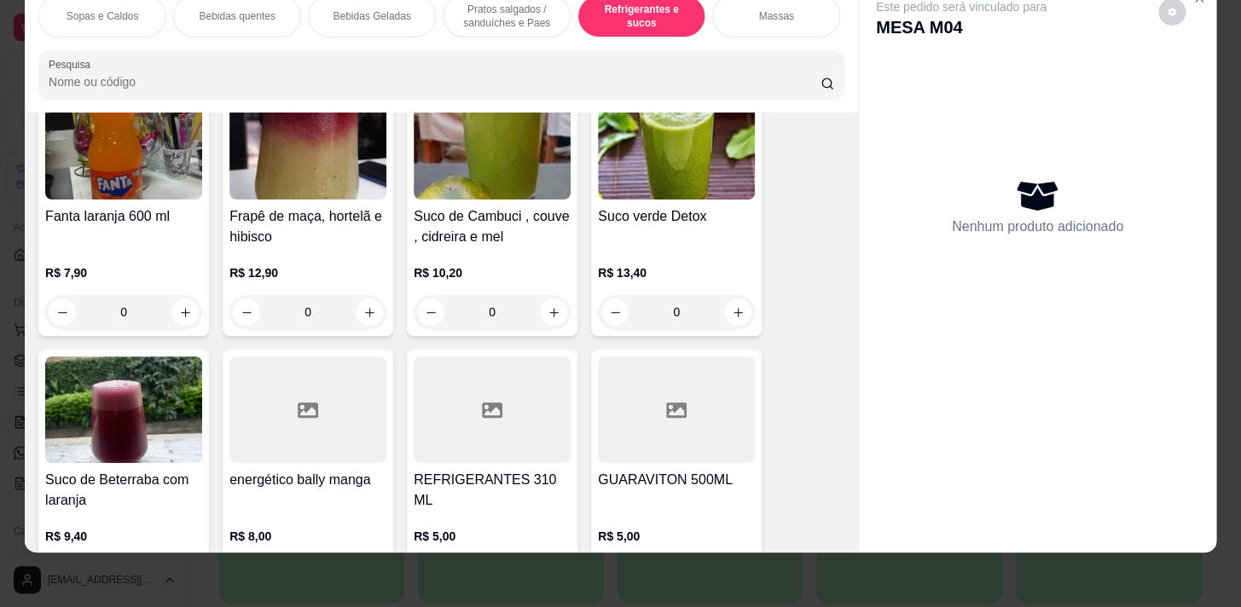
scroll to position [7770, 0]
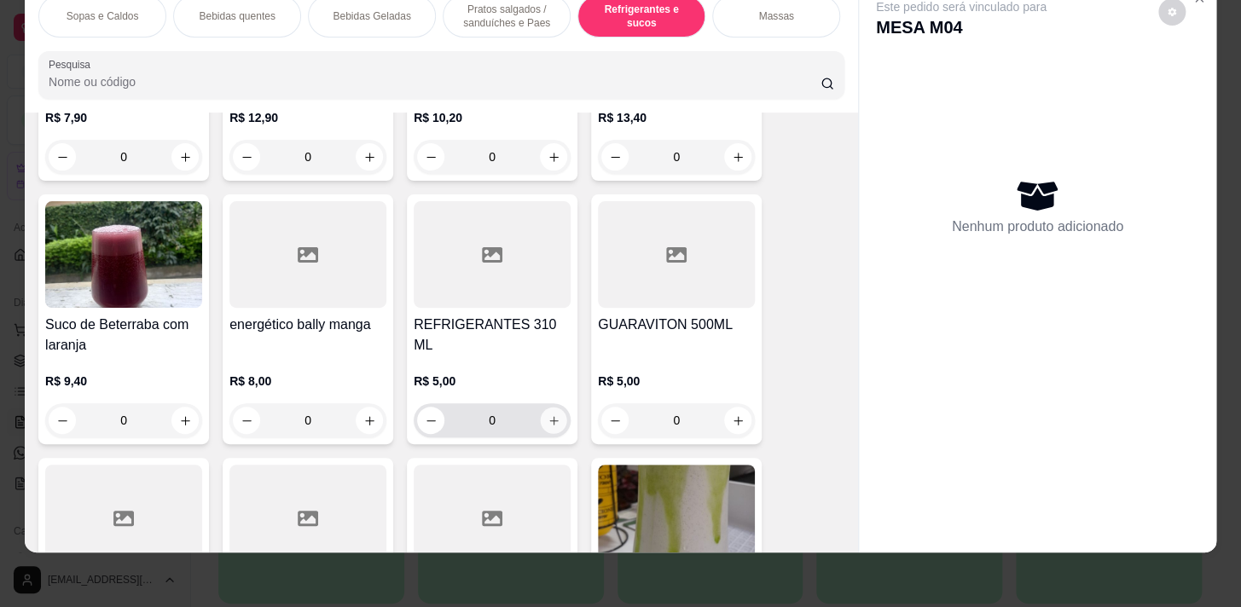
click at [548, 415] on icon "increase-product-quantity" at bounding box center [554, 421] width 13 height 13
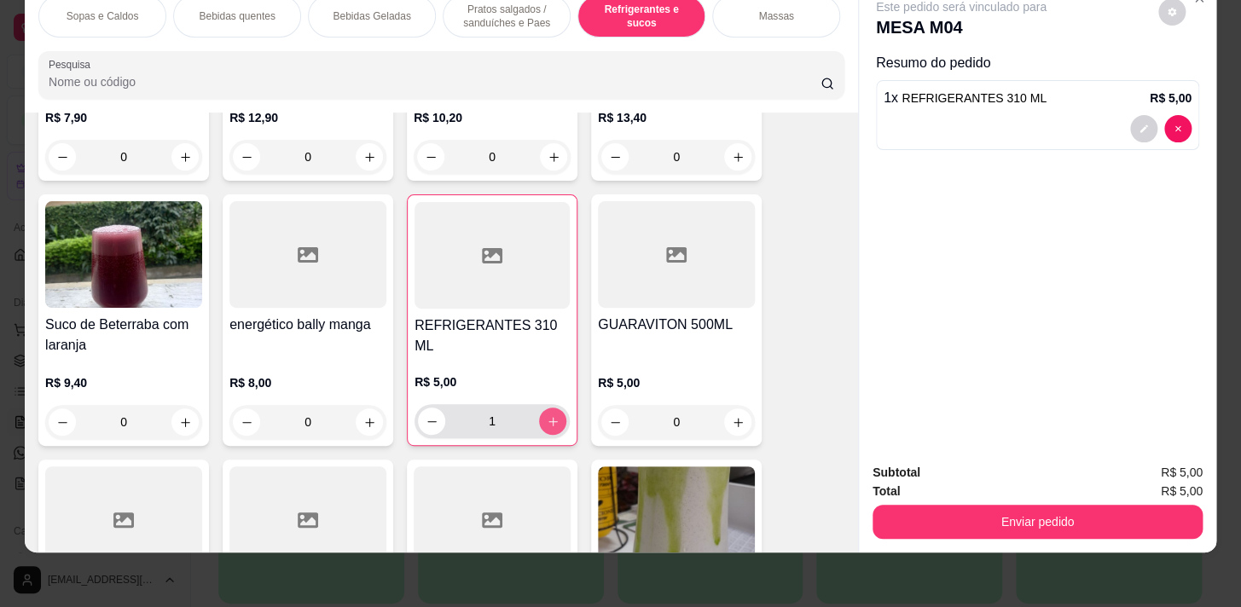
type input "1"
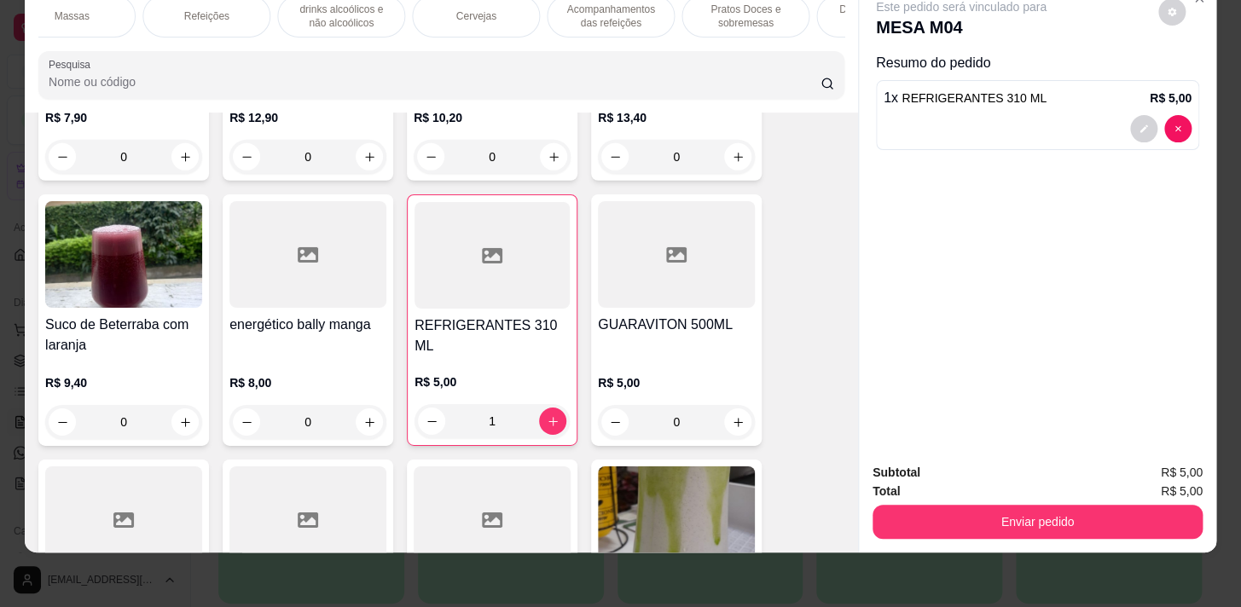
click at [247, 16] on div "Refeições" at bounding box center [206, 16] width 128 height 43
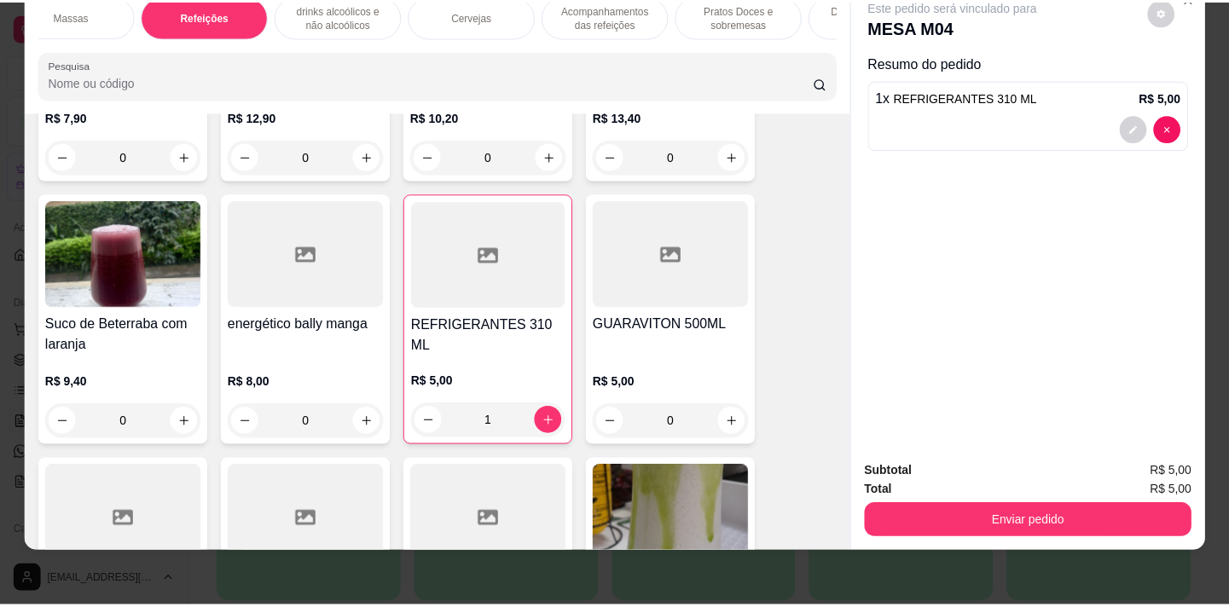
scroll to position [8918, 0]
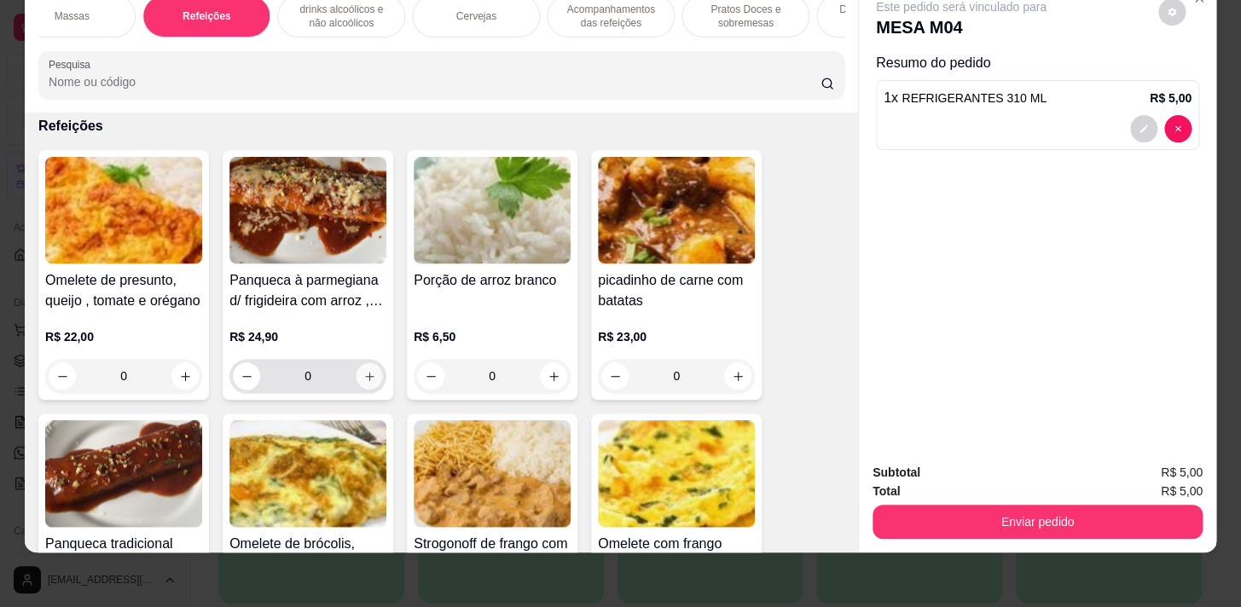
click at [363, 376] on icon "increase-product-quantity" at bounding box center [369, 376] width 13 height 13
type input "1"
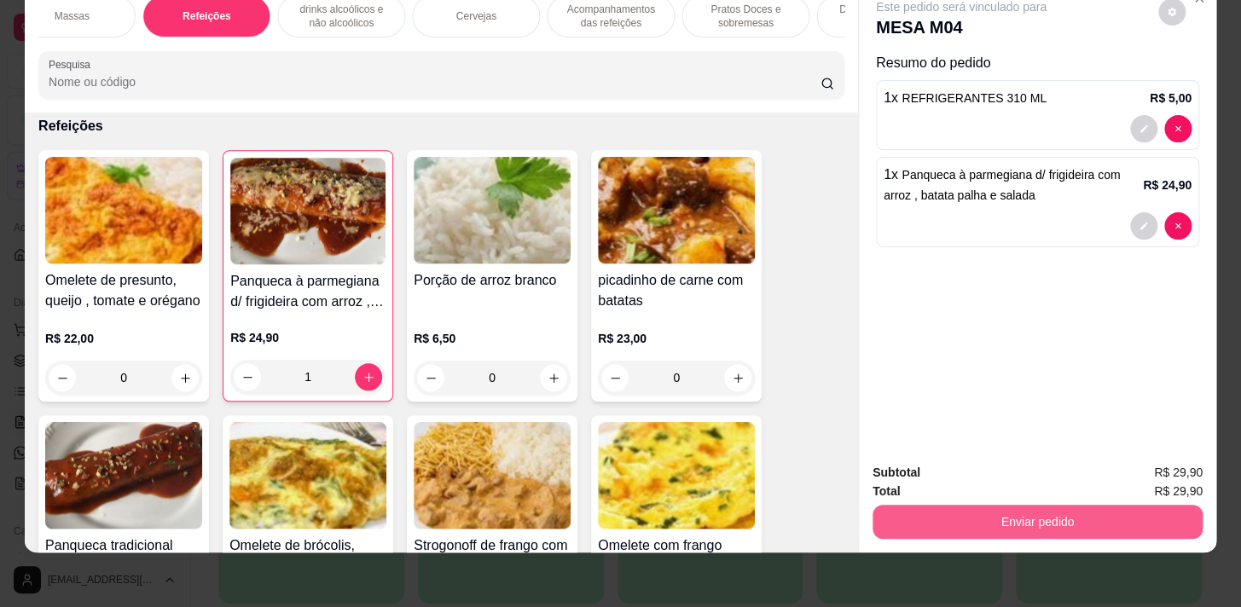
click at [952, 505] on button "Enviar pedido" at bounding box center [1038, 522] width 330 height 34
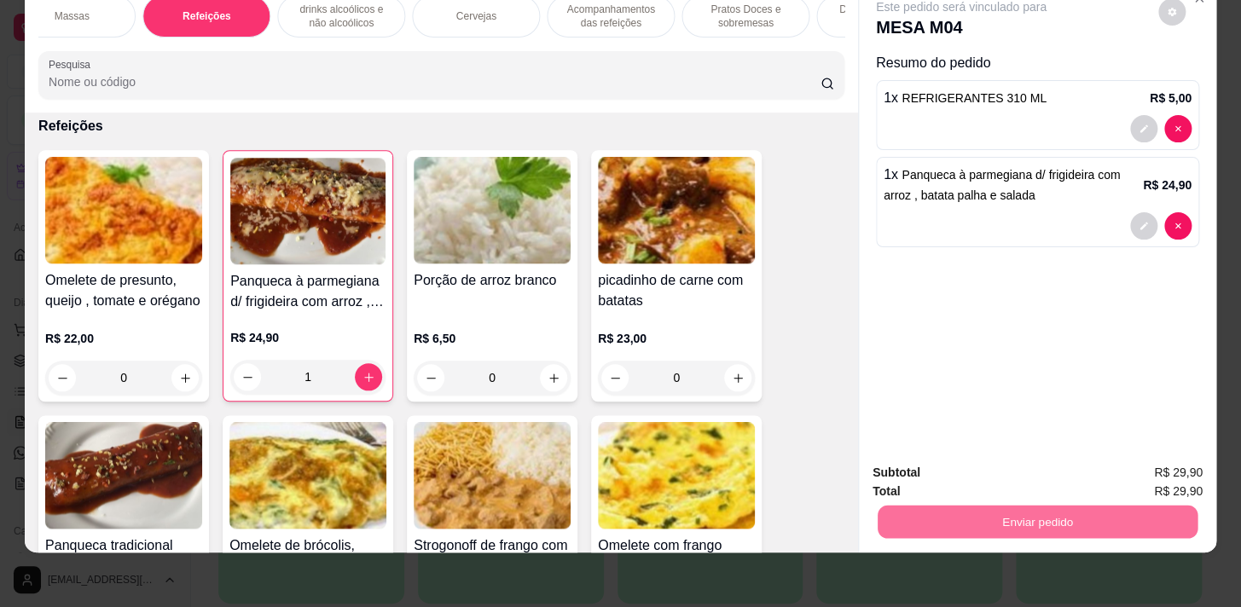
click at [950, 474] on button "Não registrar e enviar pedido" at bounding box center [981, 469] width 172 height 32
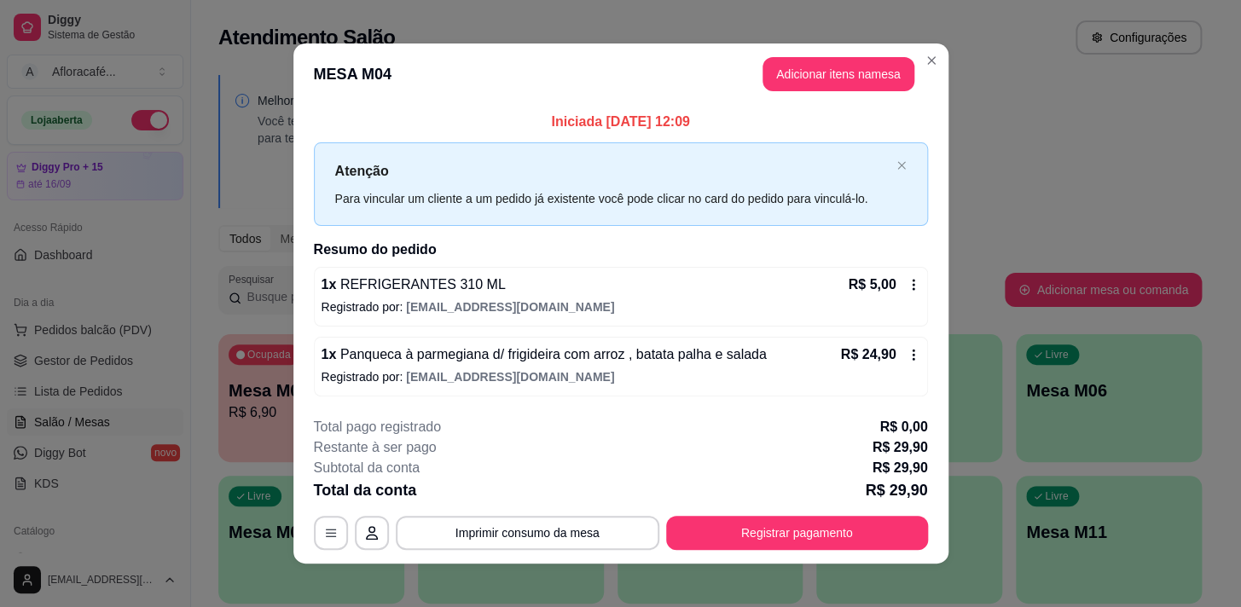
click at [817, 490] on div "Total da conta R$ 29,90" at bounding box center [621, 491] width 614 height 24
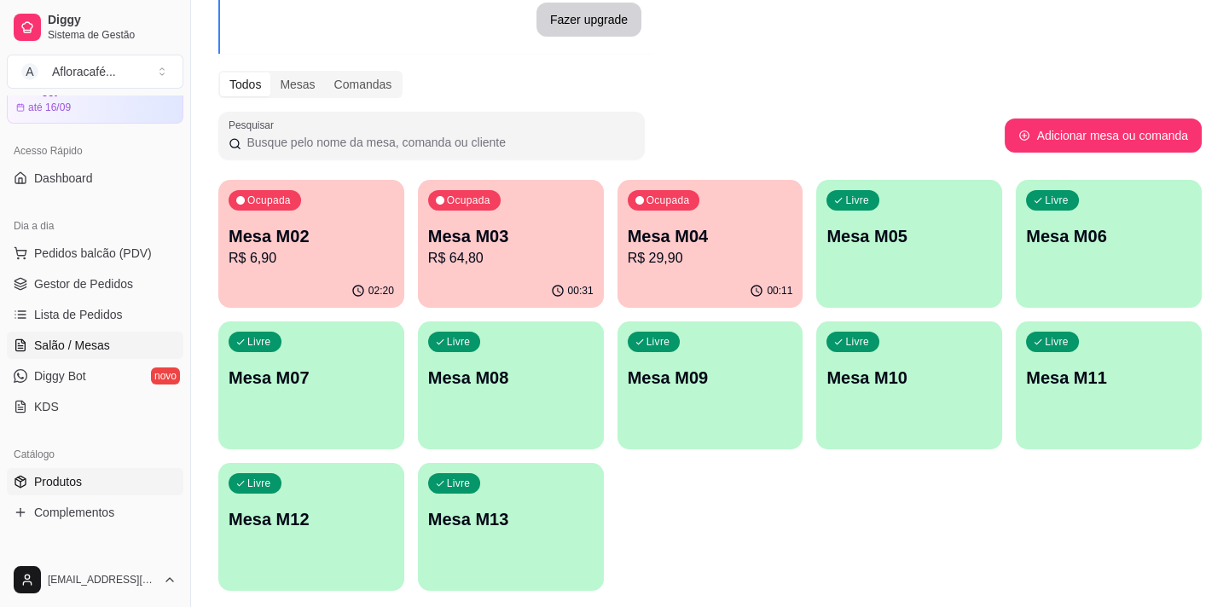
scroll to position [0, 0]
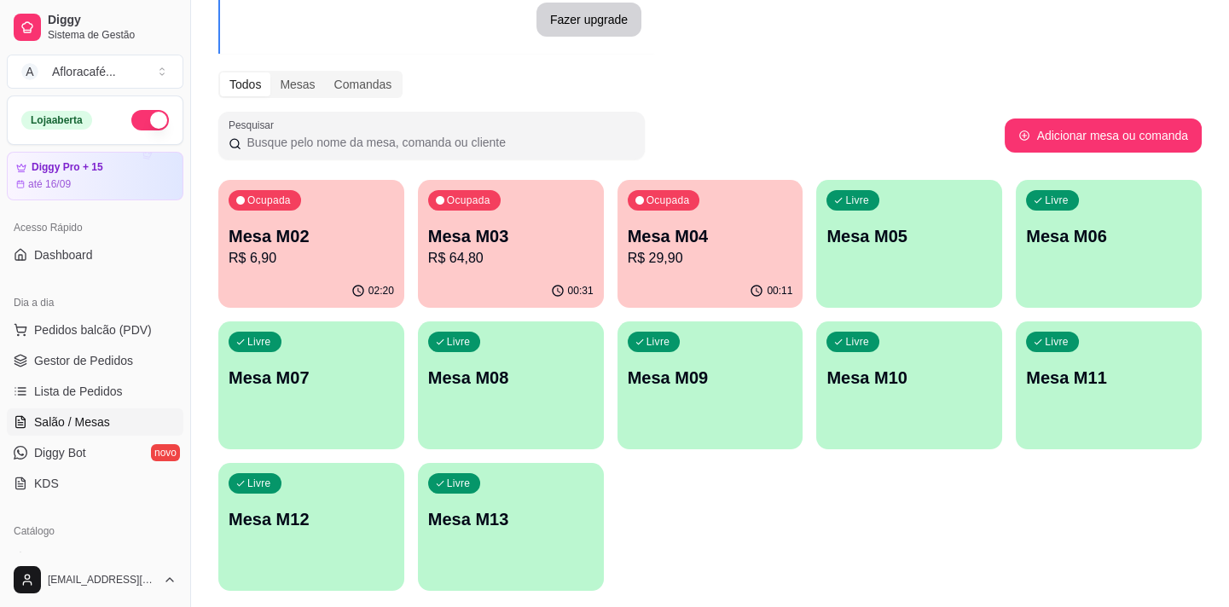
click at [78, 417] on span "Salão / Mesas" at bounding box center [72, 422] width 76 height 17
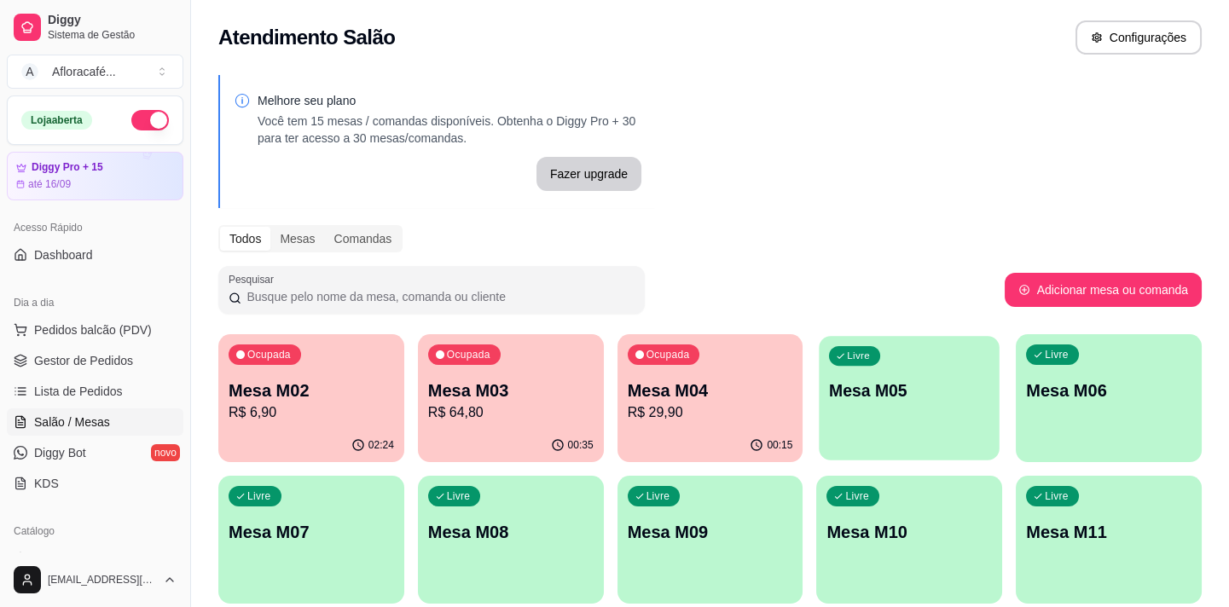
click at [903, 404] on div "Livre Mesa M05" at bounding box center [910, 388] width 180 height 104
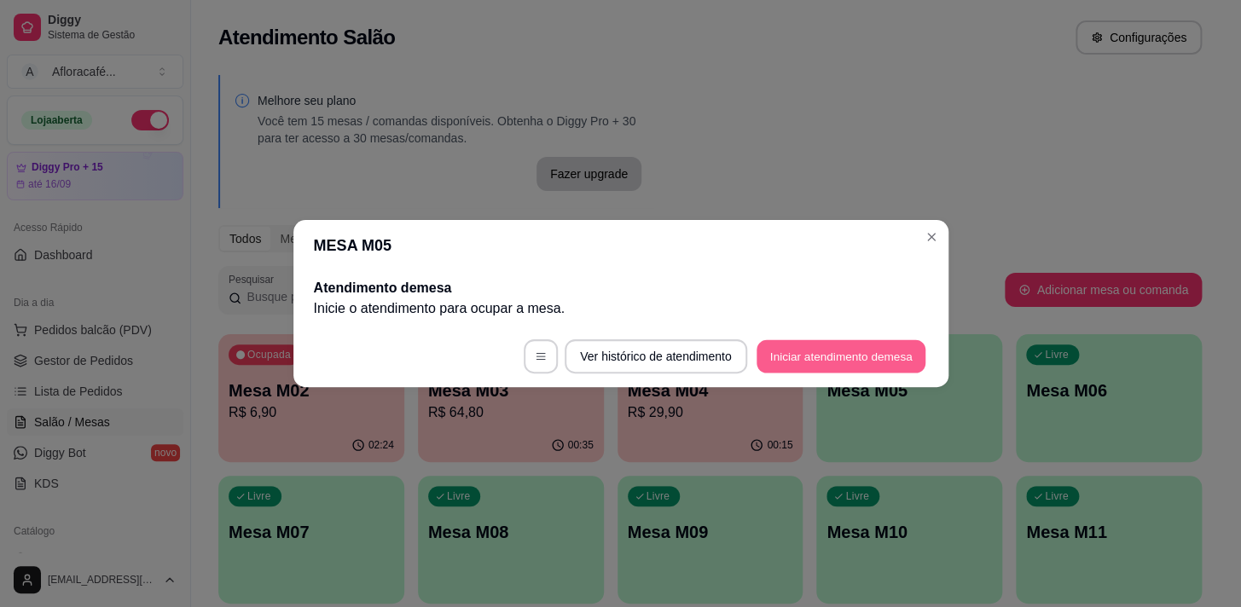
click at [803, 363] on button "Iniciar atendimento de mesa" at bounding box center [841, 356] width 169 height 33
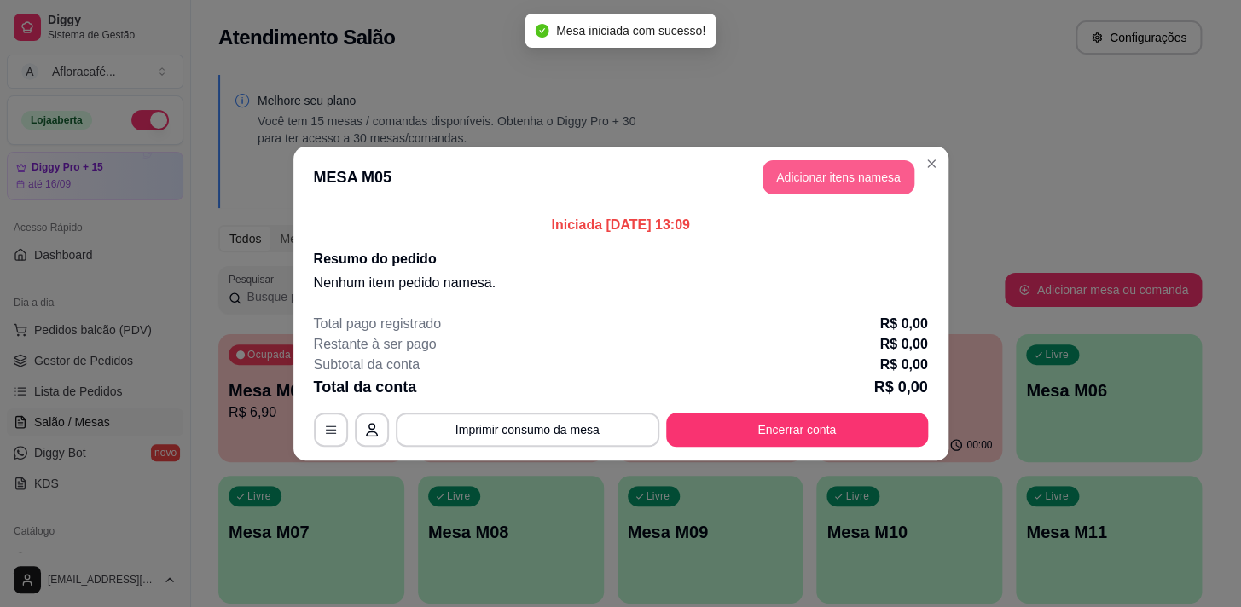
click at [849, 177] on button "Adicionar itens na mesa" at bounding box center [839, 177] width 152 height 34
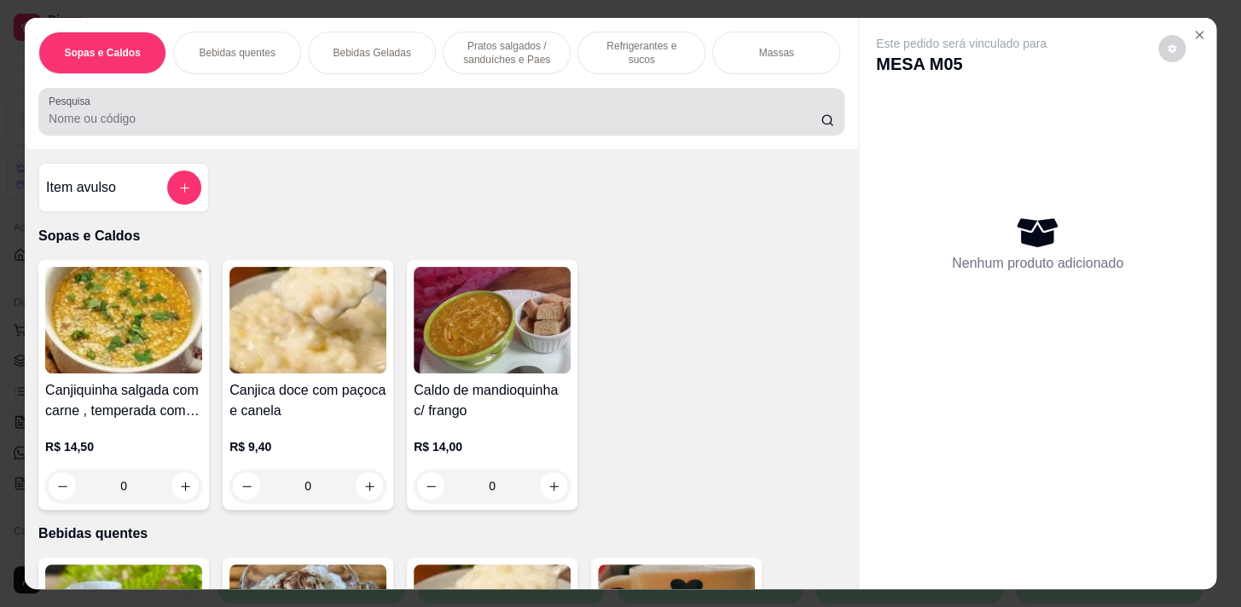
click at [581, 117] on input "Pesquisa" at bounding box center [435, 118] width 772 height 17
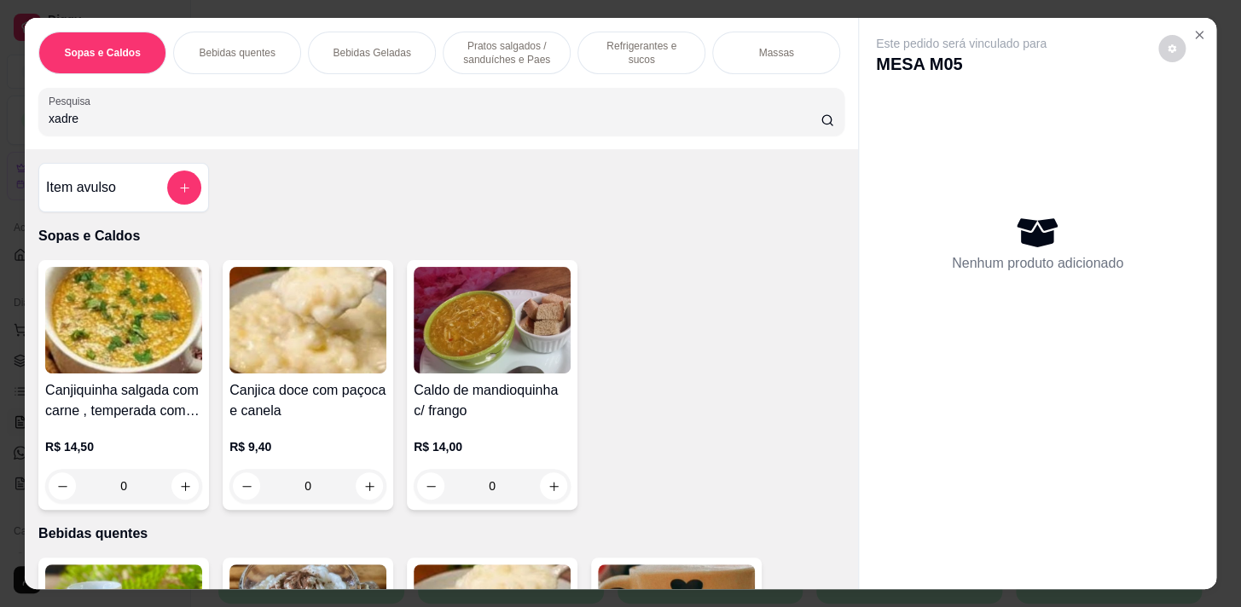
click at [373, 124] on input "xadre" at bounding box center [435, 118] width 772 height 17
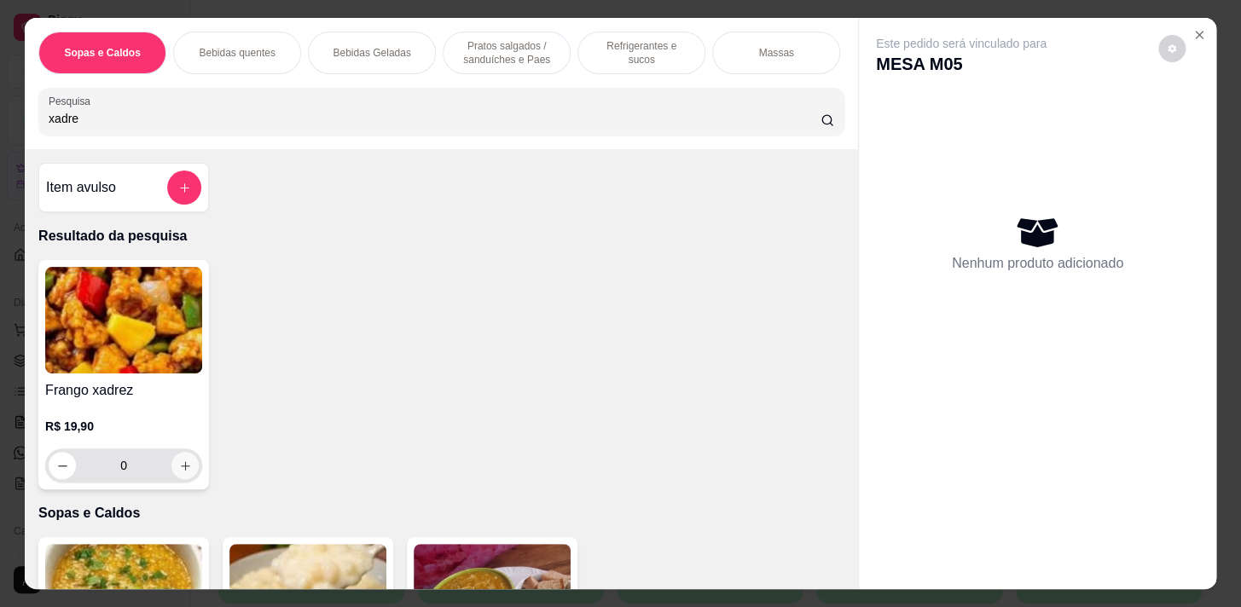
type input "xadre"
click at [183, 469] on icon "increase-product-quantity" at bounding box center [185, 466] width 13 height 13
type input "1"
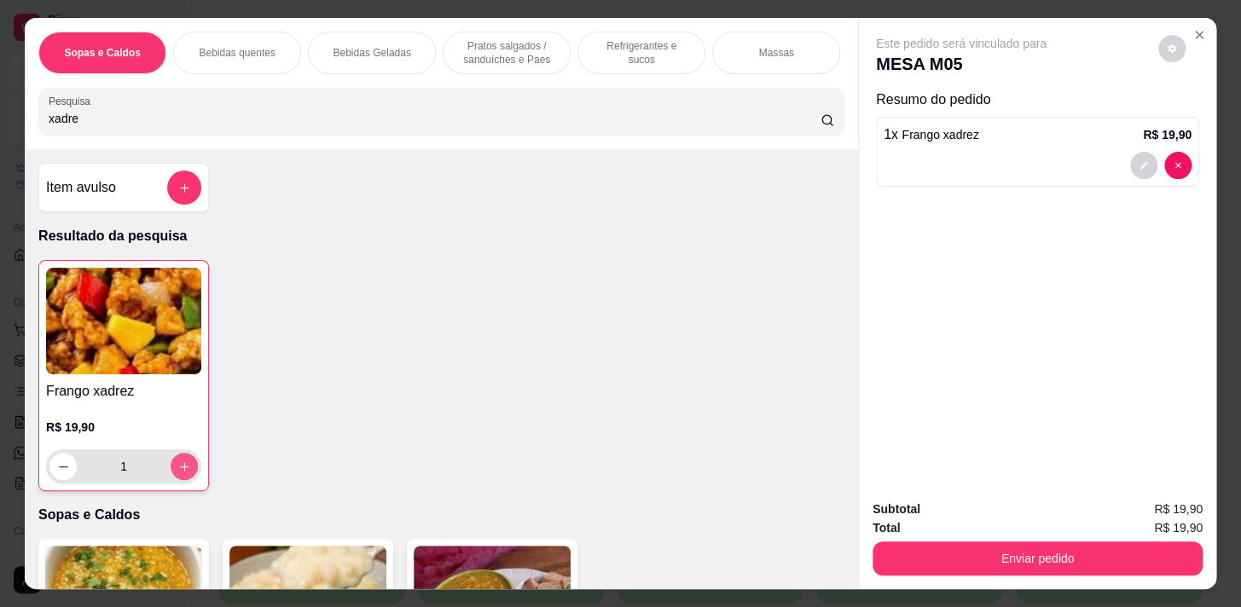
click at [179, 464] on button "increase-product-quantity" at bounding box center [184, 466] width 27 height 27
type input "2"
click at [178, 457] on div "2" at bounding box center [123, 467] width 148 height 34
click at [178, 465] on icon "increase-product-quantity" at bounding box center [184, 467] width 13 height 13
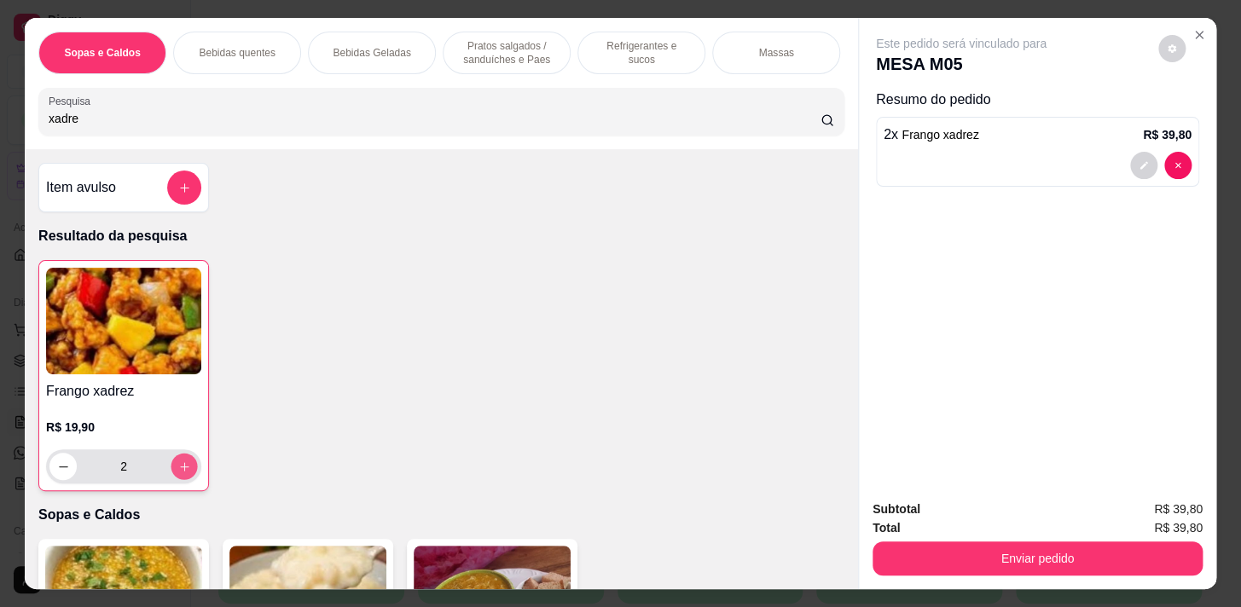
type input "3"
click at [178, 465] on icon "increase-product-quantity" at bounding box center [184, 467] width 13 height 13
type input "4"
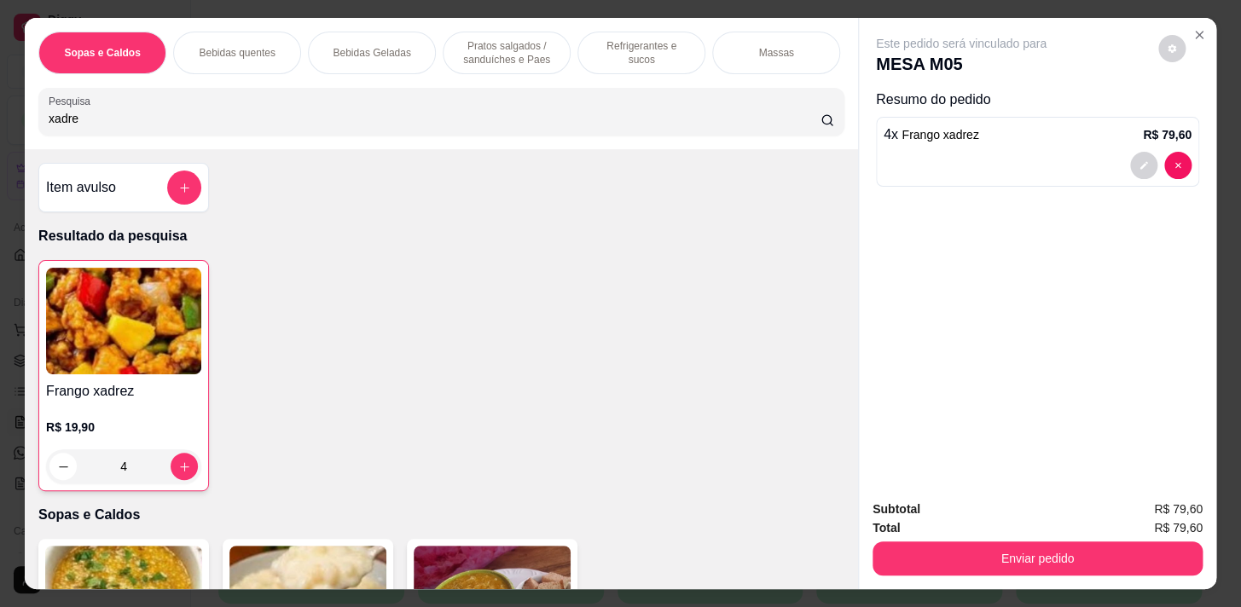
click at [656, 44] on p "Refrigerantes e sucos" at bounding box center [641, 52] width 99 height 27
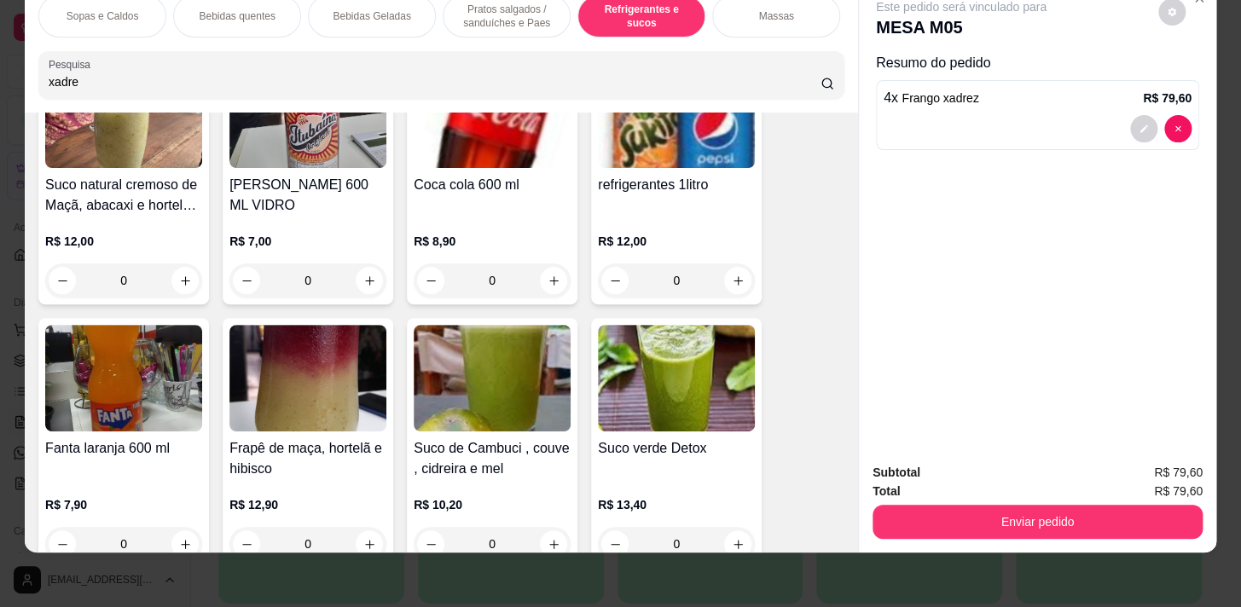
scroll to position [7584, 0]
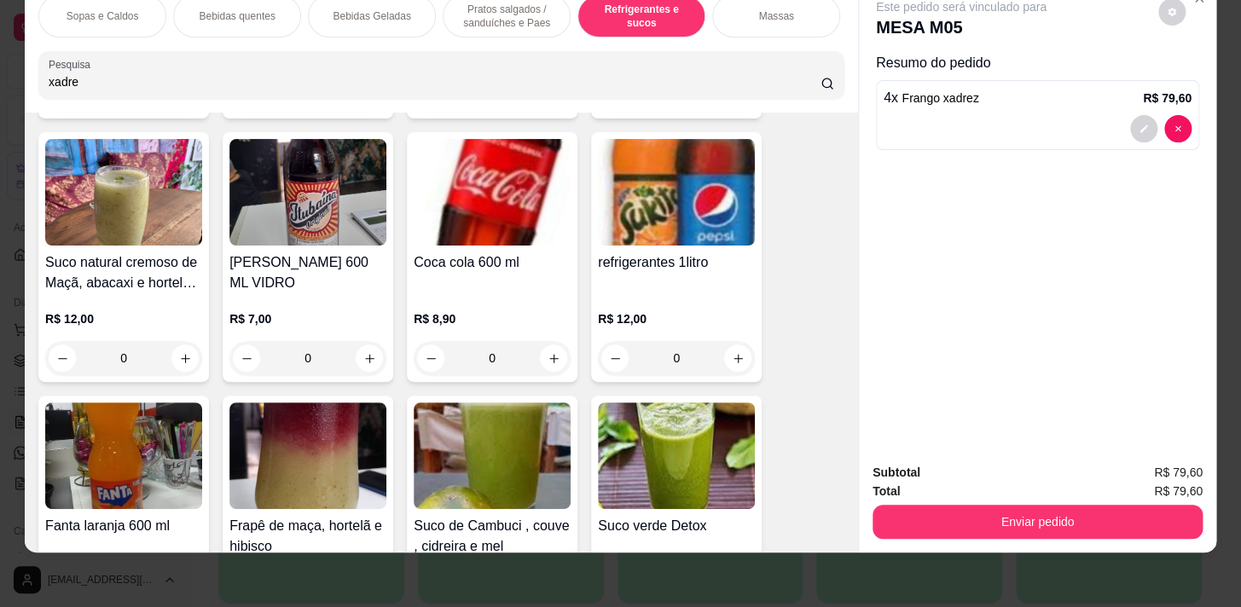
click at [736, 349] on div "0" at bounding box center [676, 358] width 157 height 34
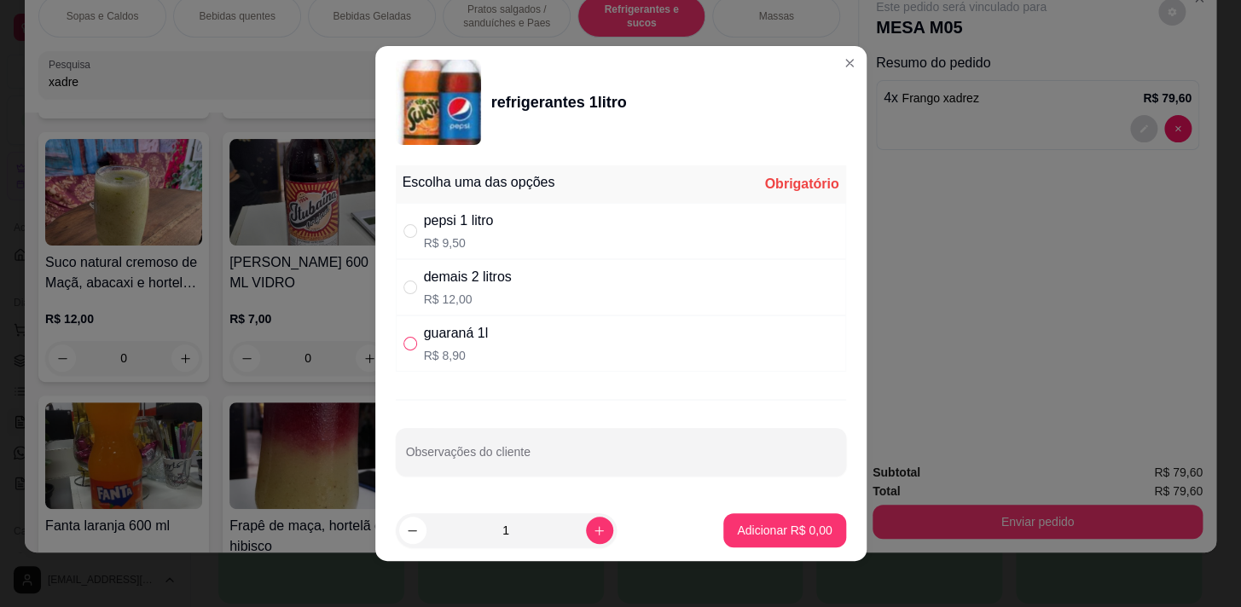
click at [405, 340] on input "" at bounding box center [411, 344] width 14 height 14
radio input "true"
click at [593, 536] on icon "increase-product-quantity" at bounding box center [599, 531] width 13 height 13
type input "2"
click at [793, 525] on p "Adicionar R$ 17,80" at bounding box center [781, 530] width 99 height 16
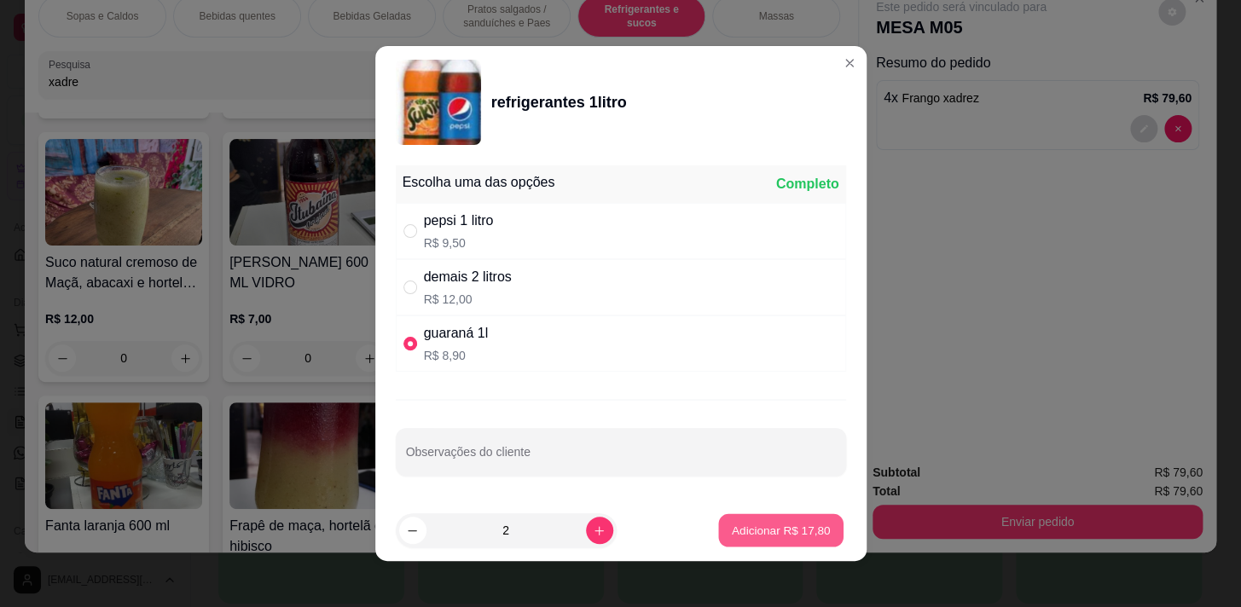
type input "2"
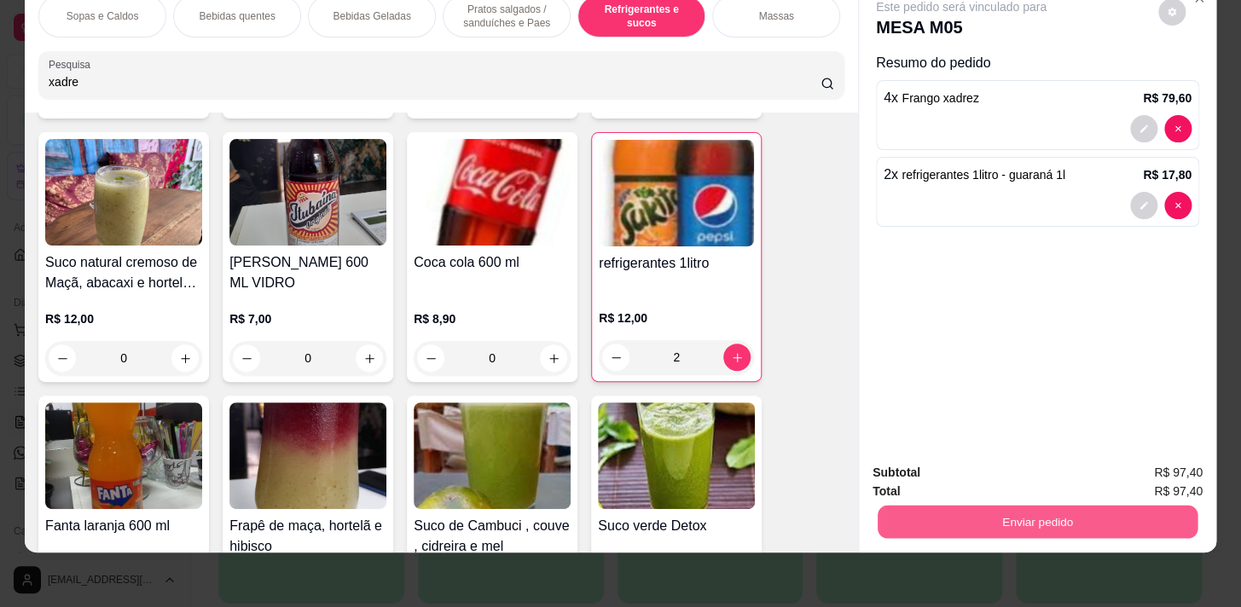
click at [981, 505] on button "Enviar pedido" at bounding box center [1038, 521] width 320 height 33
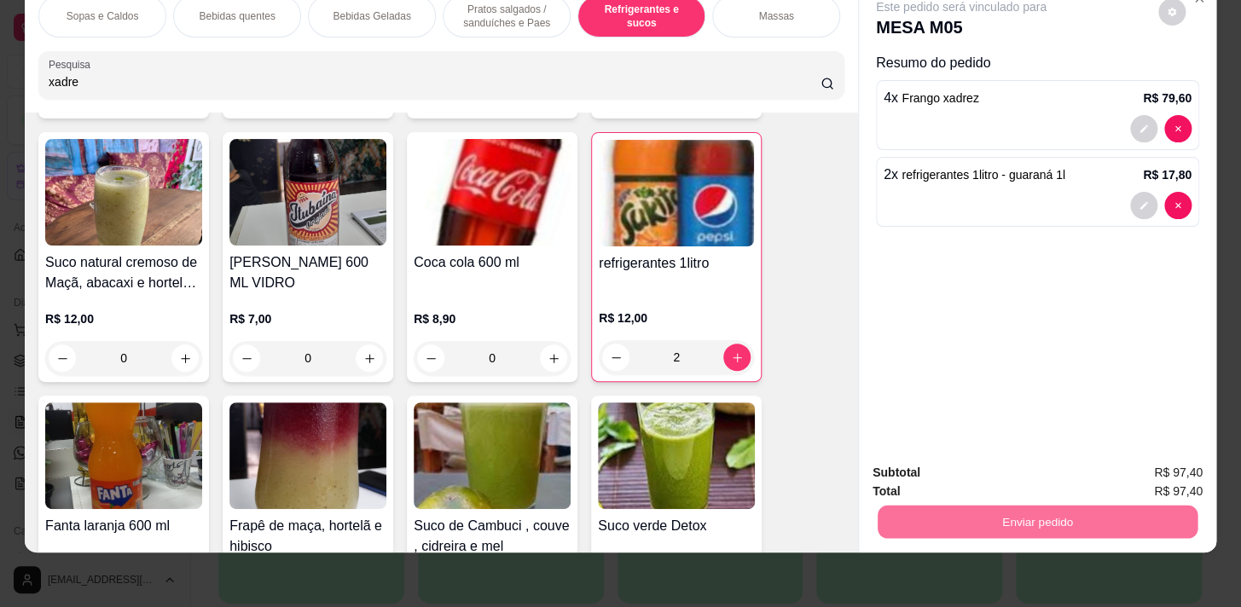
click at [1005, 469] on button "Não registrar e enviar pedido" at bounding box center [980, 469] width 177 height 32
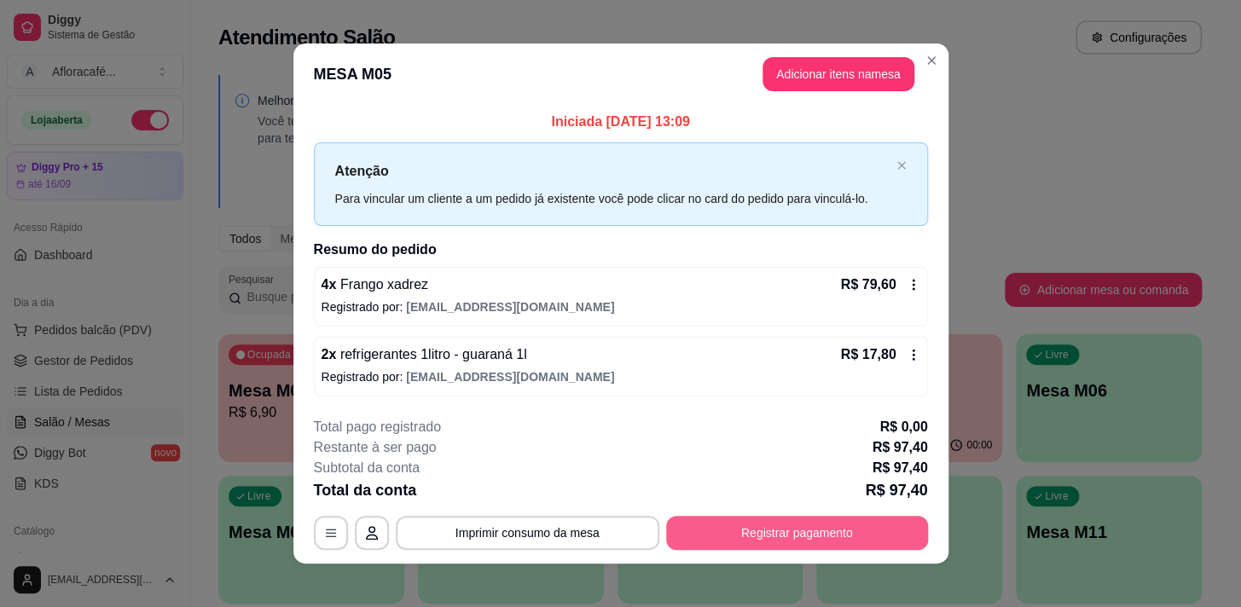
click at [772, 535] on button "Registrar pagamento" at bounding box center [797, 533] width 262 height 34
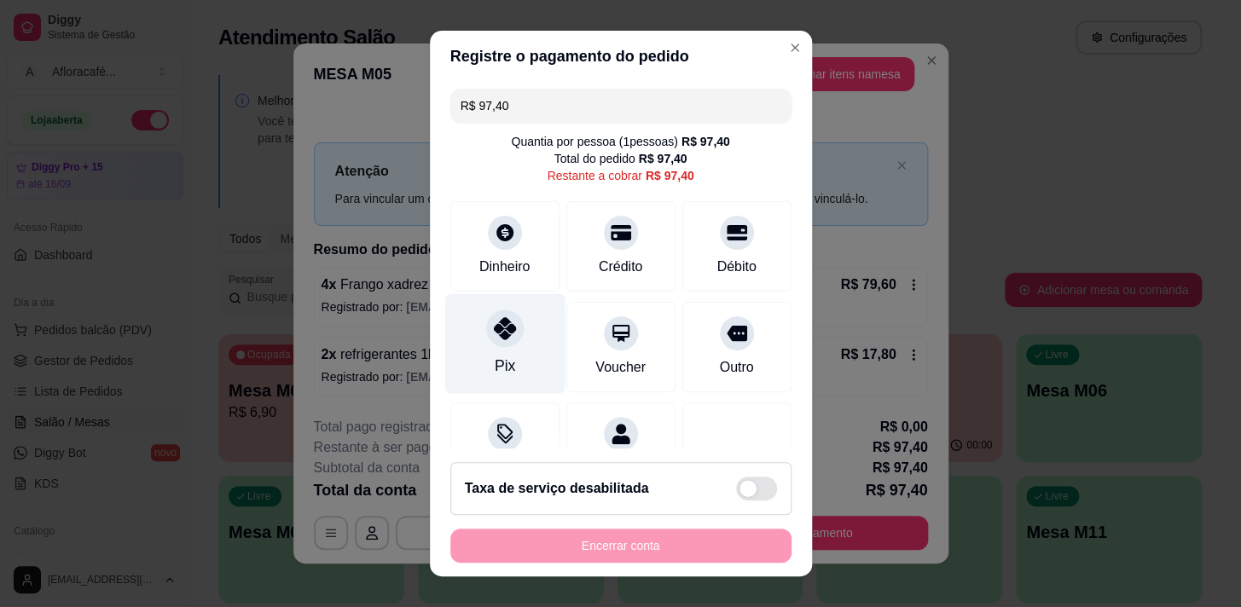
click at [502, 350] on div "Pix" at bounding box center [504, 343] width 120 height 100
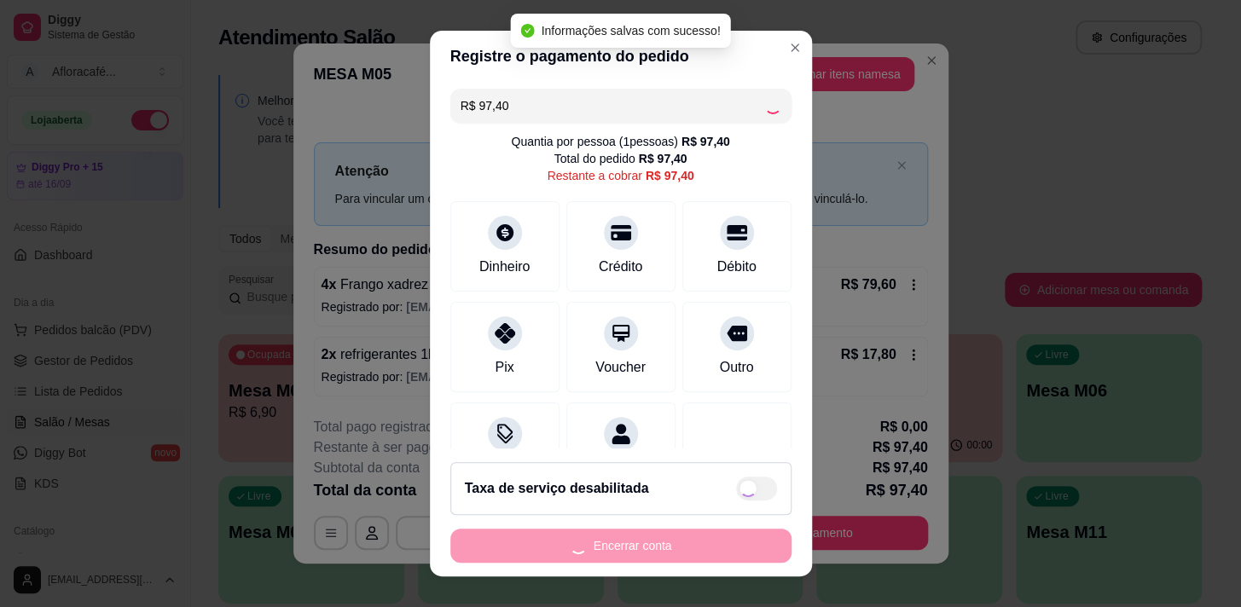
type input "R$ 0,00"
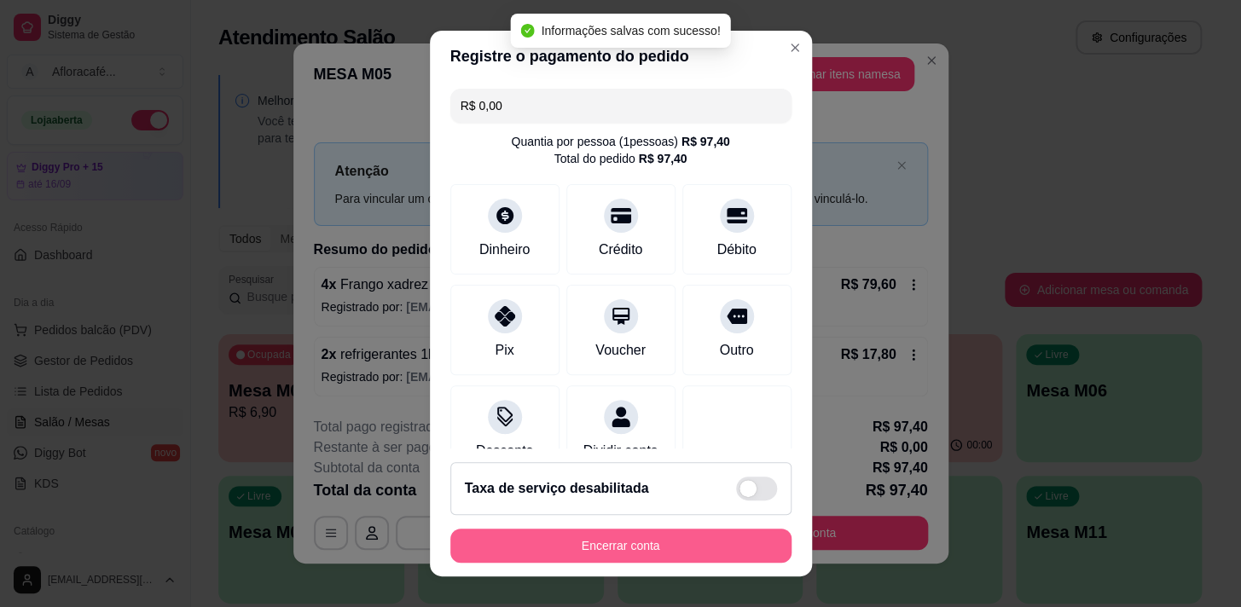
click at [677, 547] on button "Encerrar conta" at bounding box center [620, 546] width 341 height 34
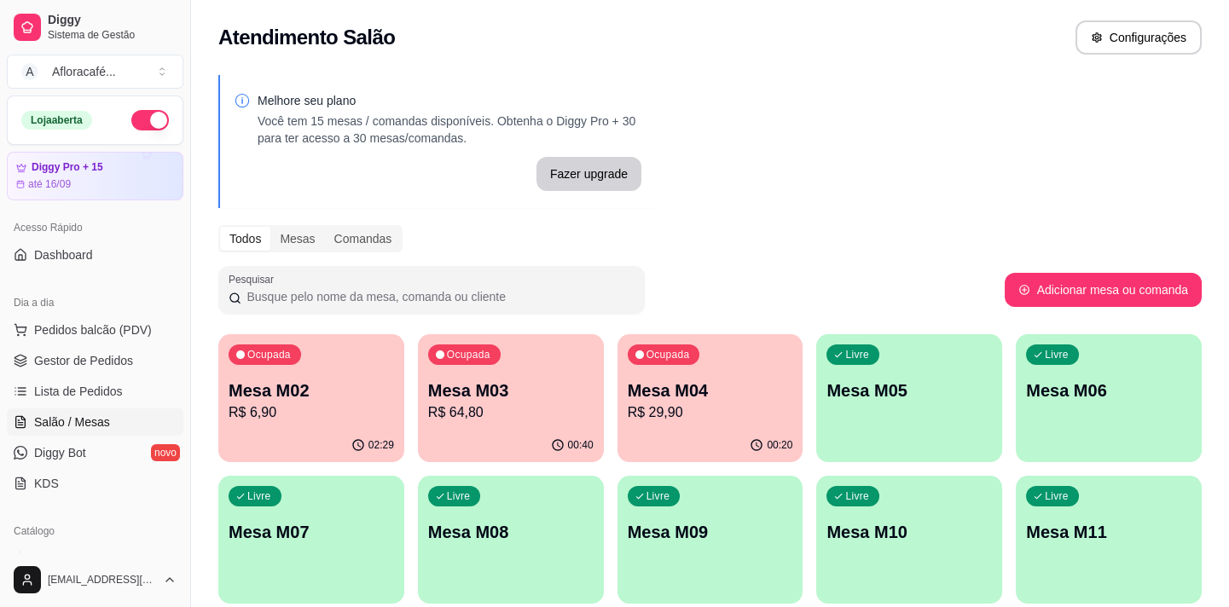
click at [779, 418] on p "R$ 29,90" at bounding box center [711, 413] width 166 height 20
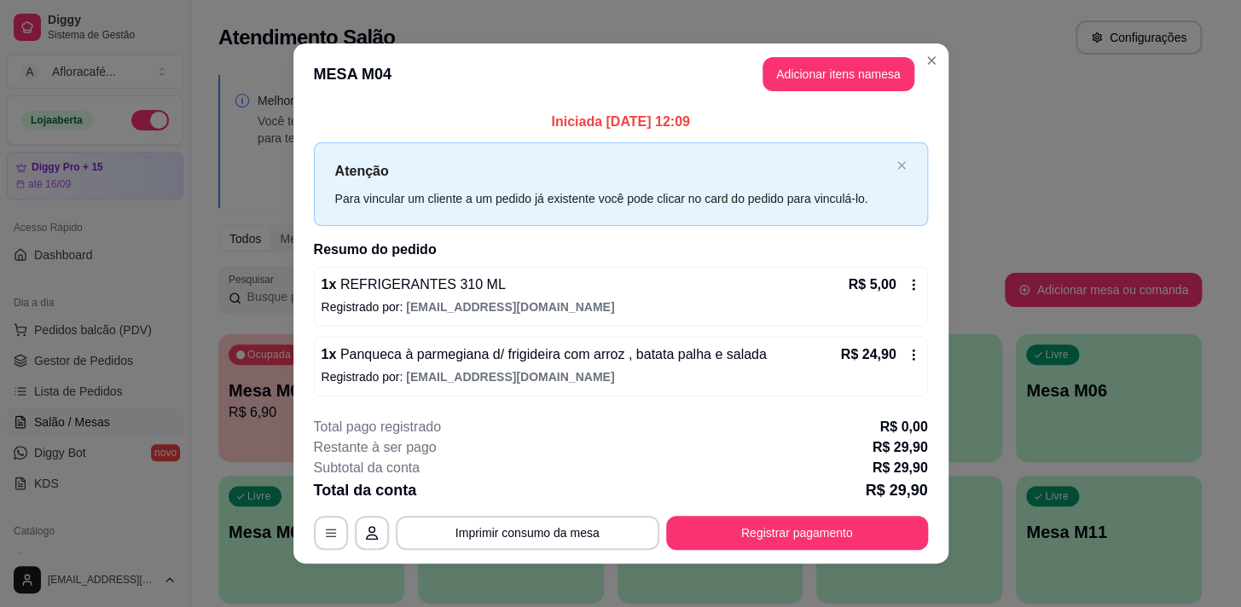
scroll to position [10, 0]
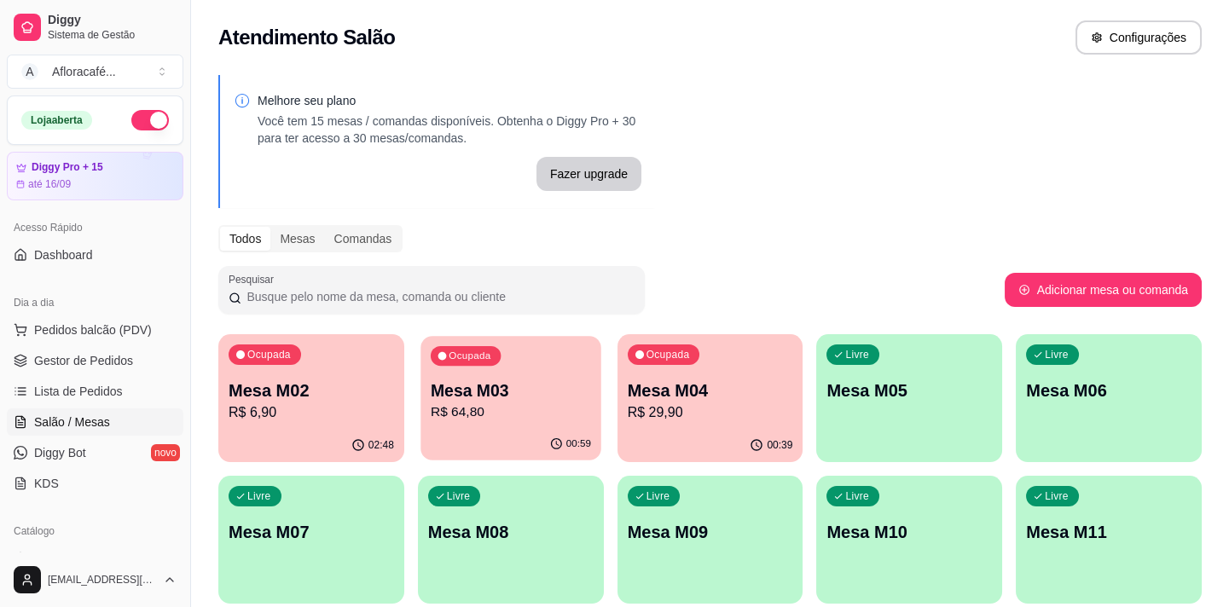
click at [431, 385] on p "Mesa M03" at bounding box center [511, 391] width 160 height 23
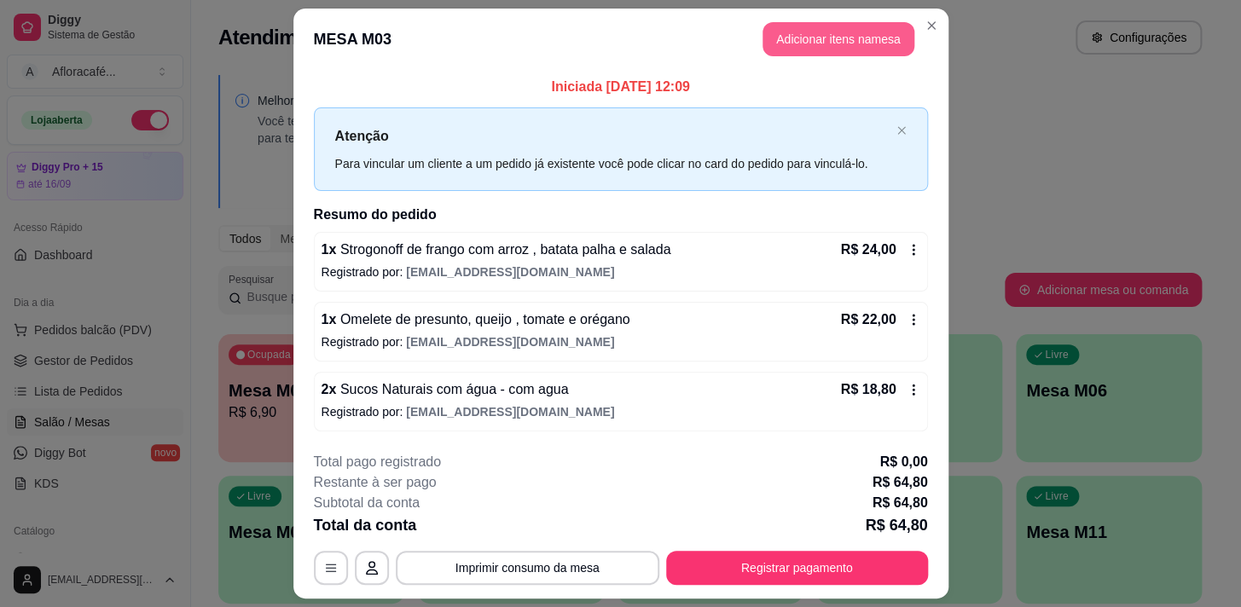
click at [851, 33] on button "Adicionar itens na mesa" at bounding box center [839, 39] width 152 height 34
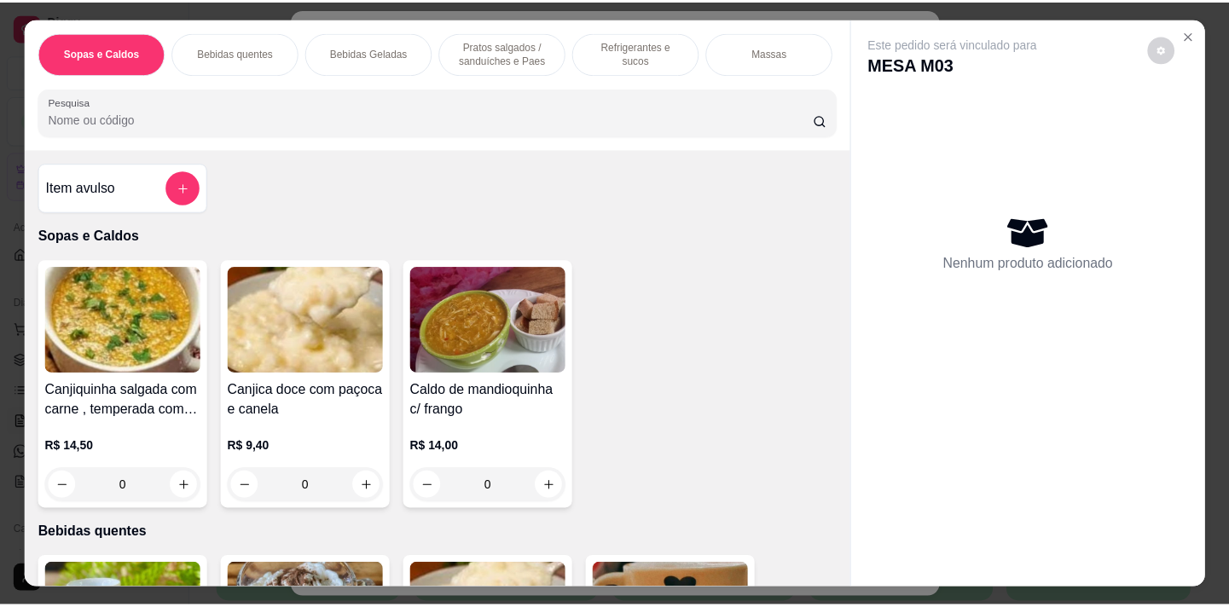
scroll to position [232, 0]
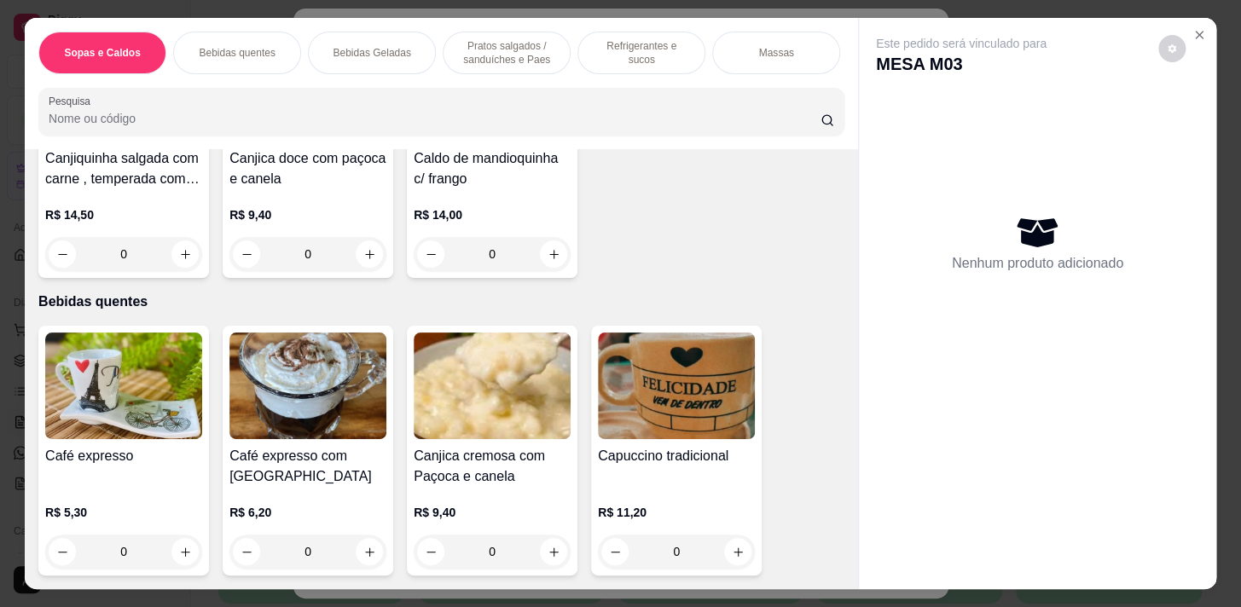
click at [186, 555] on button "increase-product-quantity" at bounding box center [184, 551] width 27 height 27
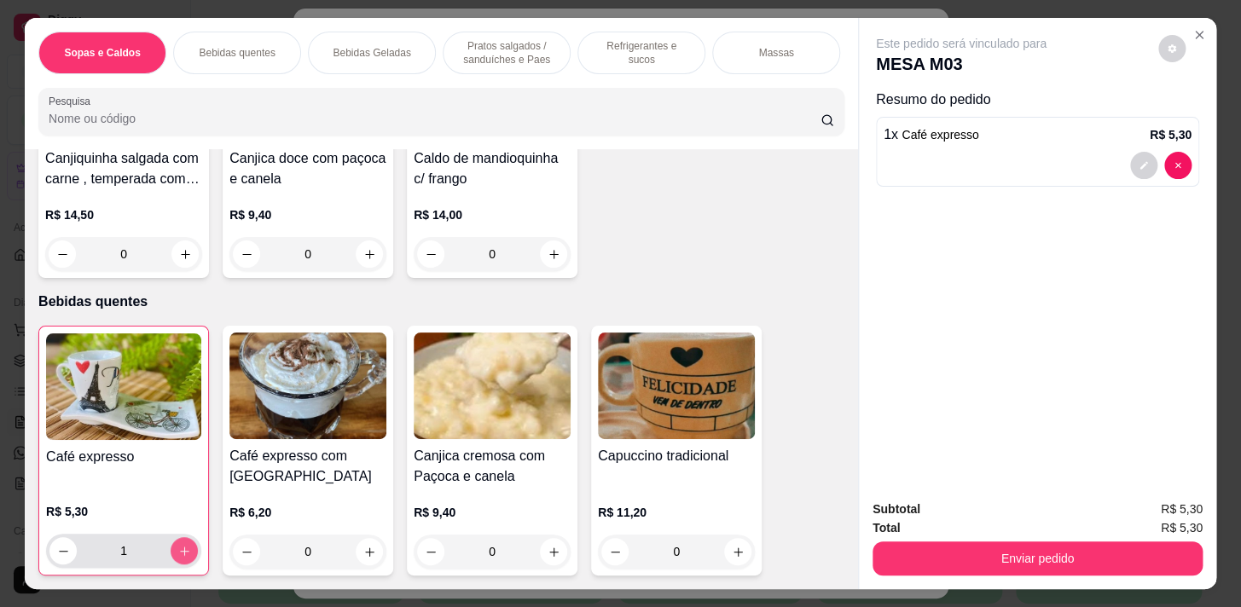
click at [186, 549] on button "increase-product-quantity" at bounding box center [184, 550] width 27 height 27
type input "2"
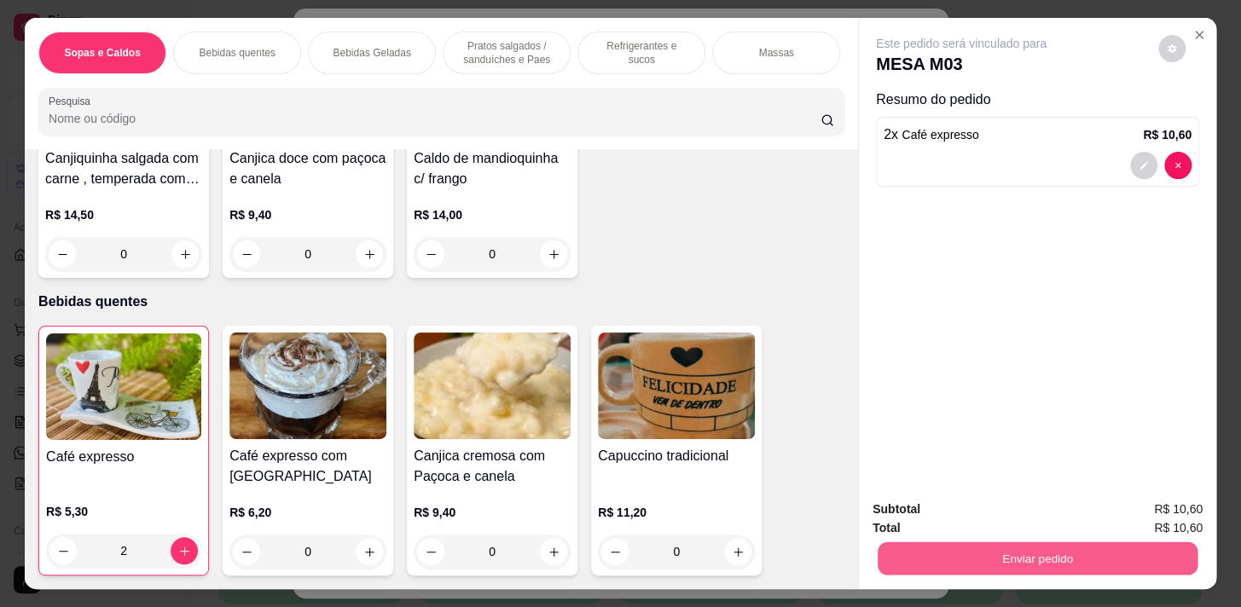
click at [962, 559] on button "Enviar pedido" at bounding box center [1038, 558] width 320 height 33
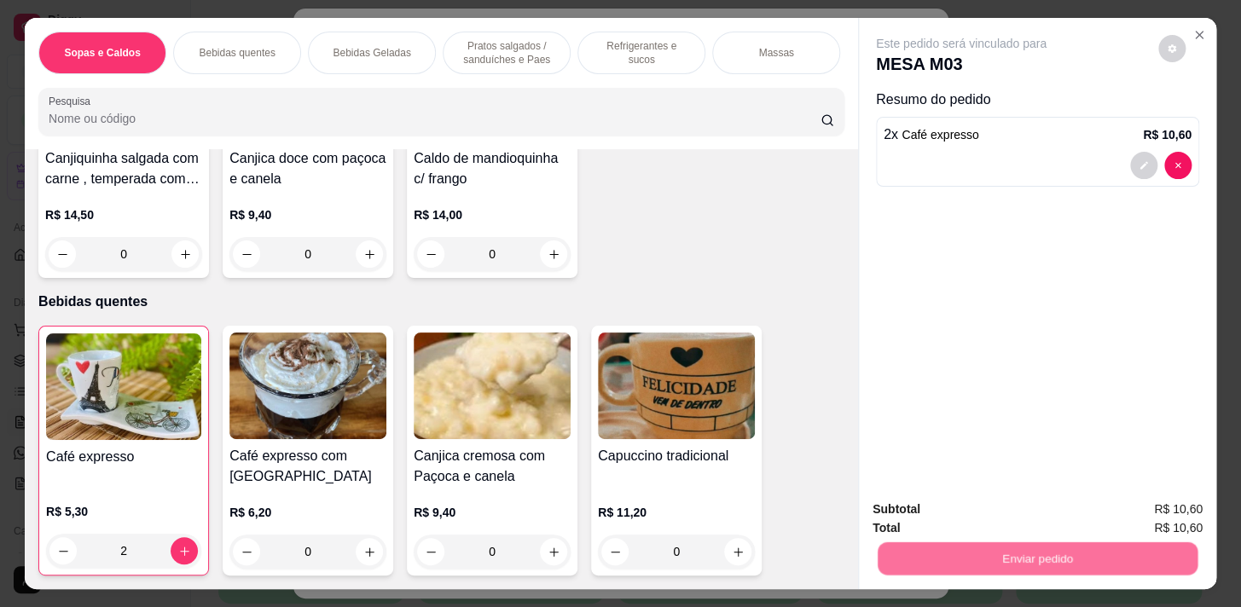
click at [972, 512] on button "Não registrar e enviar pedido" at bounding box center [981, 511] width 172 height 32
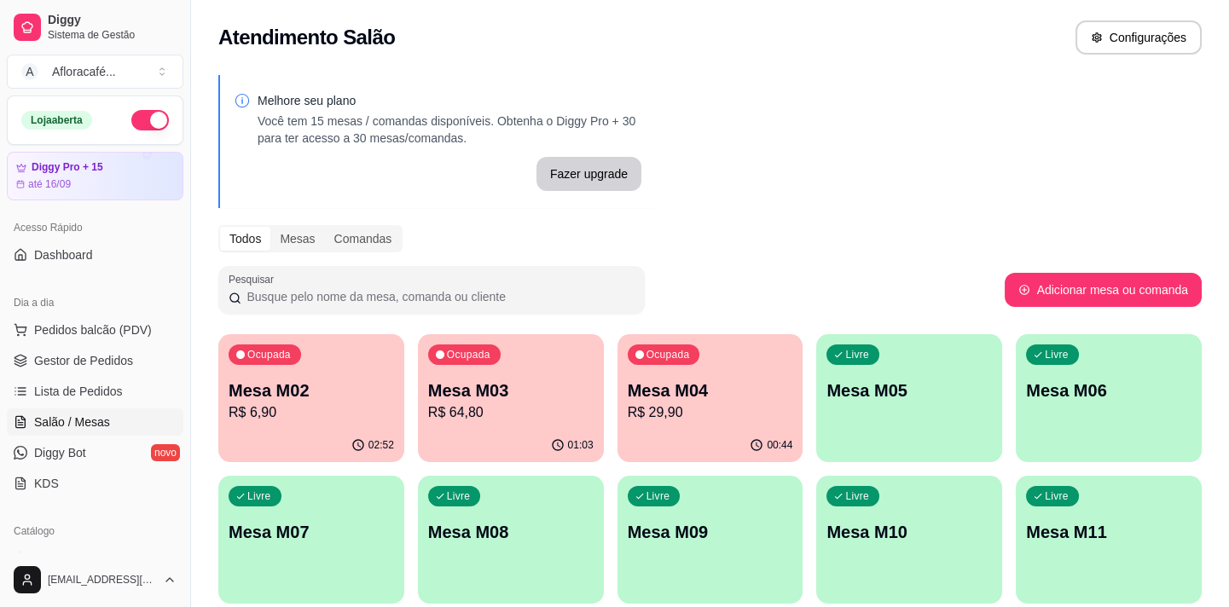
scroll to position [77, 0]
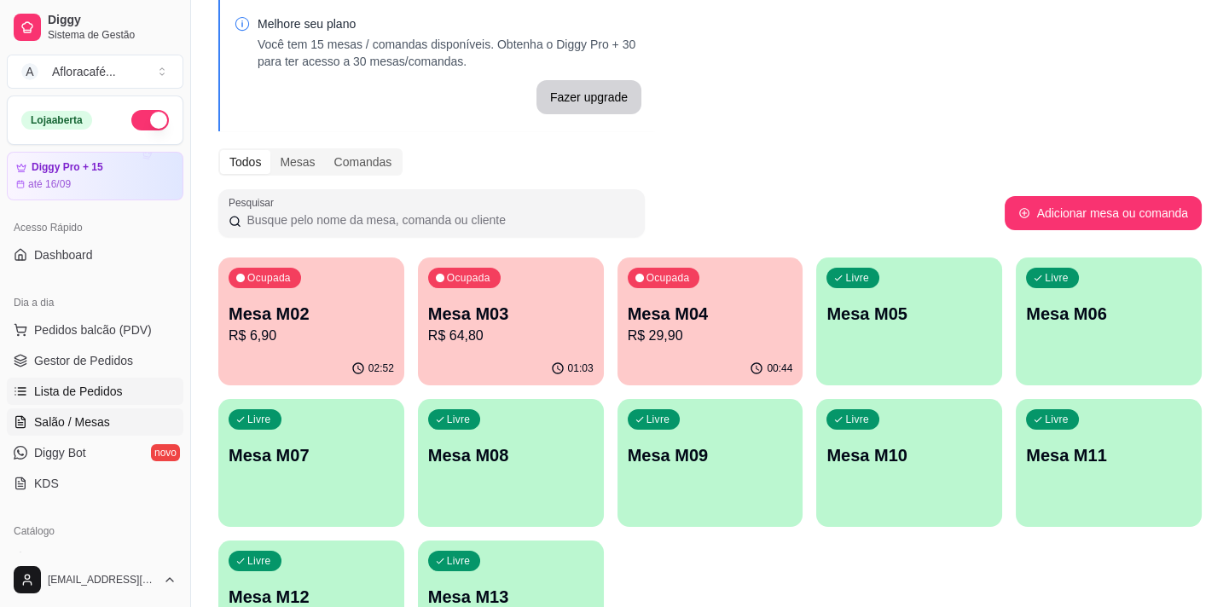
click at [49, 386] on span "Lista de Pedidos" at bounding box center [78, 391] width 89 height 17
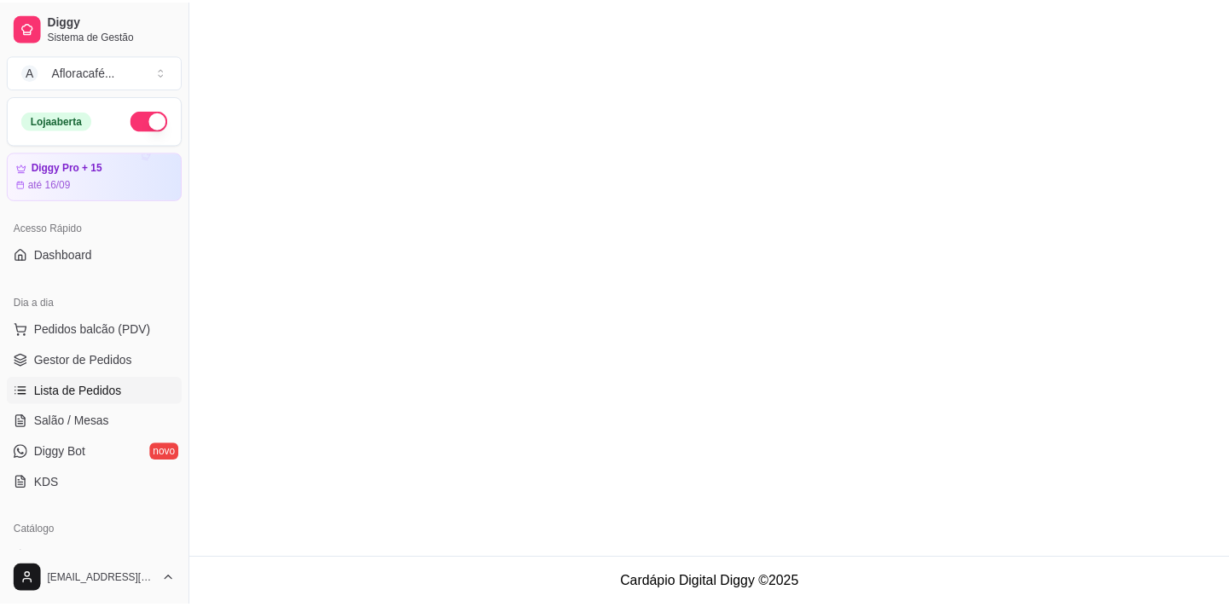
scroll to position [232, 0]
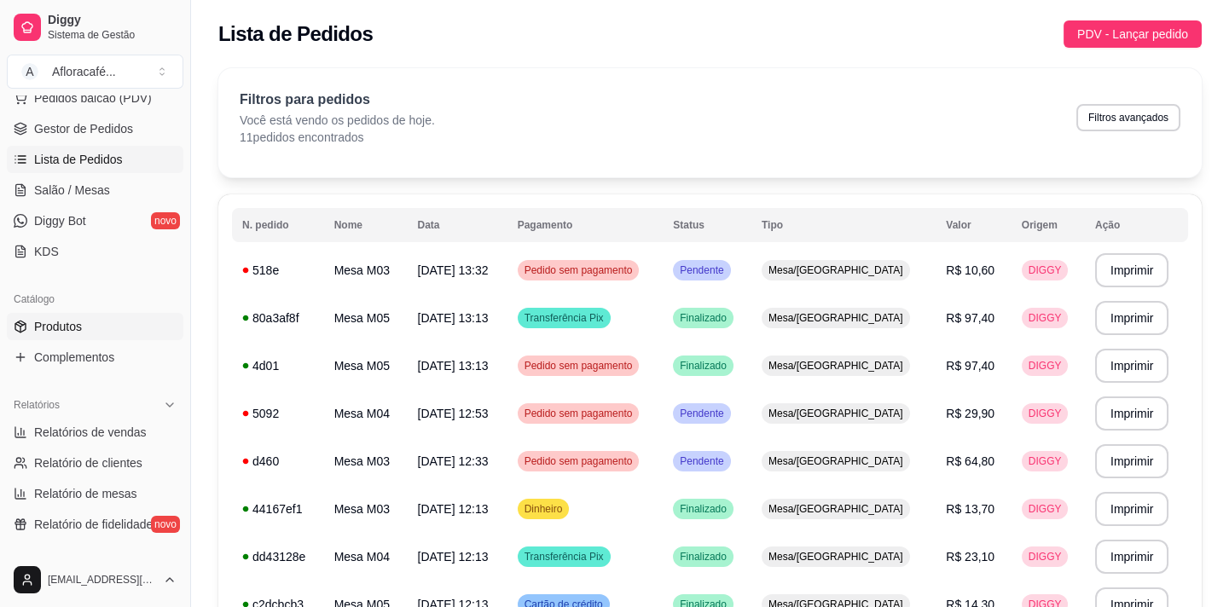
click at [111, 332] on link "Produtos" at bounding box center [95, 326] width 177 height 27
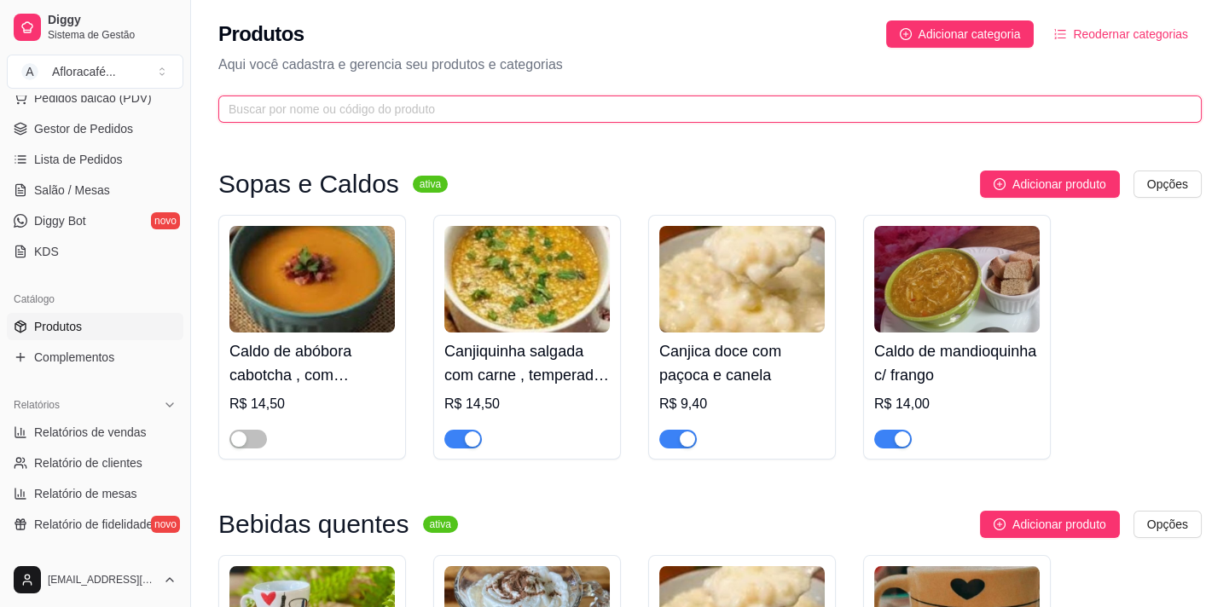
click at [392, 113] on input "text" at bounding box center [704, 109] width 950 height 19
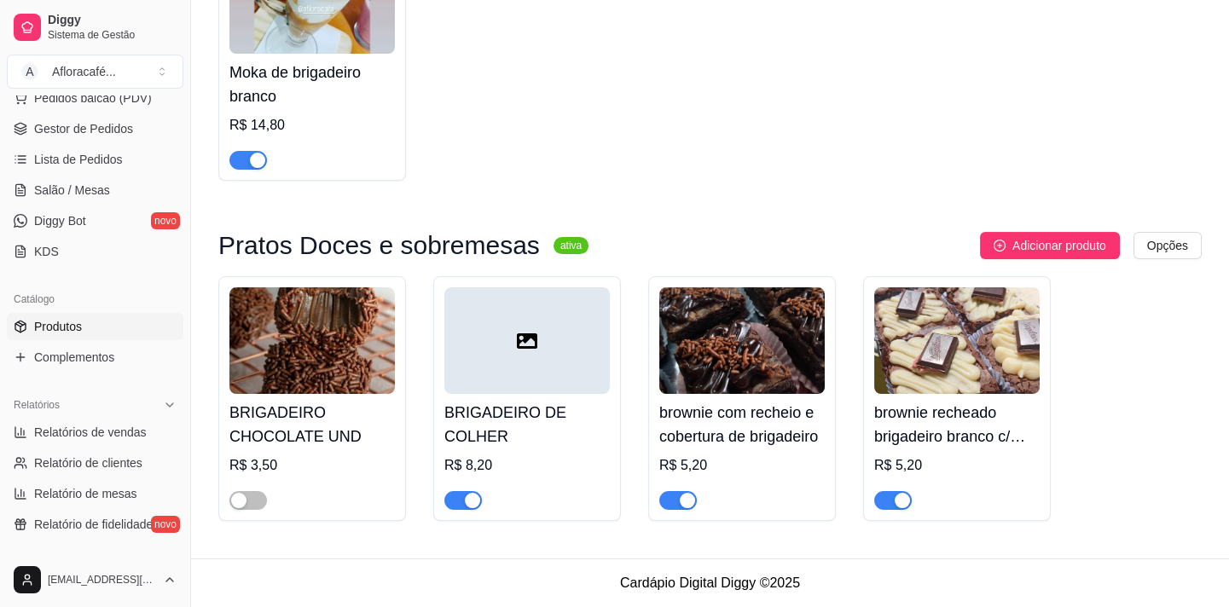
scroll to position [621, 0]
type input "brigad"
click at [100, 191] on span "Salão / Mesas" at bounding box center [72, 190] width 76 height 17
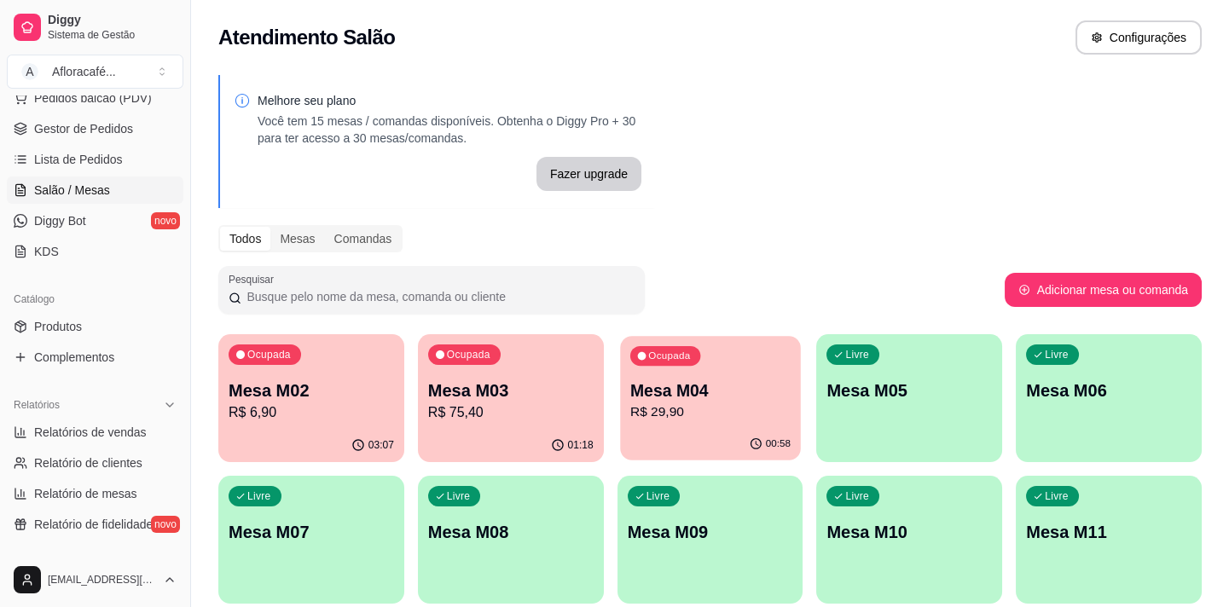
click at [735, 359] on div "Ocupada Mesa M04 R$ 29,90" at bounding box center [710, 382] width 180 height 92
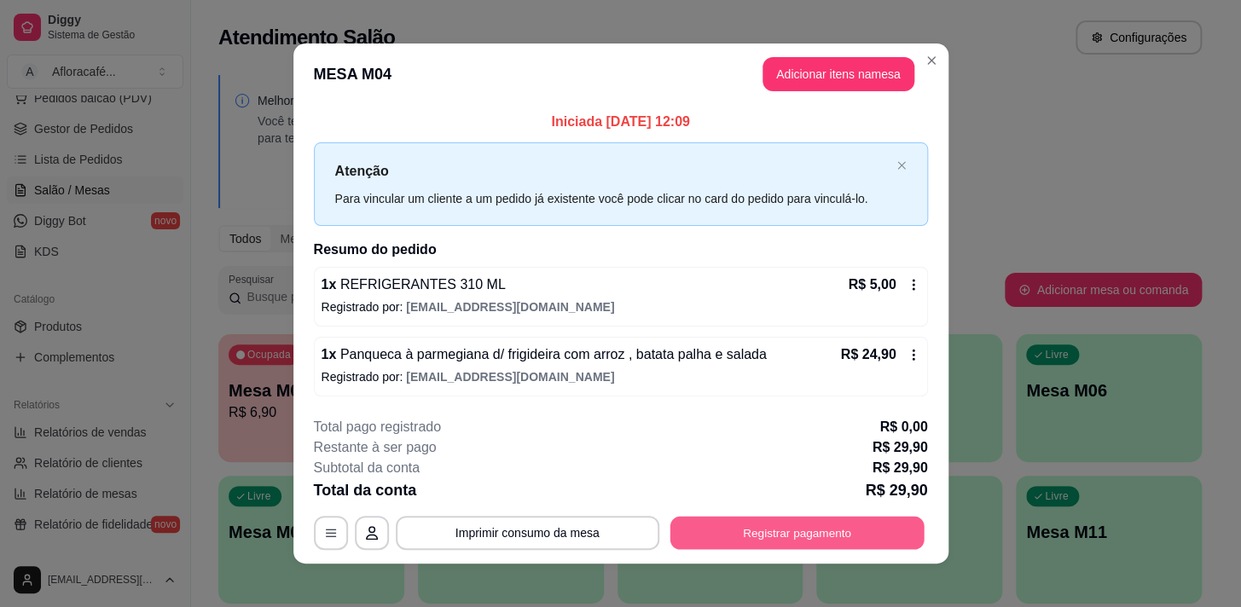
click at [783, 534] on button "Registrar pagamento" at bounding box center [797, 532] width 254 height 33
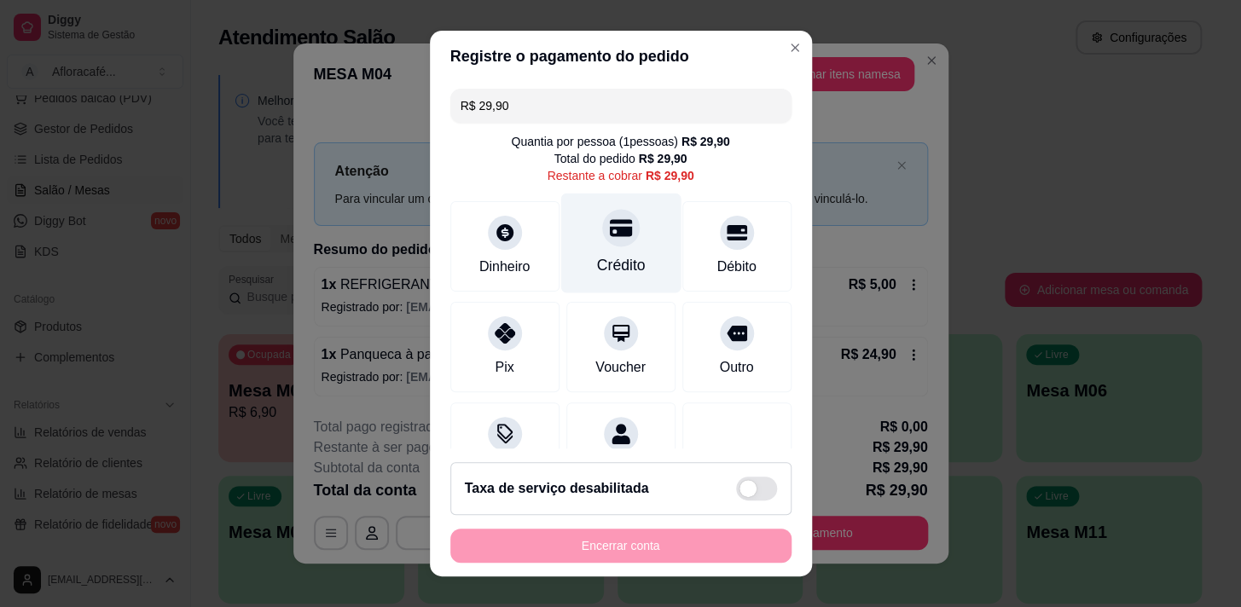
drag, startPoint x: 615, startPoint y: 241, endPoint x: 616, endPoint y: 252, distance: 11.1
click at [615, 241] on div "Crédito" at bounding box center [621, 243] width 120 height 100
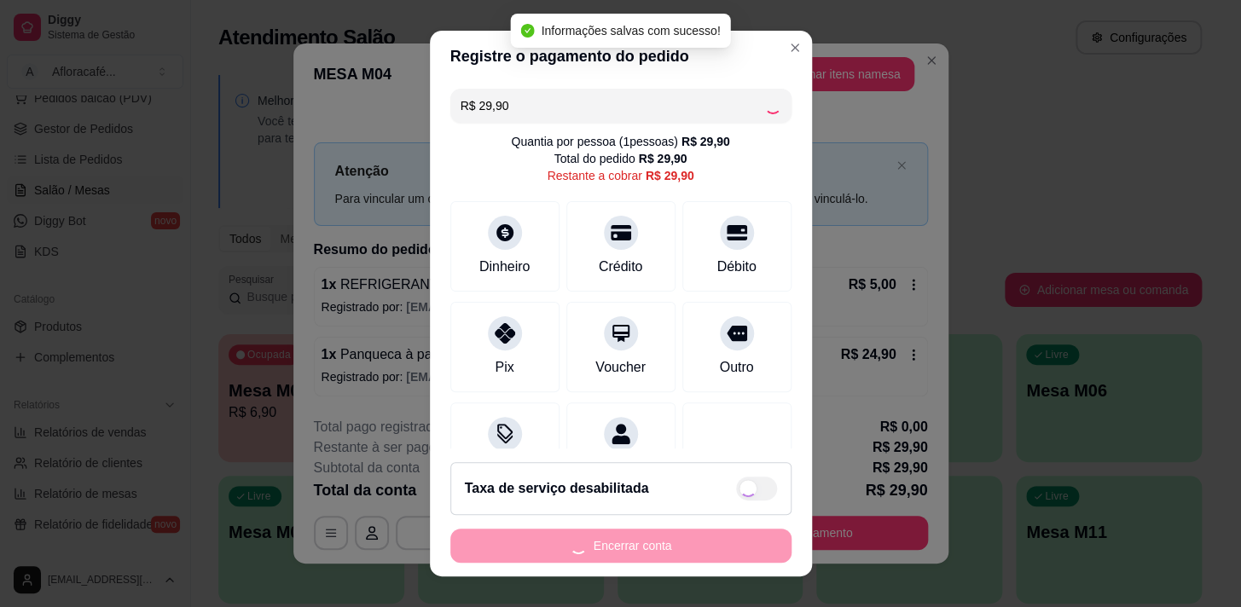
type input "R$ 0,00"
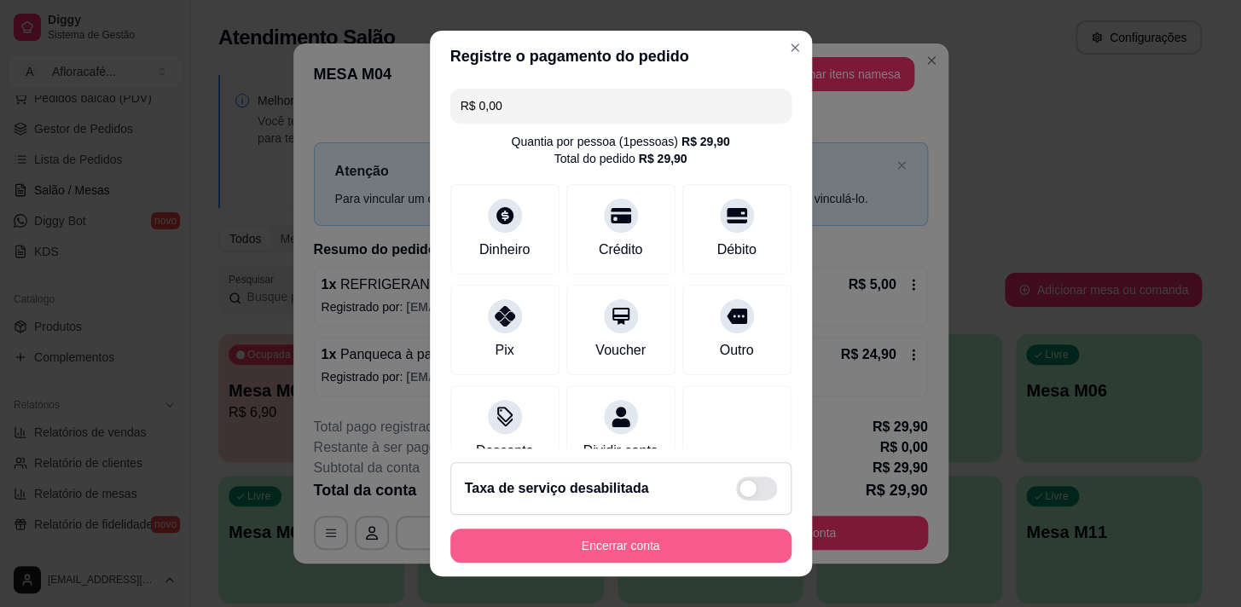
click at [653, 551] on button "Encerrar conta" at bounding box center [620, 546] width 341 height 34
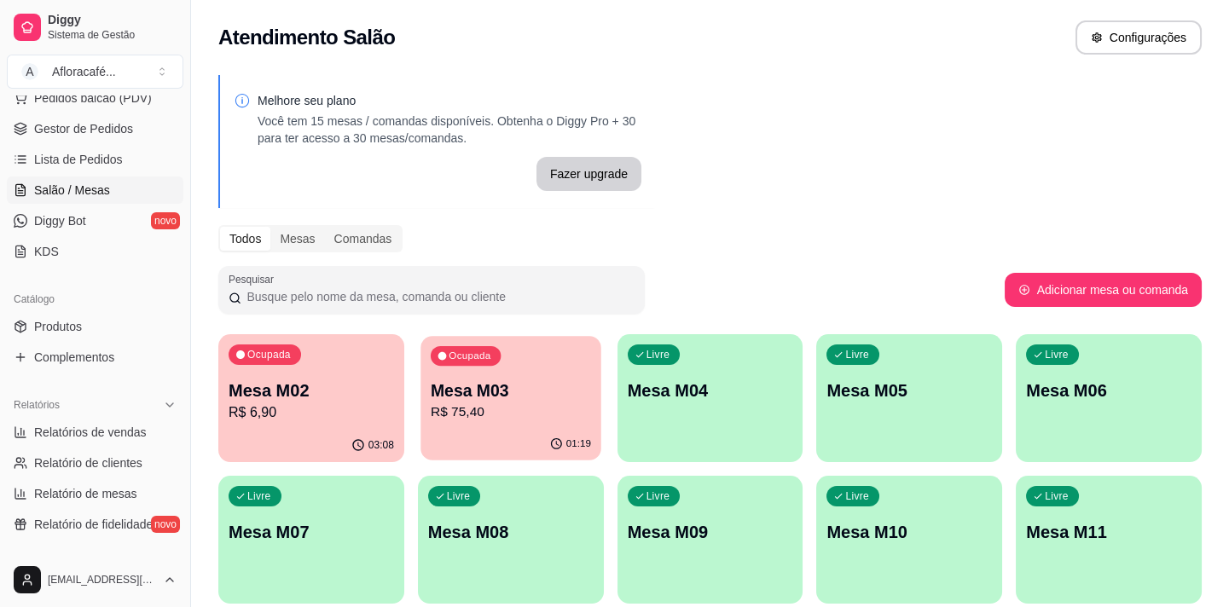
click at [567, 446] on div "01:19" at bounding box center [570, 445] width 42 height 14
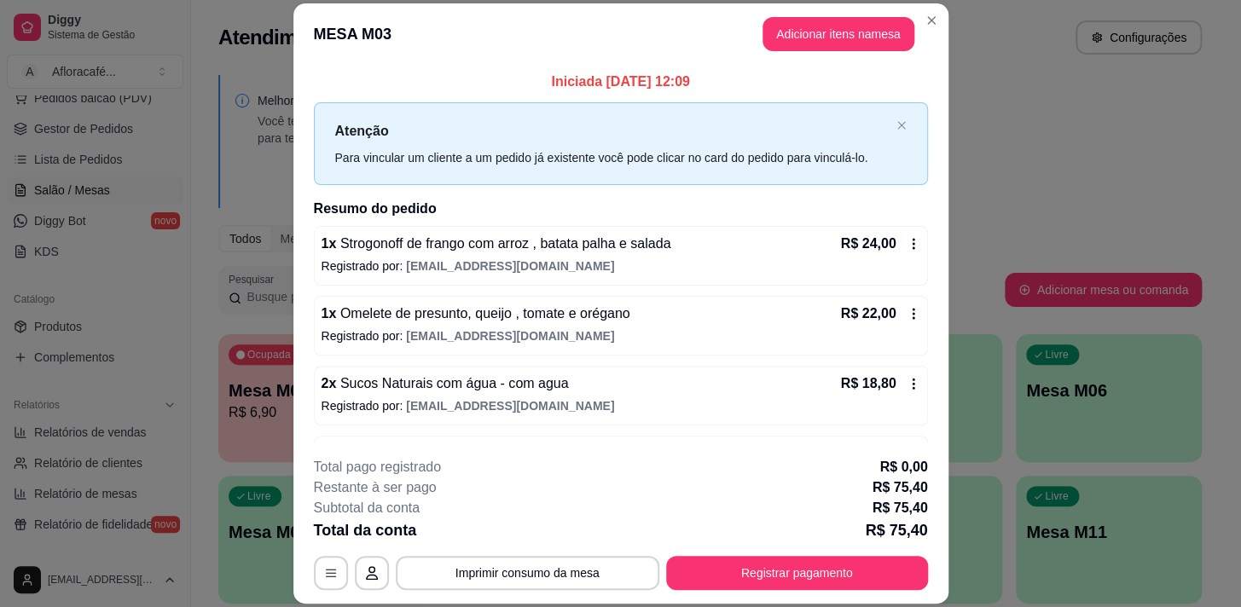
scroll to position [57, 0]
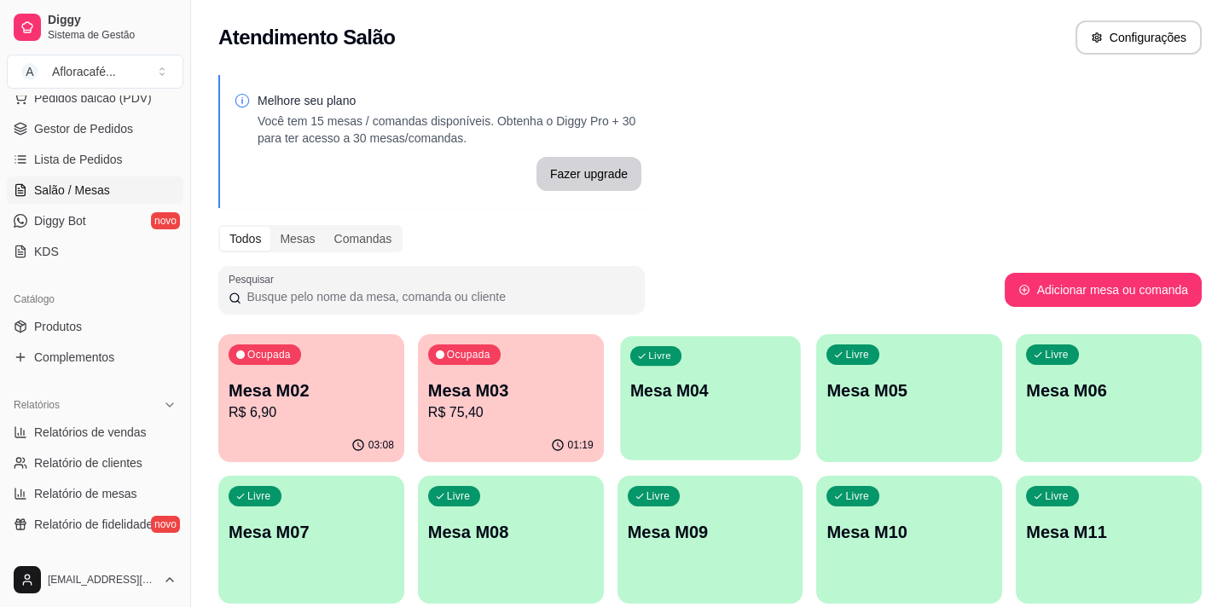
click at [674, 311] on div "Melhore seu plano Você tem 15 mesas / comandas disponíveis. Obtenha o Diggy Pro…" at bounding box center [710, 415] width 1038 height 701
click at [409, 359] on div "Ocupada Mesa M02 R$ 6,90 03:08 Ocupada Mesa M03 R$ 75,40 01:19 Livre Mesa M04 L…" at bounding box center [710, 539] width 984 height 411
click at [546, 390] on p "Mesa M03" at bounding box center [511, 391] width 160 height 23
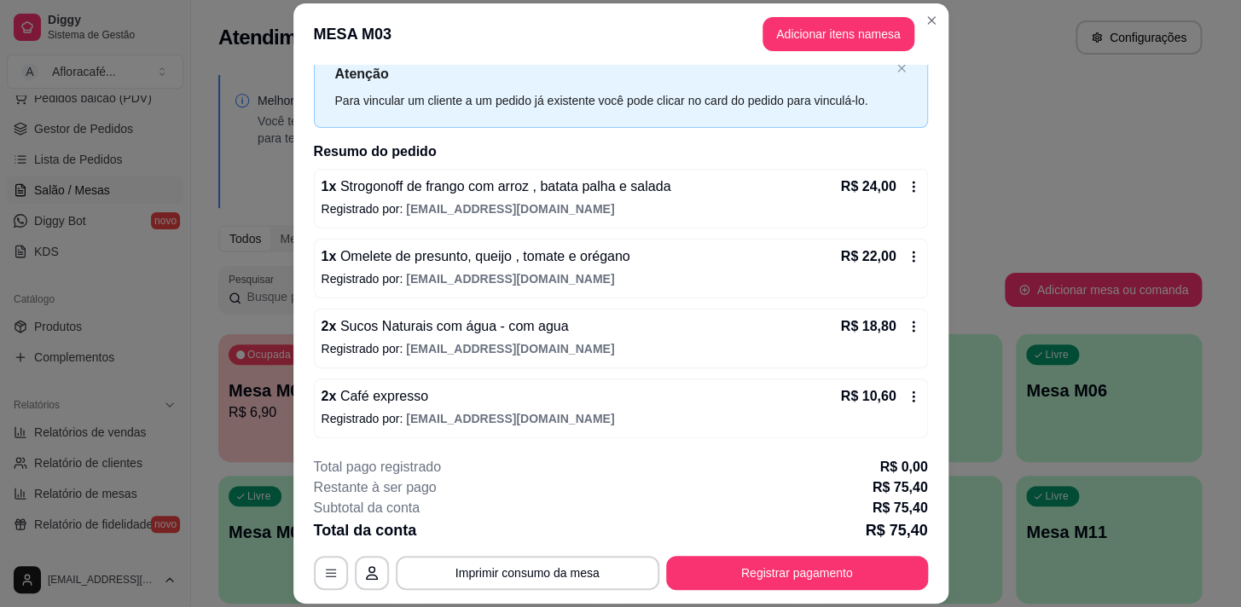
scroll to position [51, 0]
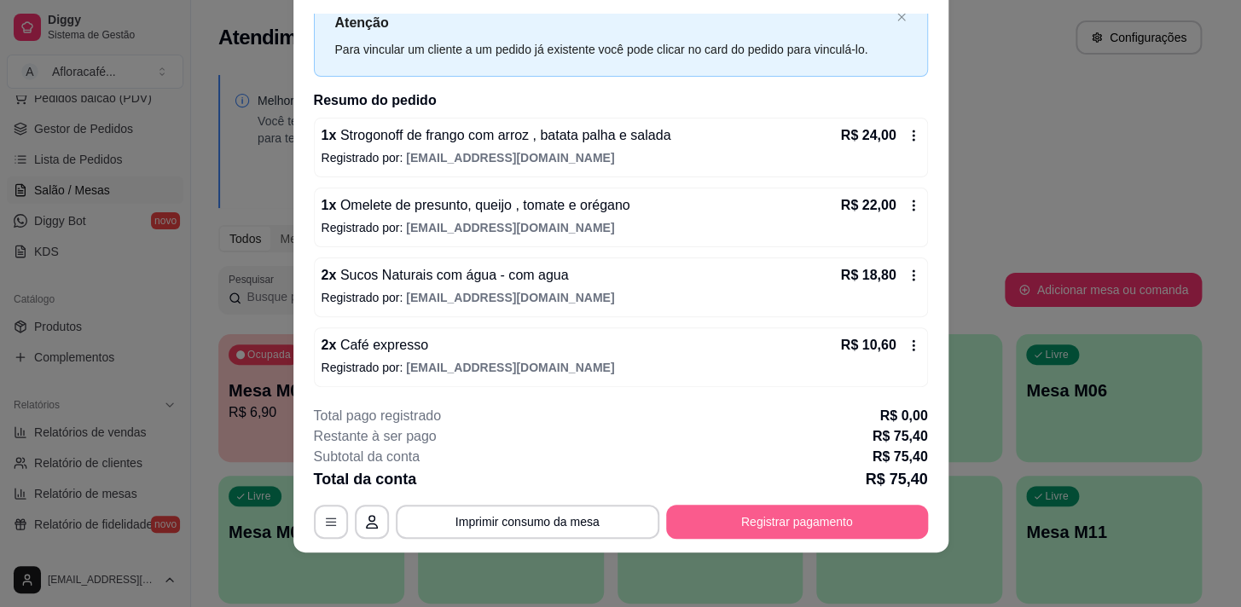
click at [756, 518] on button "Registrar pagamento" at bounding box center [797, 522] width 262 height 34
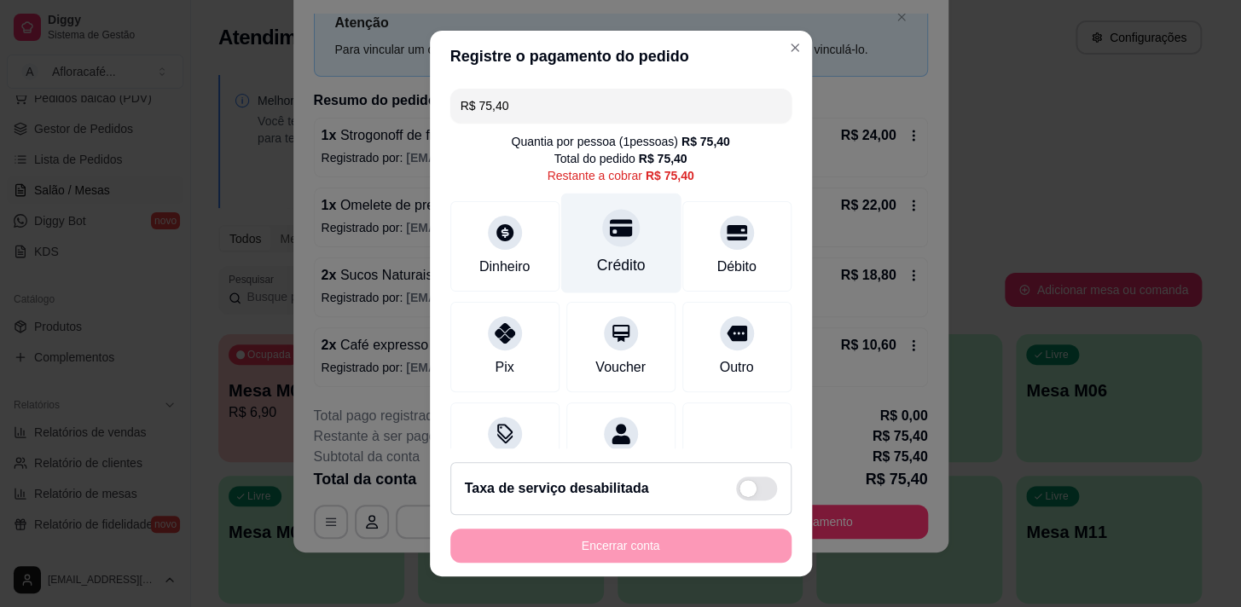
drag, startPoint x: 580, startPoint y: 230, endPoint x: 590, endPoint y: 230, distance: 9.4
click at [576, 232] on div "Crédito" at bounding box center [621, 243] width 120 height 100
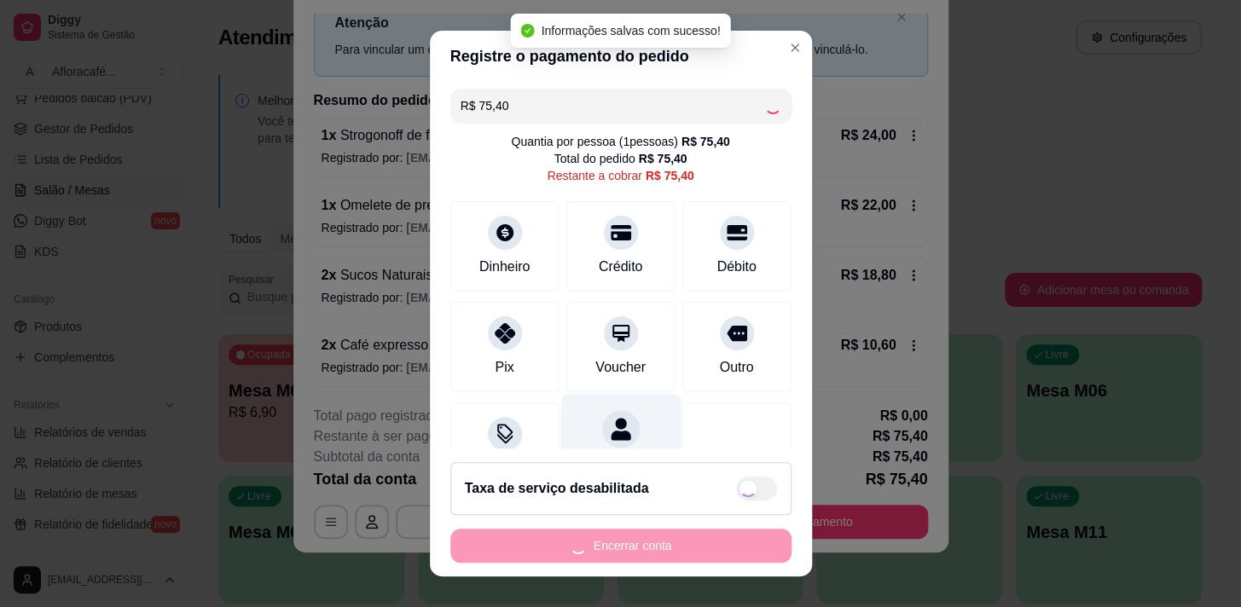
type input "R$ 0,00"
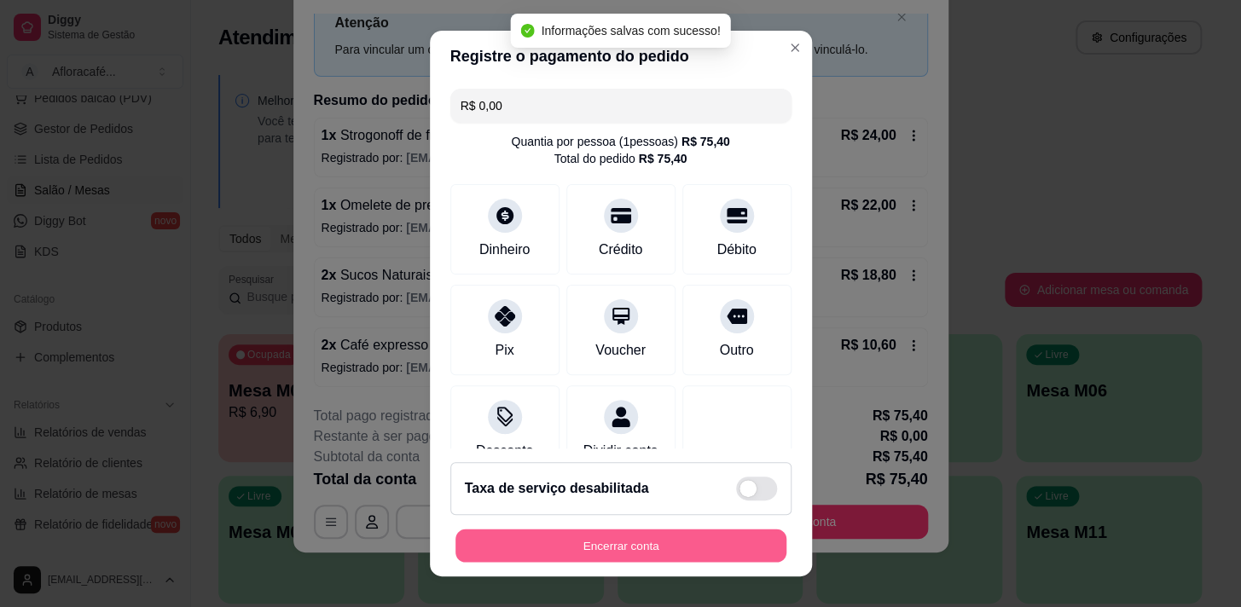
click at [640, 540] on button "Encerrar conta" at bounding box center [621, 546] width 331 height 33
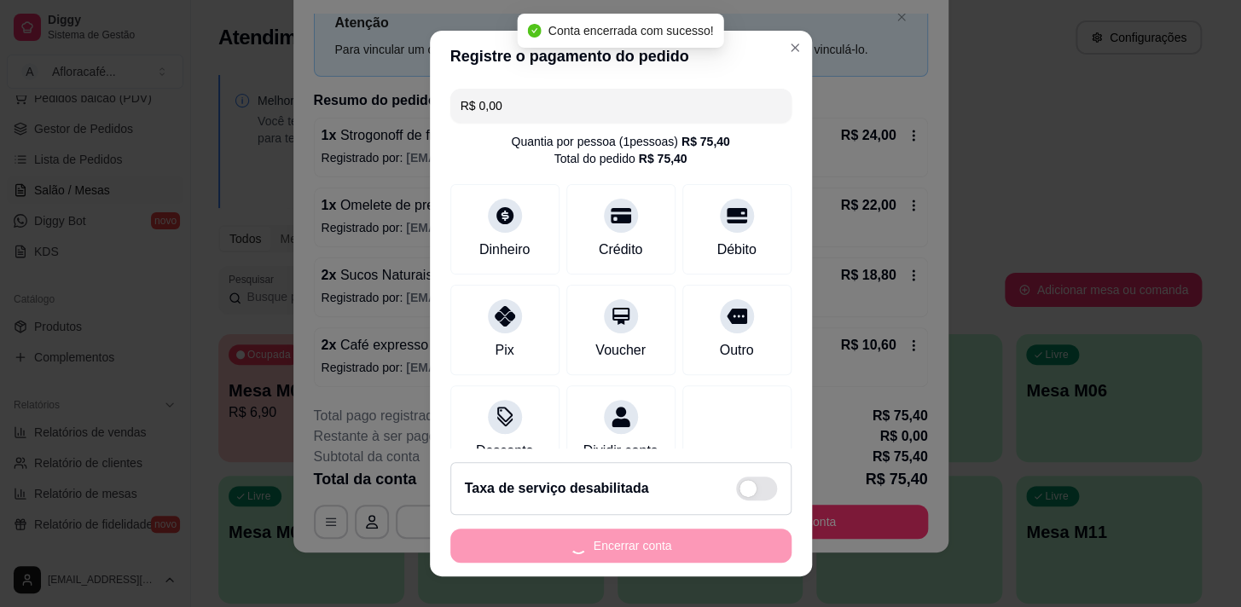
scroll to position [0, 0]
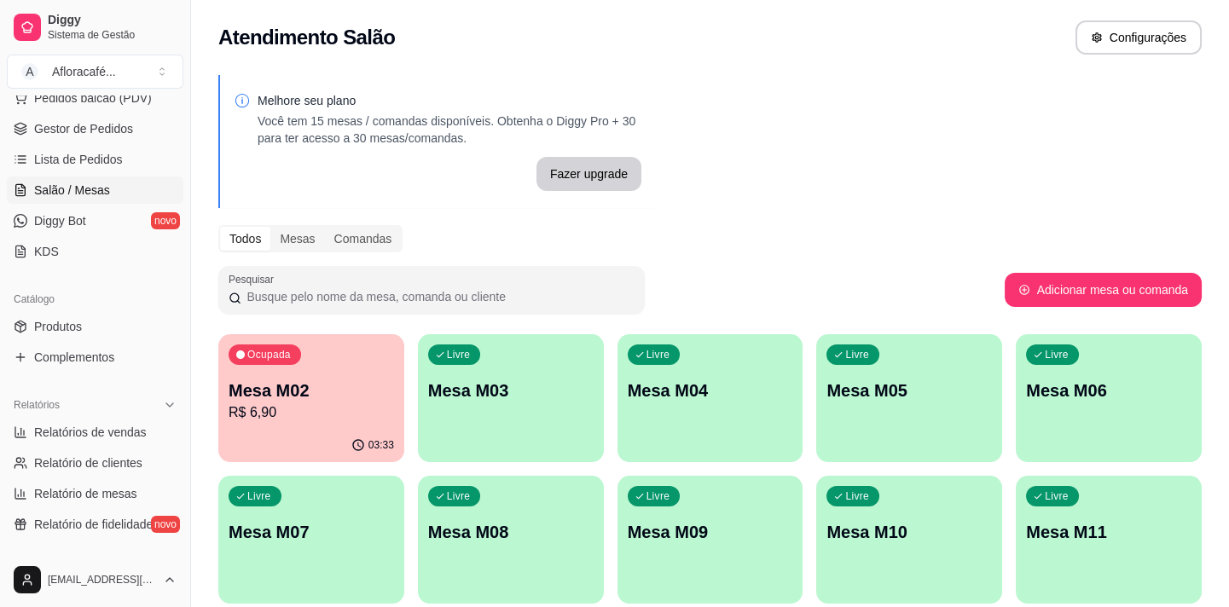
click at [557, 410] on div "Livre Mesa M03" at bounding box center [511, 387] width 186 height 107
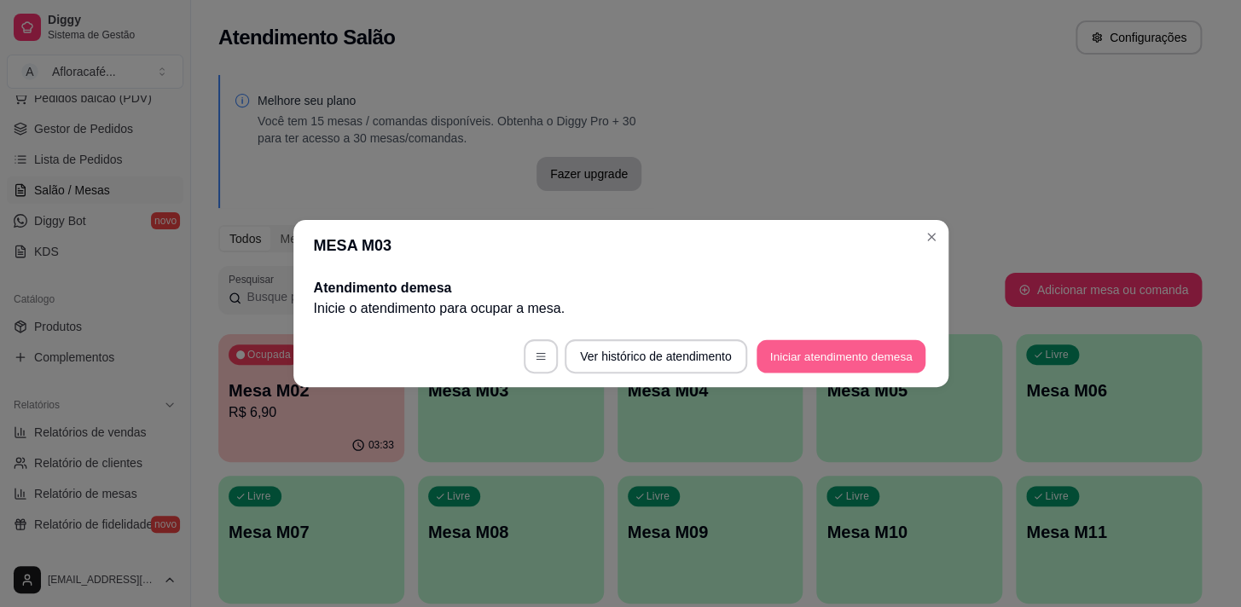
click at [892, 349] on button "Iniciar atendimento de mesa" at bounding box center [841, 356] width 169 height 33
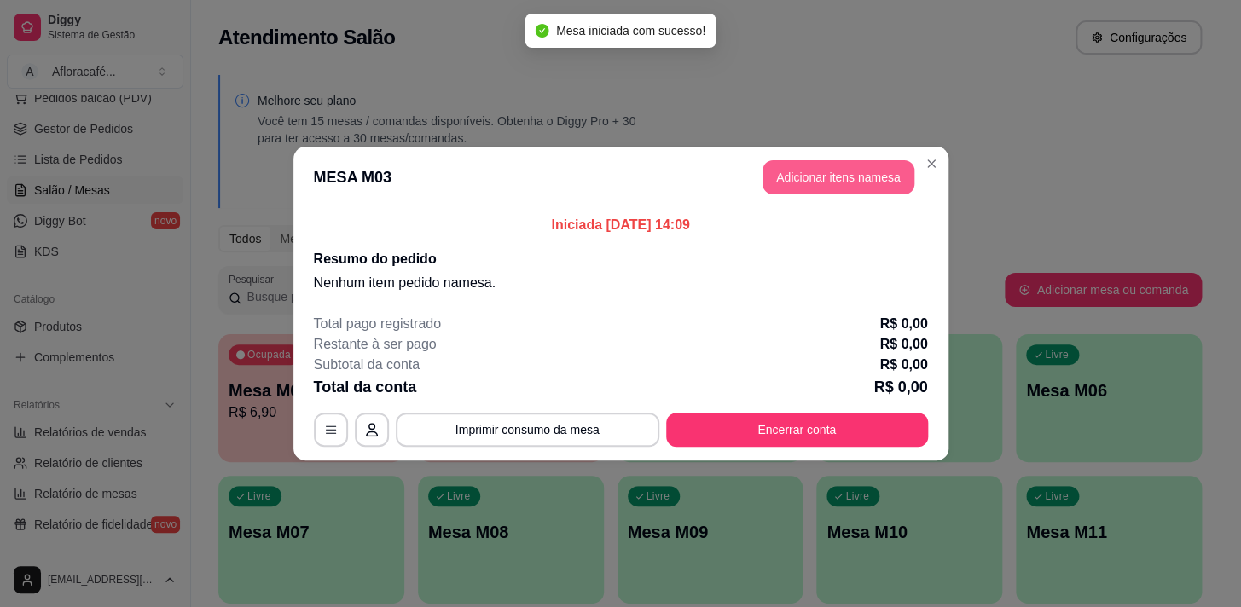
click at [830, 176] on button "Adicionar itens na mesa" at bounding box center [839, 177] width 152 height 34
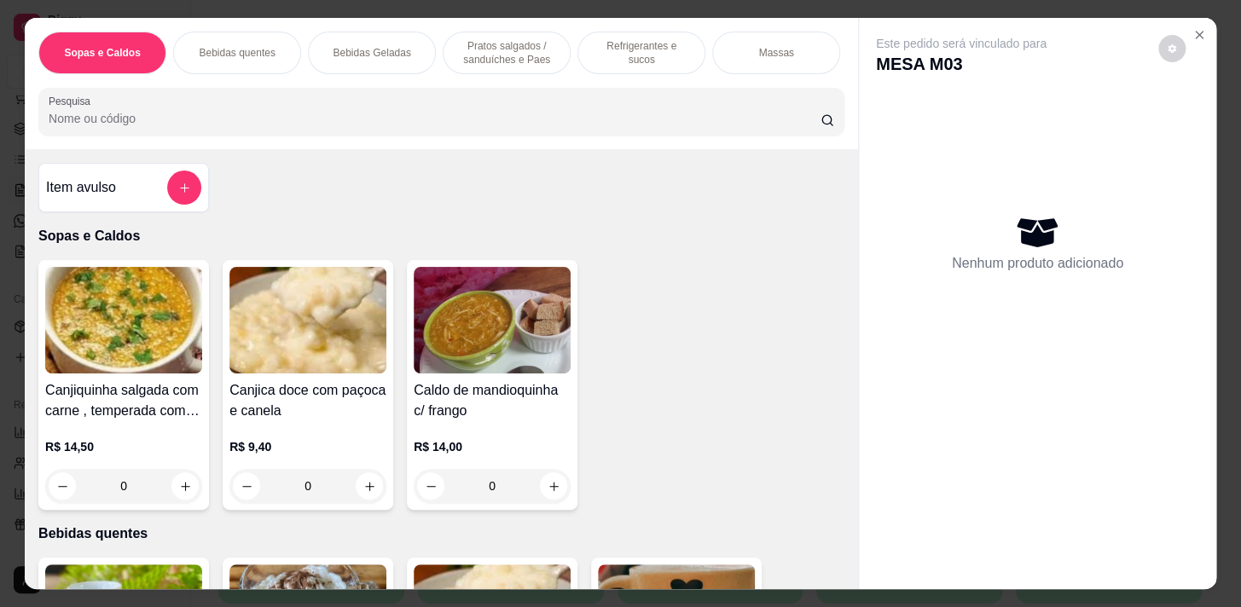
scroll to position [0, 705]
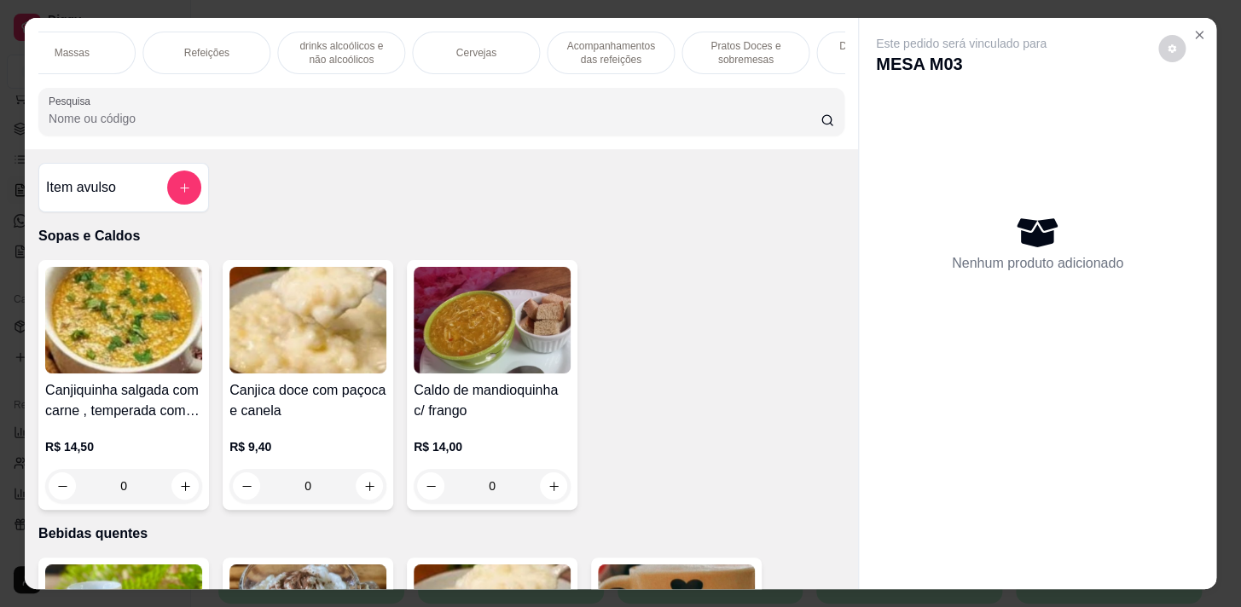
click at [240, 59] on div "Refeições" at bounding box center [206, 53] width 128 height 43
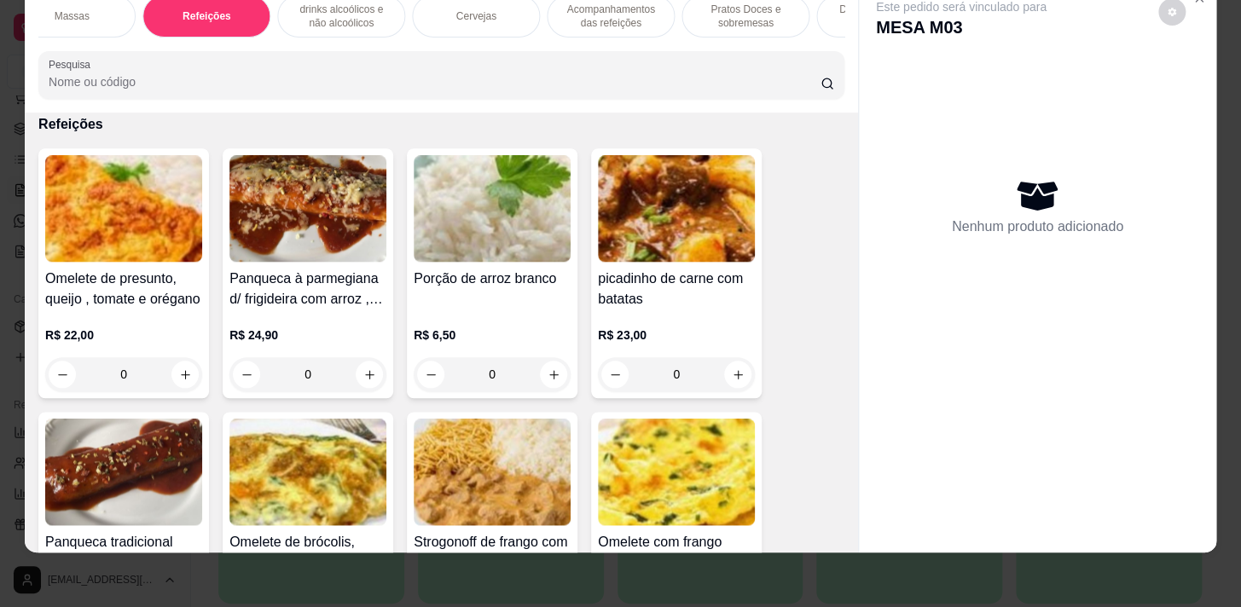
scroll to position [9151, 0]
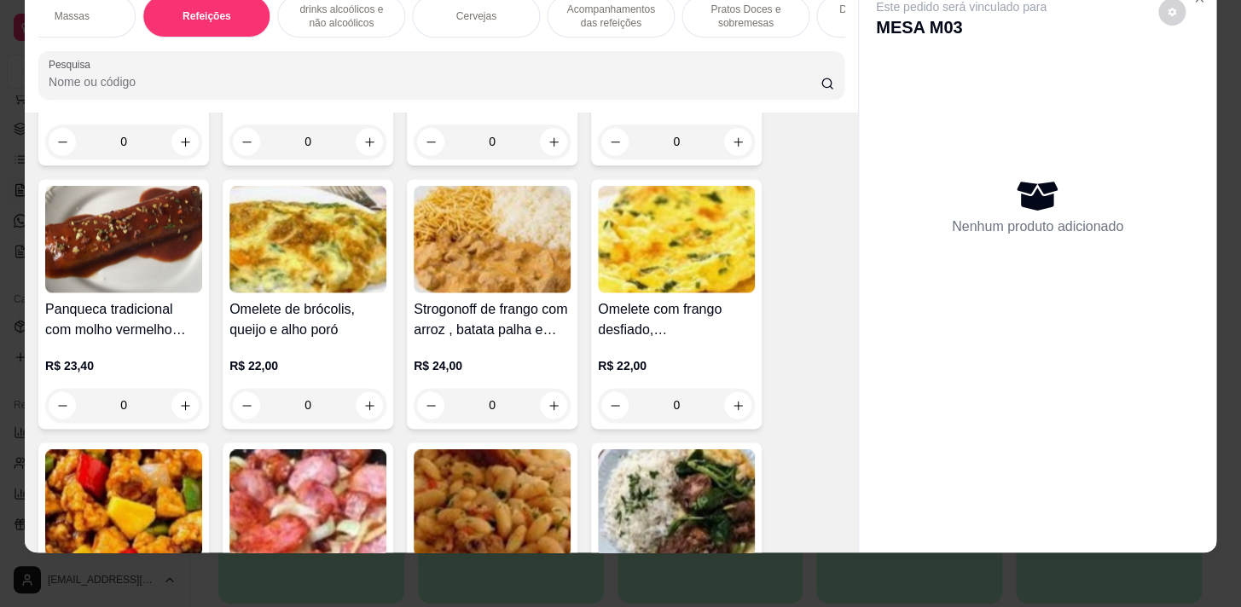
click at [341, 404] on input "0" at bounding box center [308, 405] width 96 height 34
click at [363, 409] on icon "increase-product-quantity" at bounding box center [369, 405] width 13 height 13
type input "1"
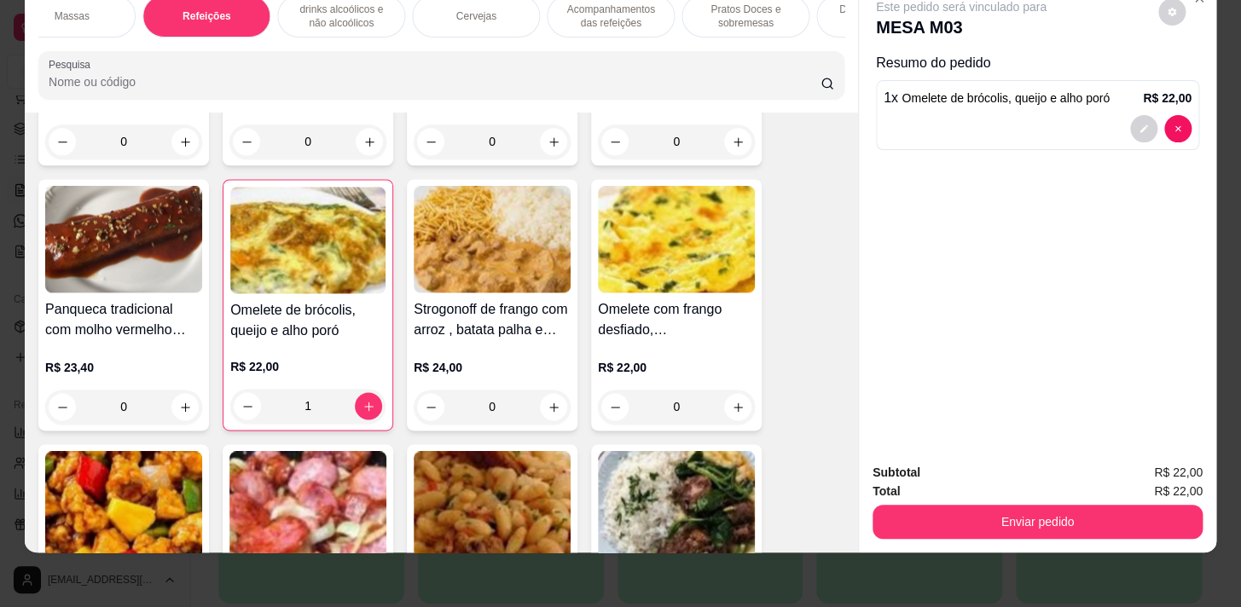
scroll to position [0, 0]
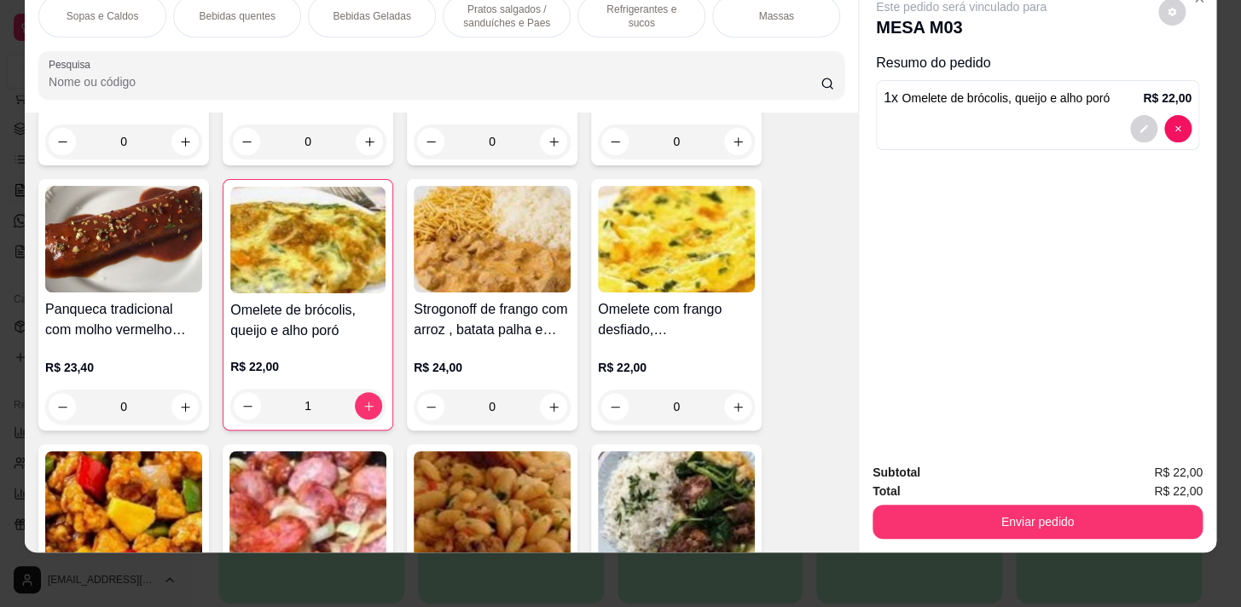
click at [375, 9] on p "Bebidas Geladas" at bounding box center [372, 16] width 78 height 14
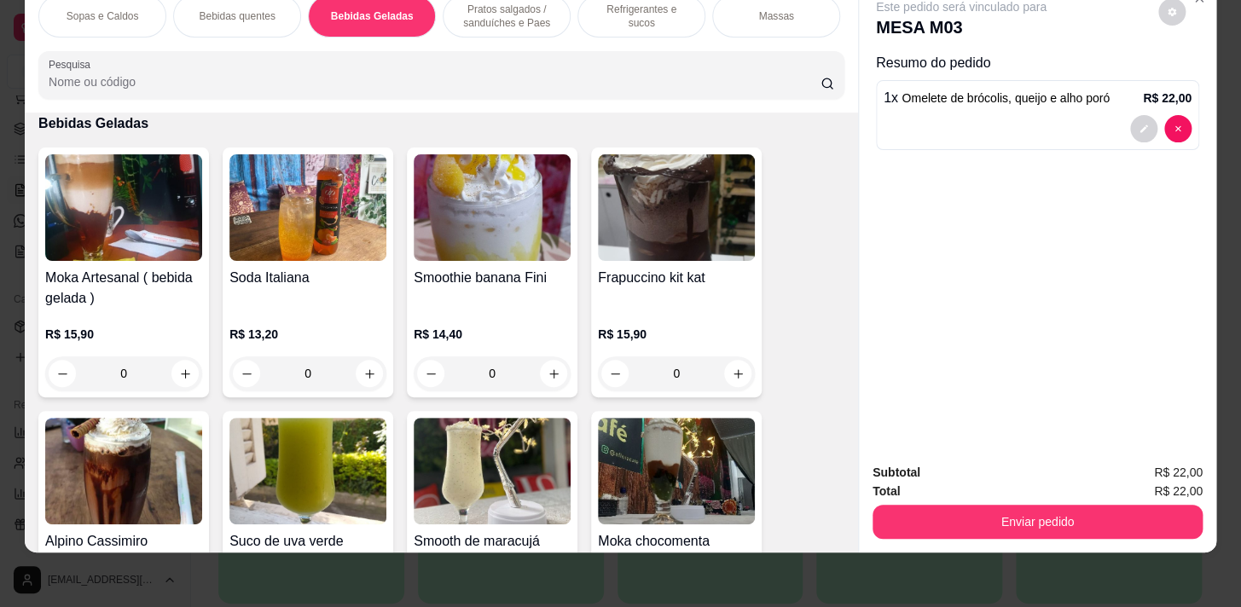
drag, startPoint x: 597, startPoint y: 9, endPoint x: 389, endPoint y: 346, distance: 396.8
click at [596, 9] on p "Refrigerantes e sucos" at bounding box center [641, 16] width 99 height 27
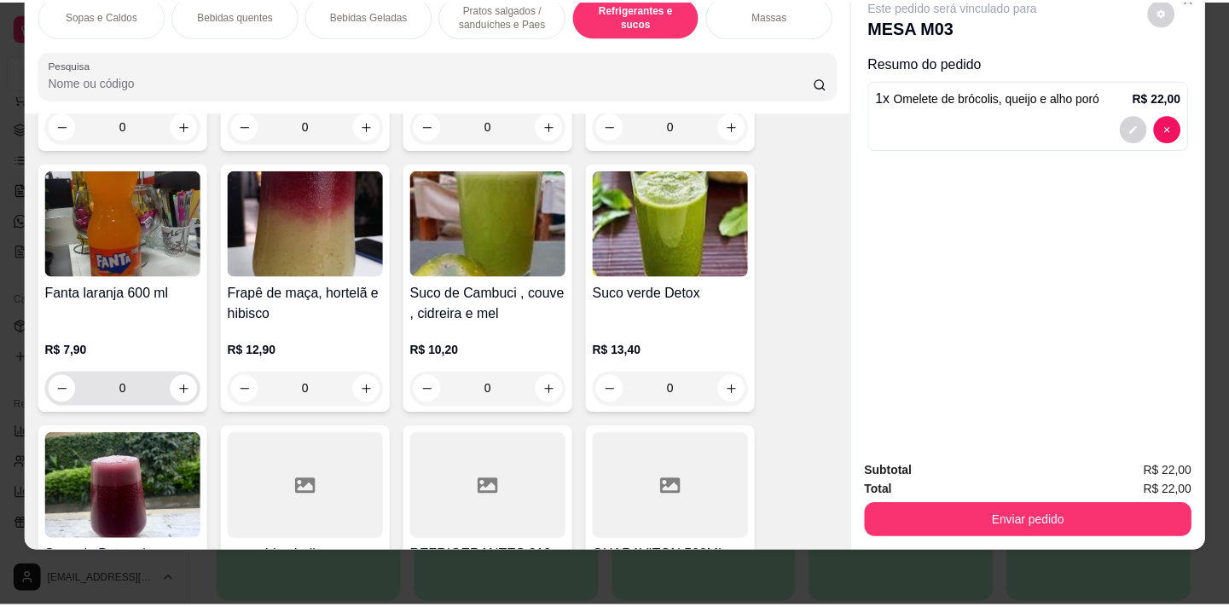
scroll to position [7847, 0]
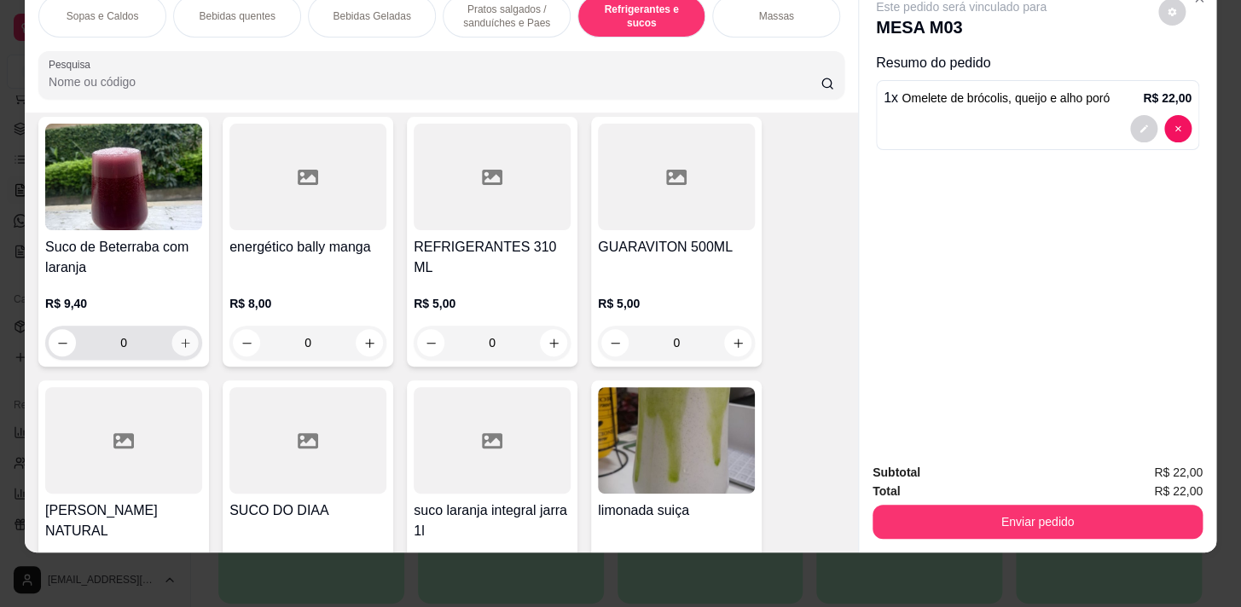
click at [178, 353] on button "increase-product-quantity" at bounding box center [185, 343] width 26 height 26
type input "1"
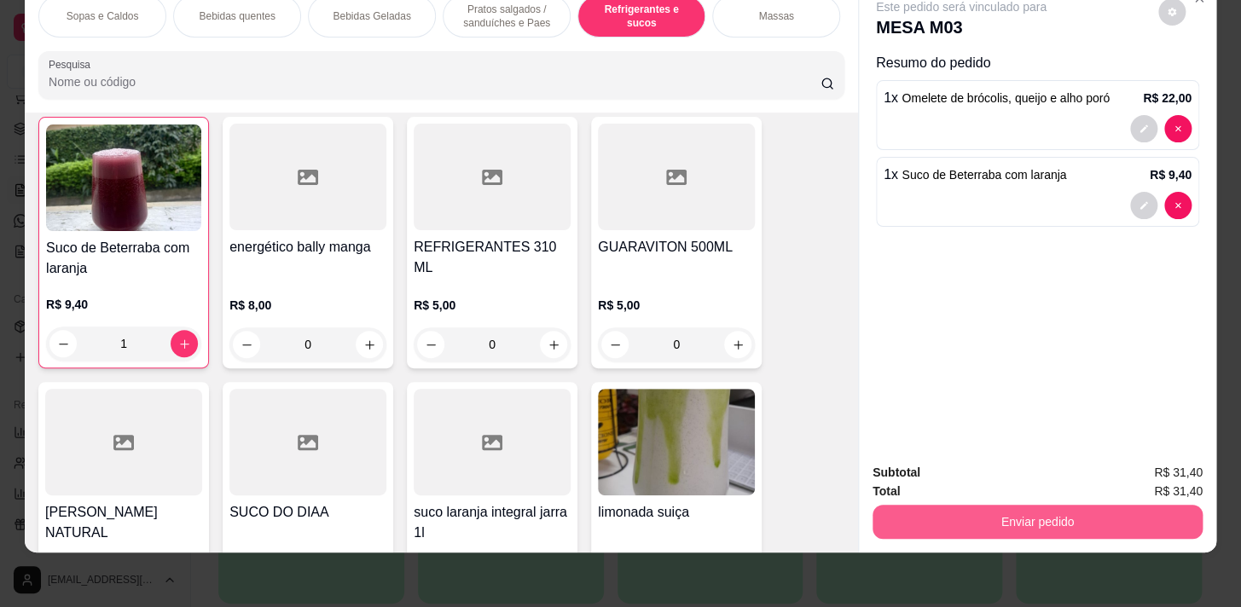
click at [901, 505] on button "Enviar pedido" at bounding box center [1038, 522] width 330 height 34
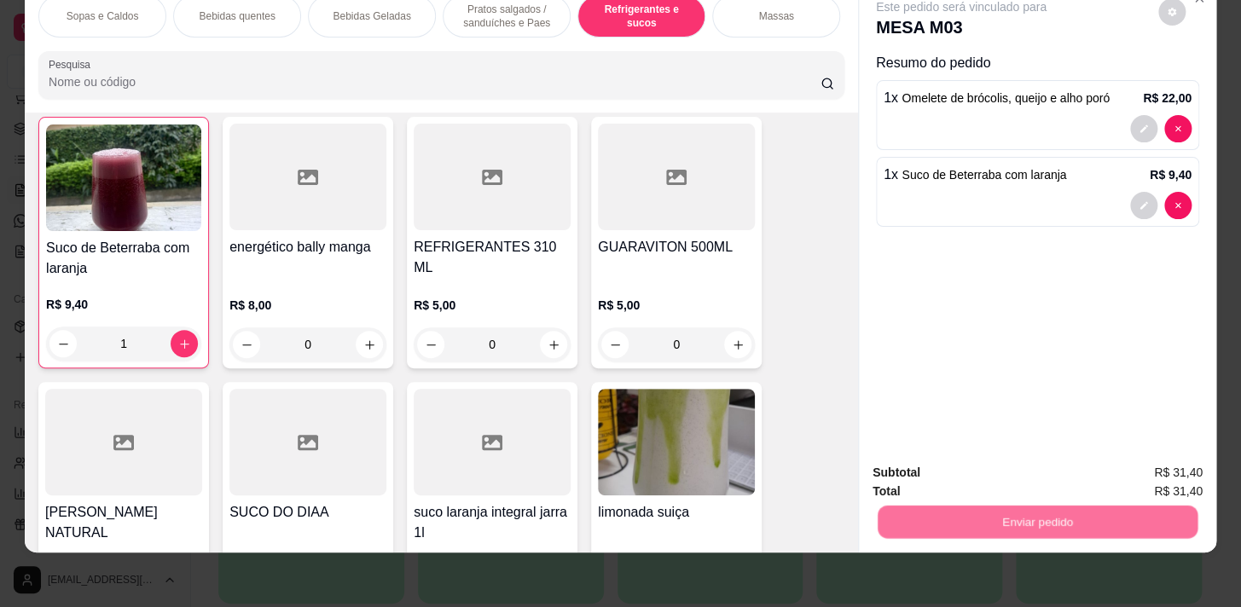
click at [909, 459] on button "Não registrar e enviar pedido" at bounding box center [981, 469] width 172 height 32
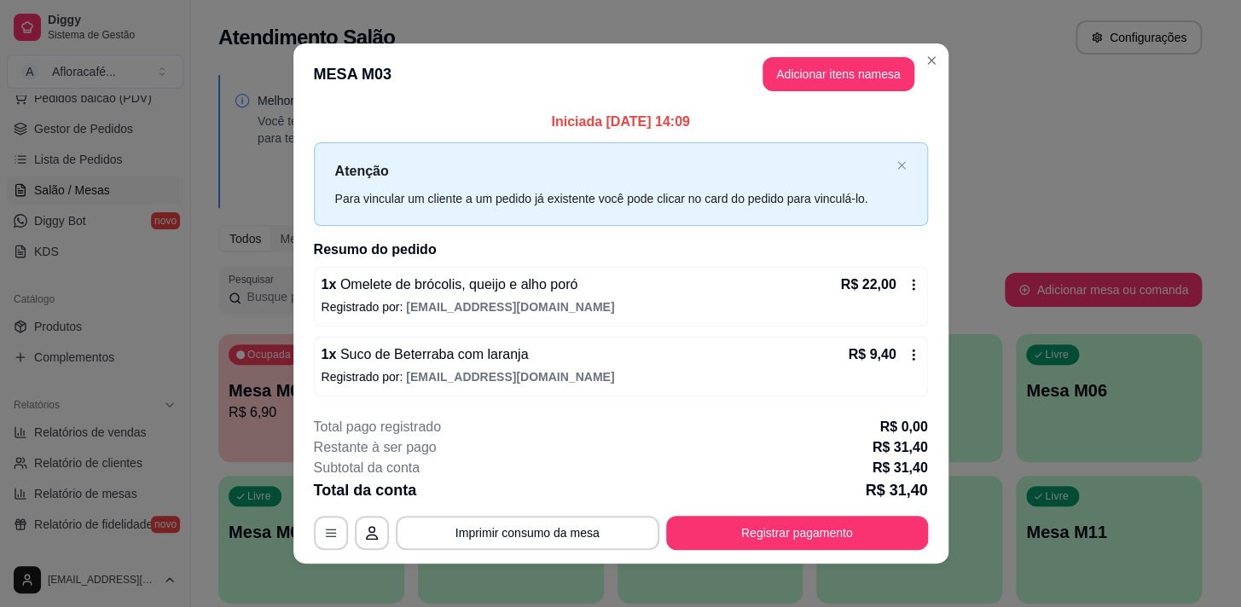
drag, startPoint x: 944, startPoint y: 63, endPoint x: 917, endPoint y: 92, distance: 39.3
click at [944, 67] on div "**********" at bounding box center [620, 303] width 1241 height 607
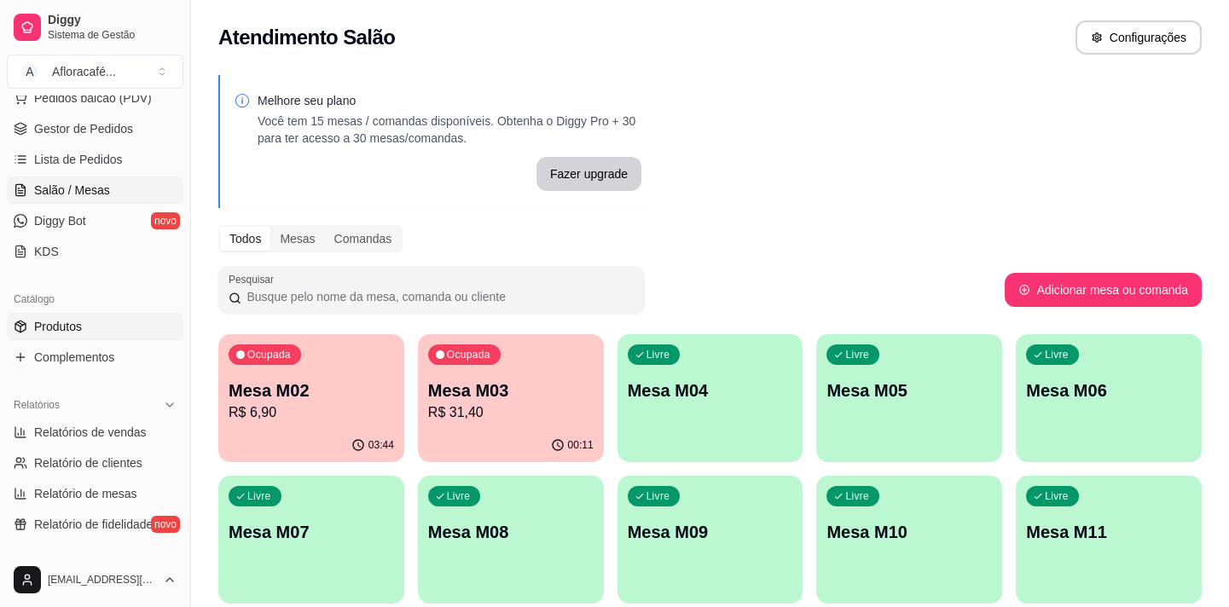
click at [100, 324] on link "Produtos" at bounding box center [95, 326] width 177 height 27
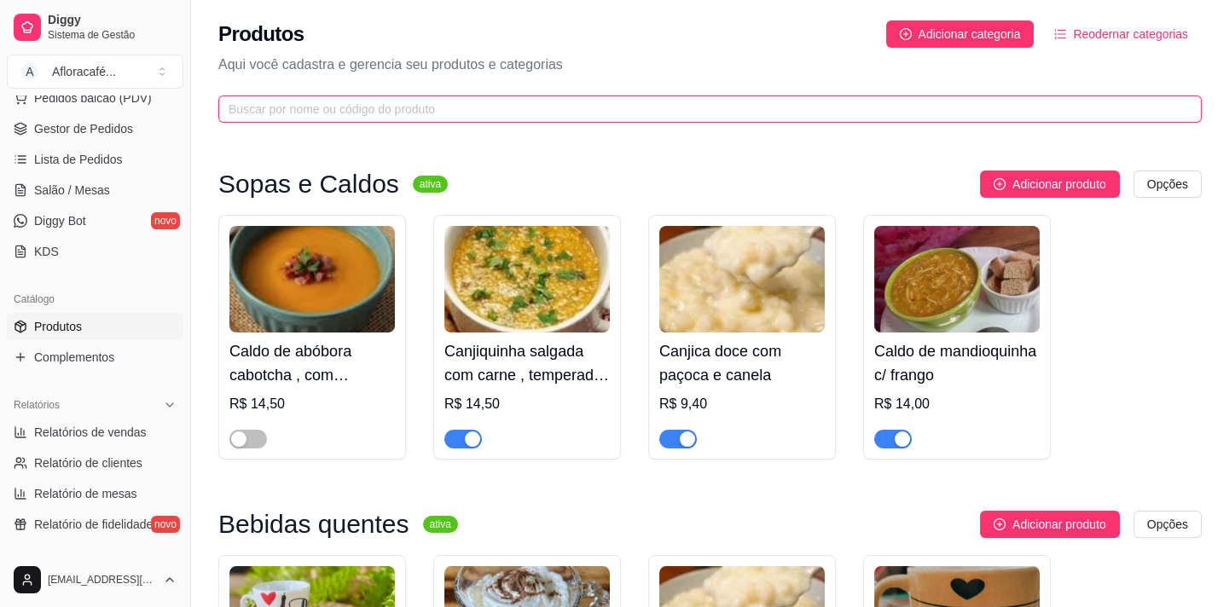
click at [596, 107] on input "text" at bounding box center [704, 109] width 950 height 19
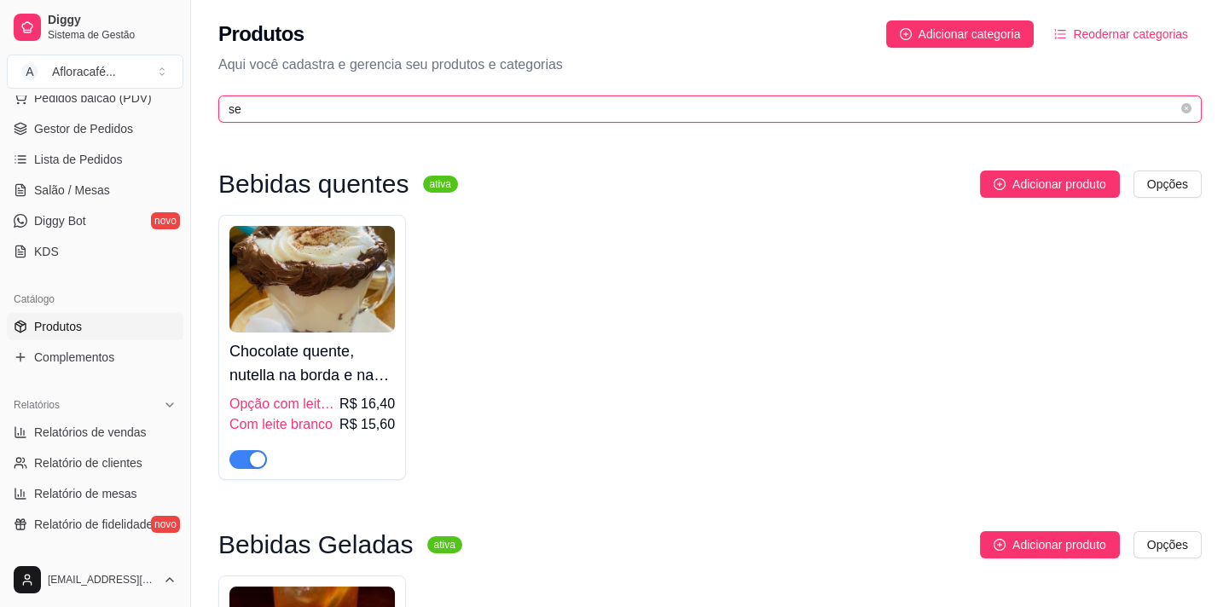
type input "s"
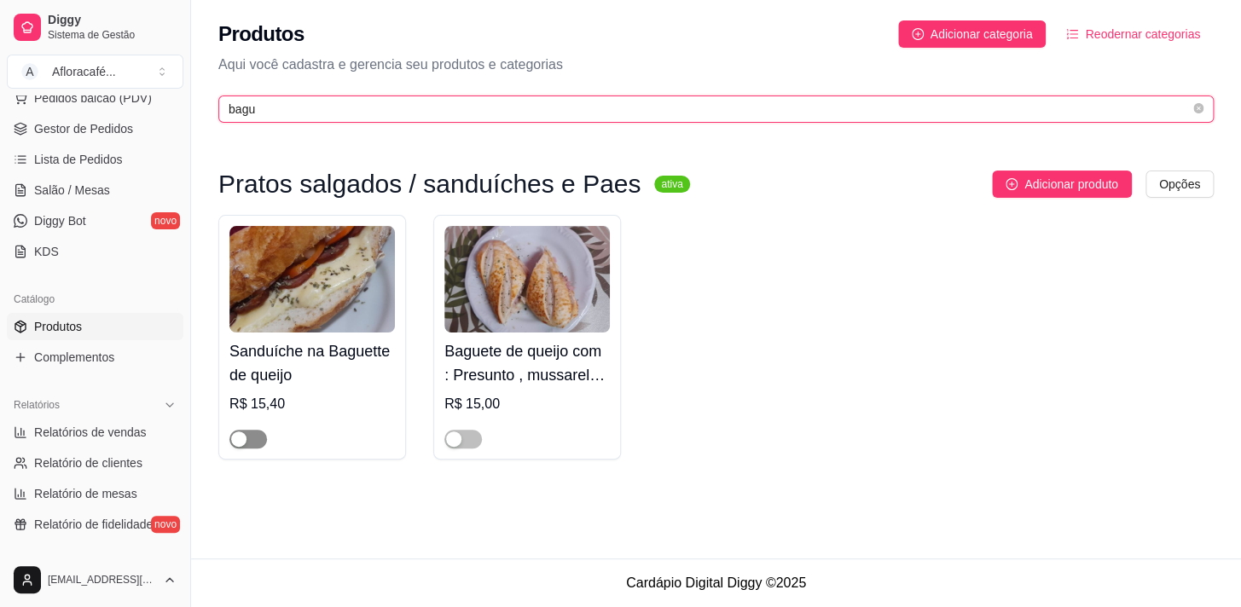
type input "bagu"
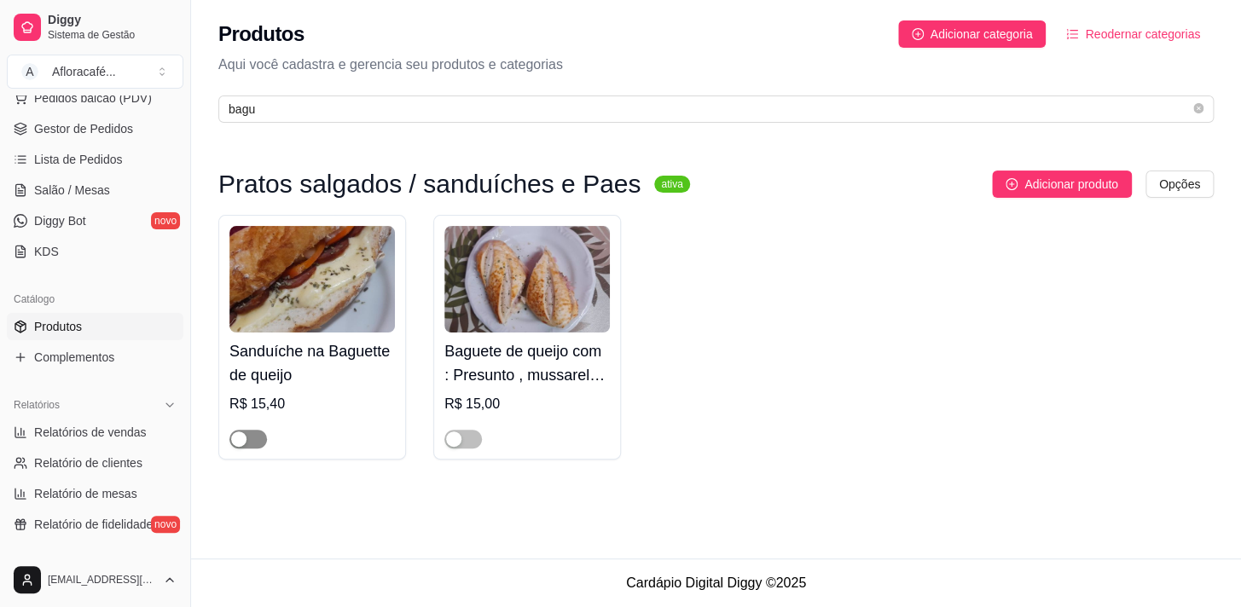
click at [247, 439] on button "button" at bounding box center [248, 439] width 38 height 19
click at [447, 440] on div "button" at bounding box center [453, 439] width 15 height 15
click at [381, 351] on h4 "Sanduíche na Baguette de queijo" at bounding box center [312, 364] width 166 height 48
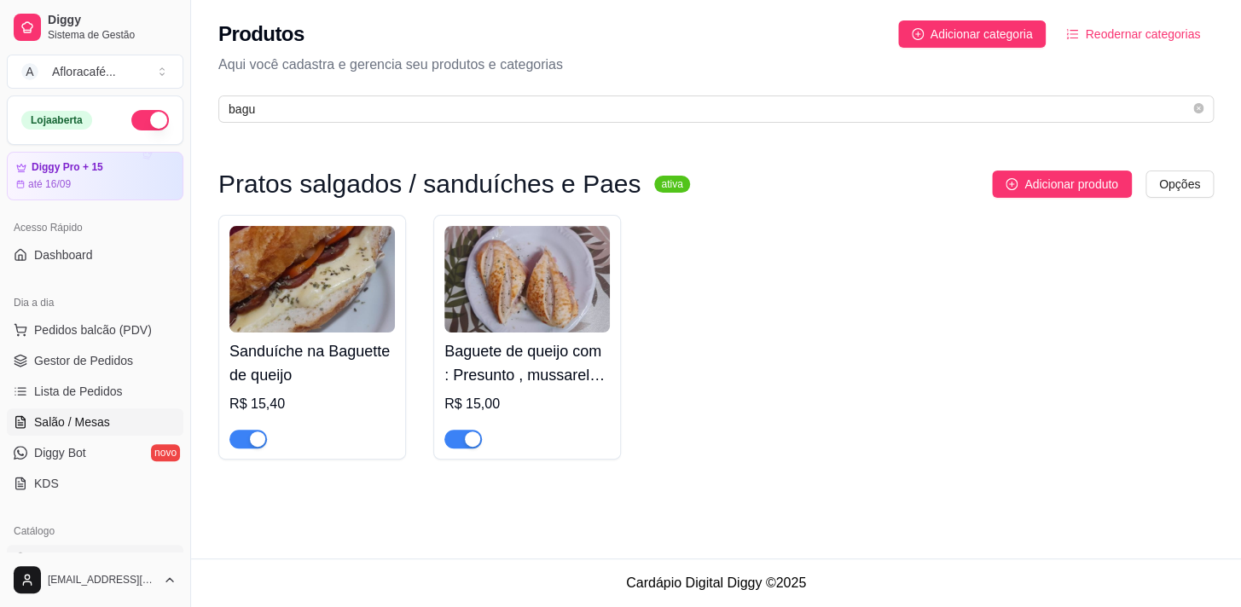
click at [39, 430] on link "Salão / Mesas" at bounding box center [95, 422] width 177 height 27
